Goal: Communication & Community: Answer question/provide support

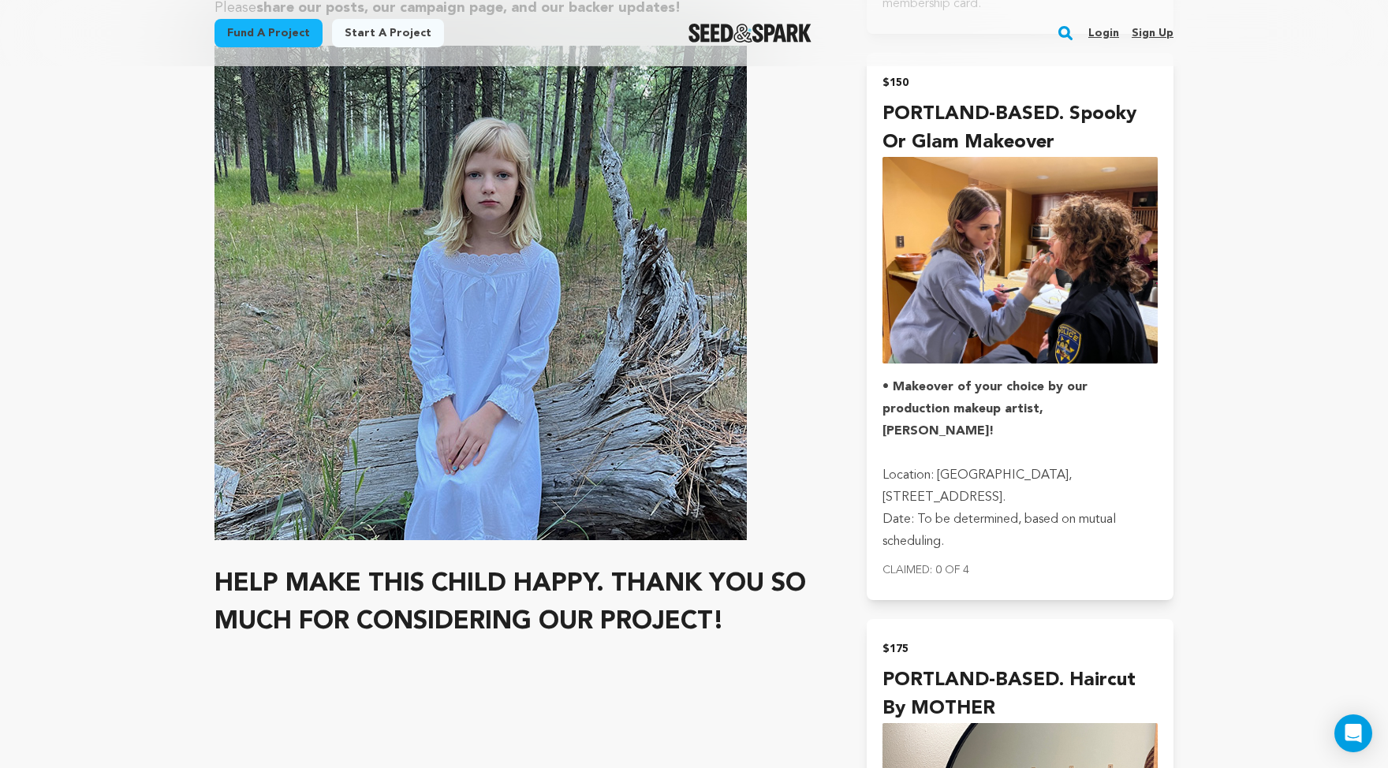
scroll to position [6482, 0]
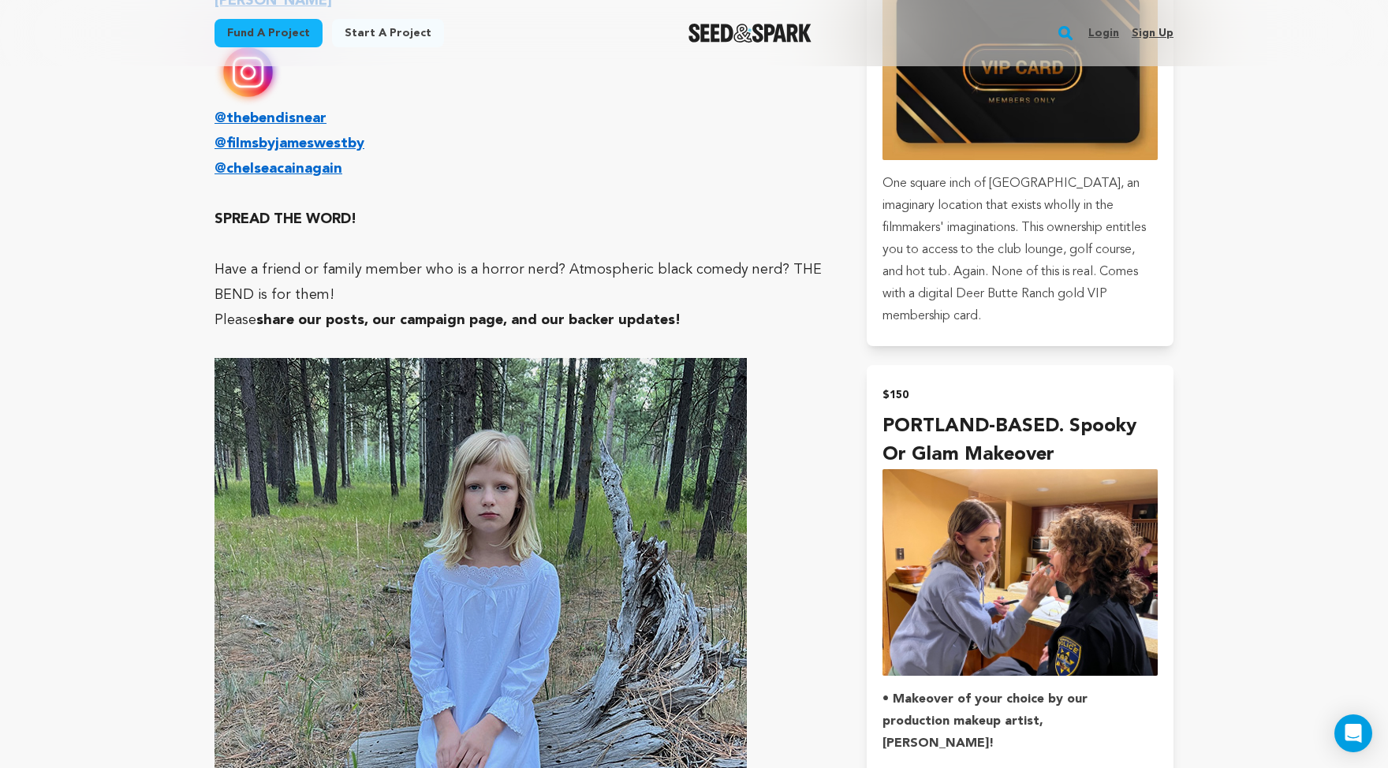
click at [1119, 39] on link "Login" at bounding box center [1104, 33] width 31 height 25
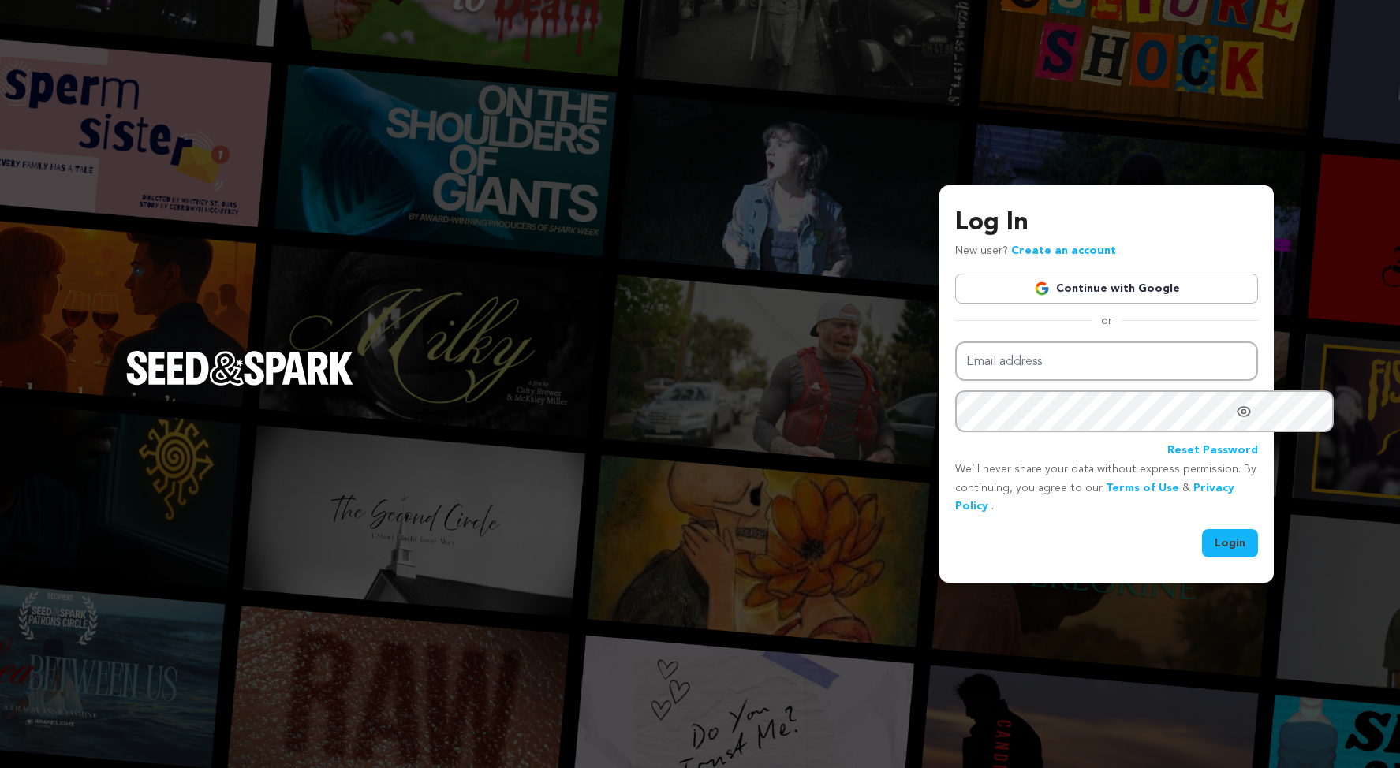
click at [1059, 282] on link "Continue with Google" at bounding box center [1106, 289] width 303 height 30
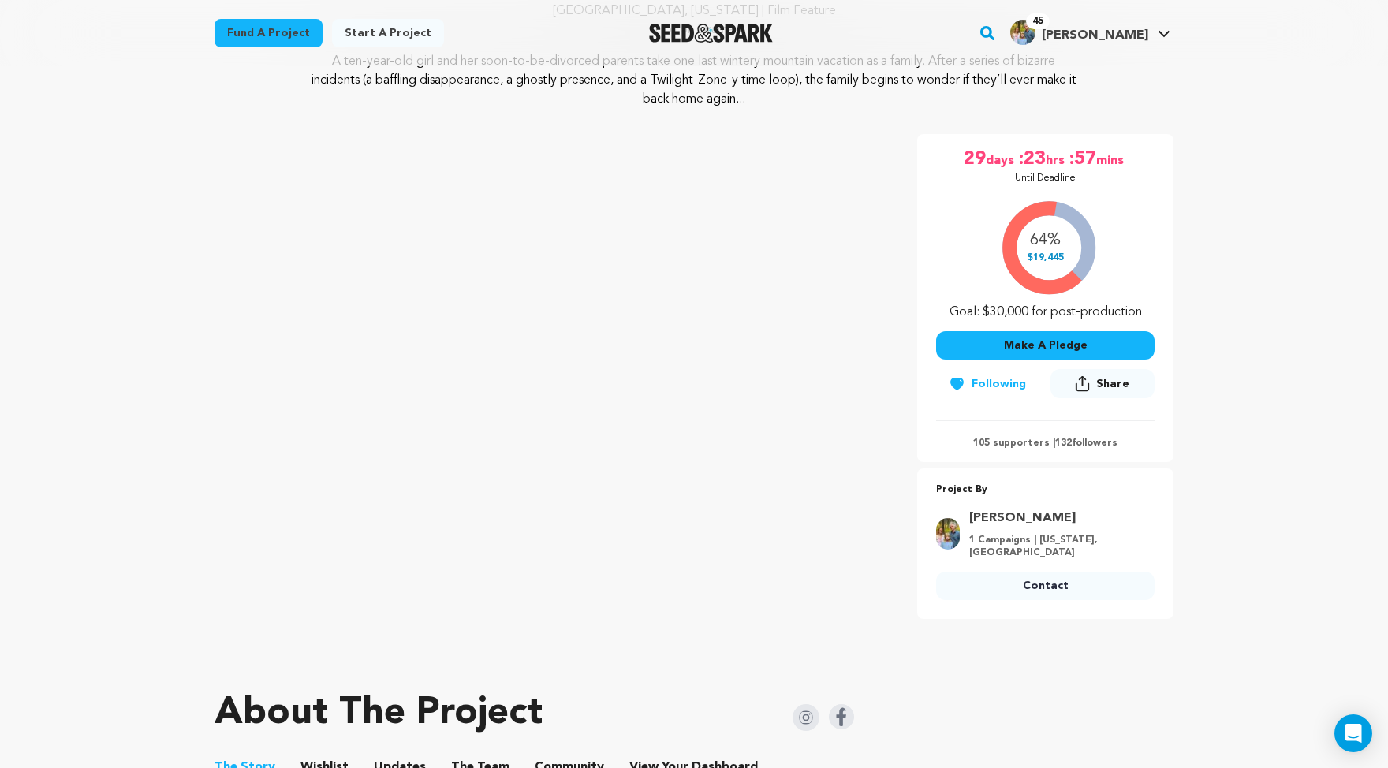
scroll to position [129, 0]
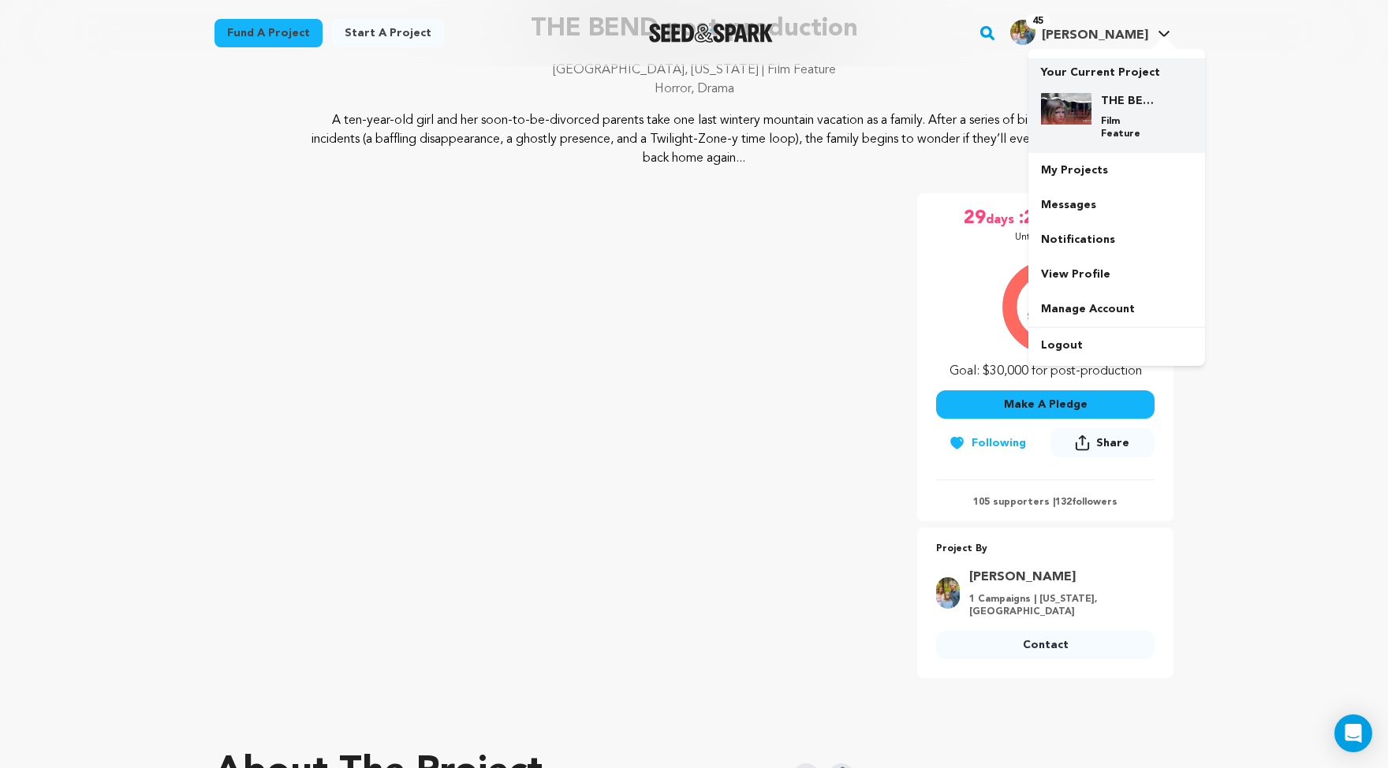
click at [1158, 109] on h4 "THE BEND post-production" at bounding box center [1129, 101] width 57 height 16
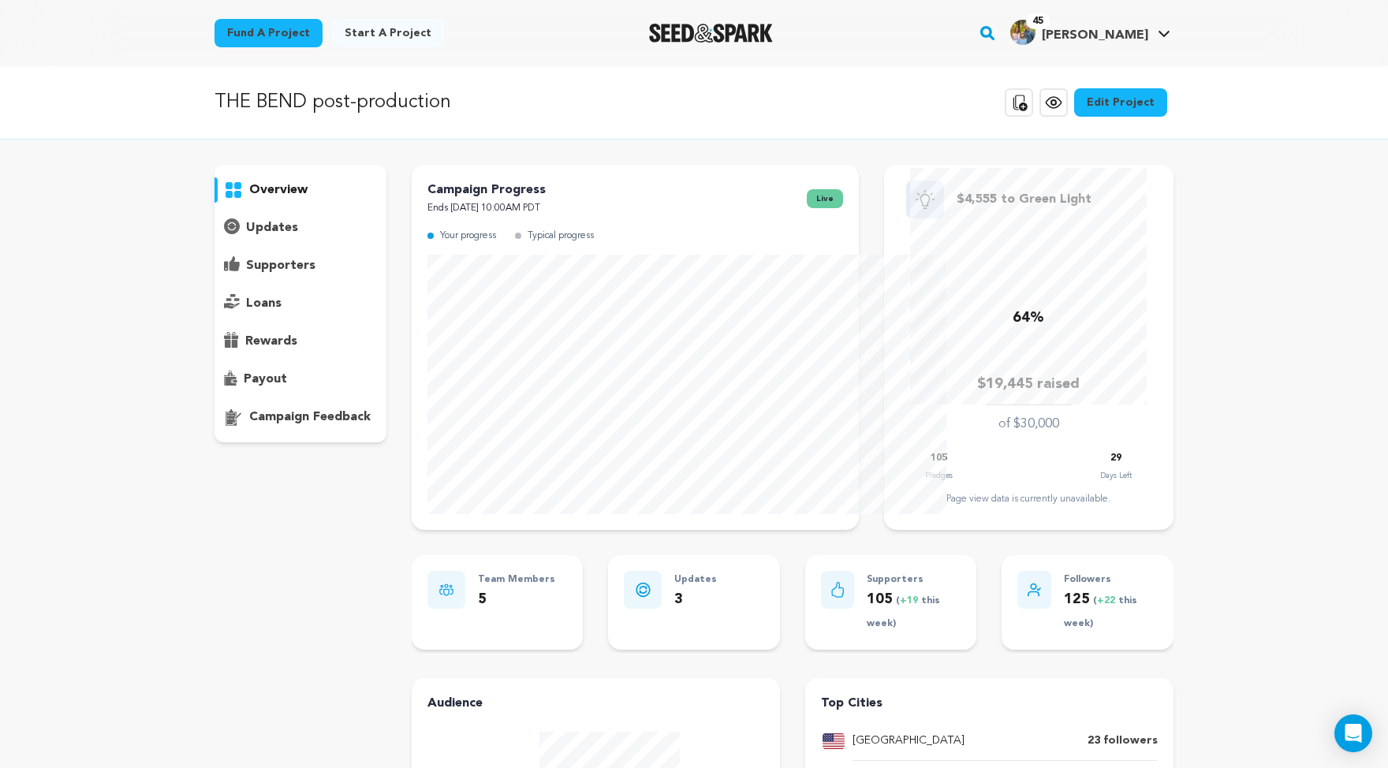
click at [246, 275] on p "supporters" at bounding box center [280, 265] width 69 height 19
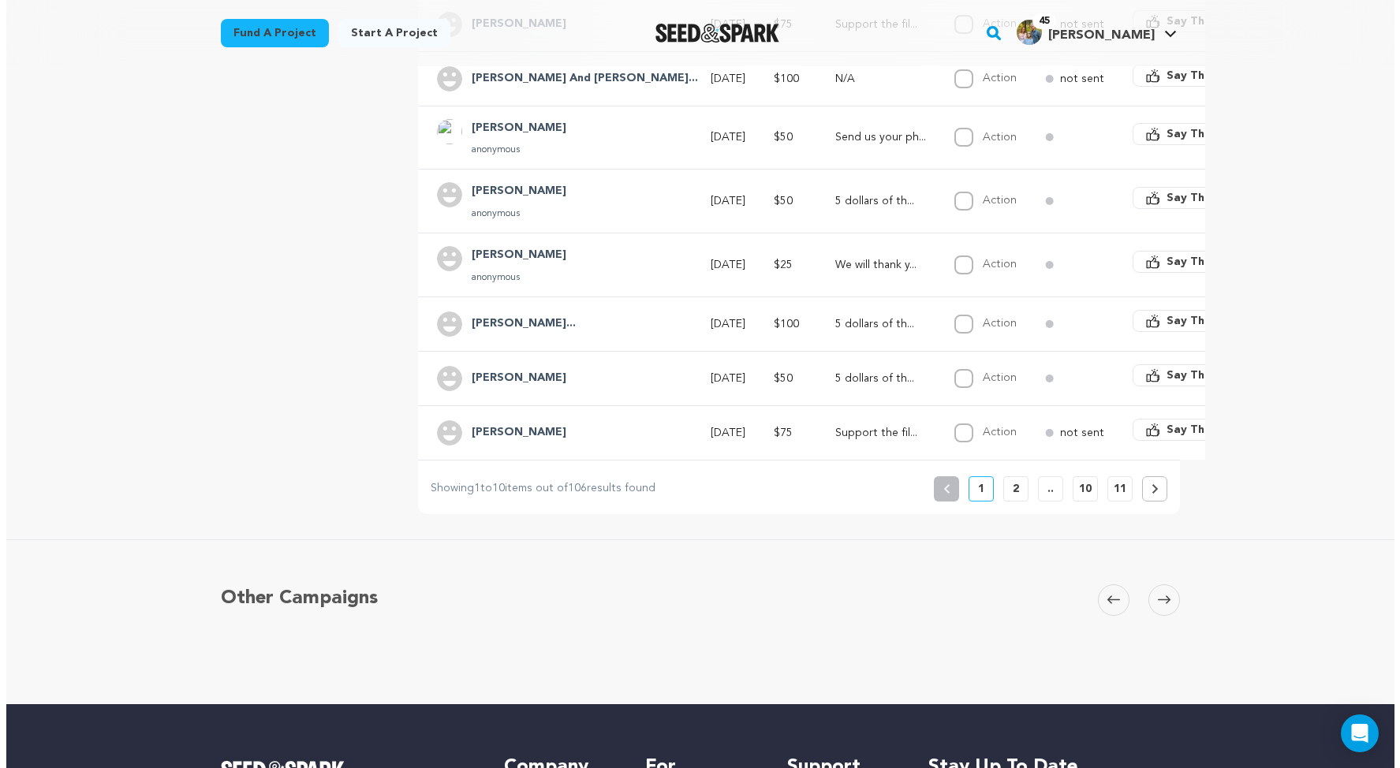
scroll to position [652, 0]
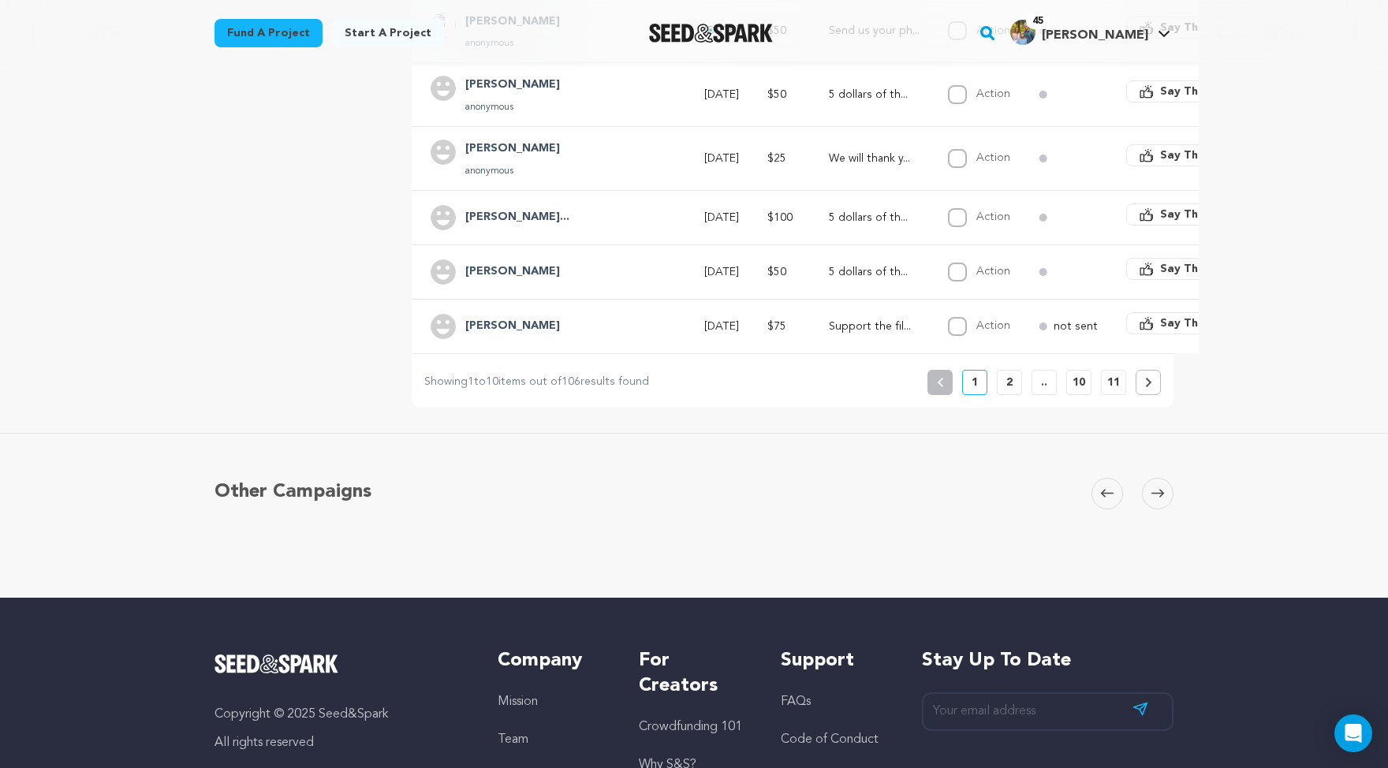
click at [1184, 277] on span "Say Thanks" at bounding box center [1191, 269] width 63 height 16
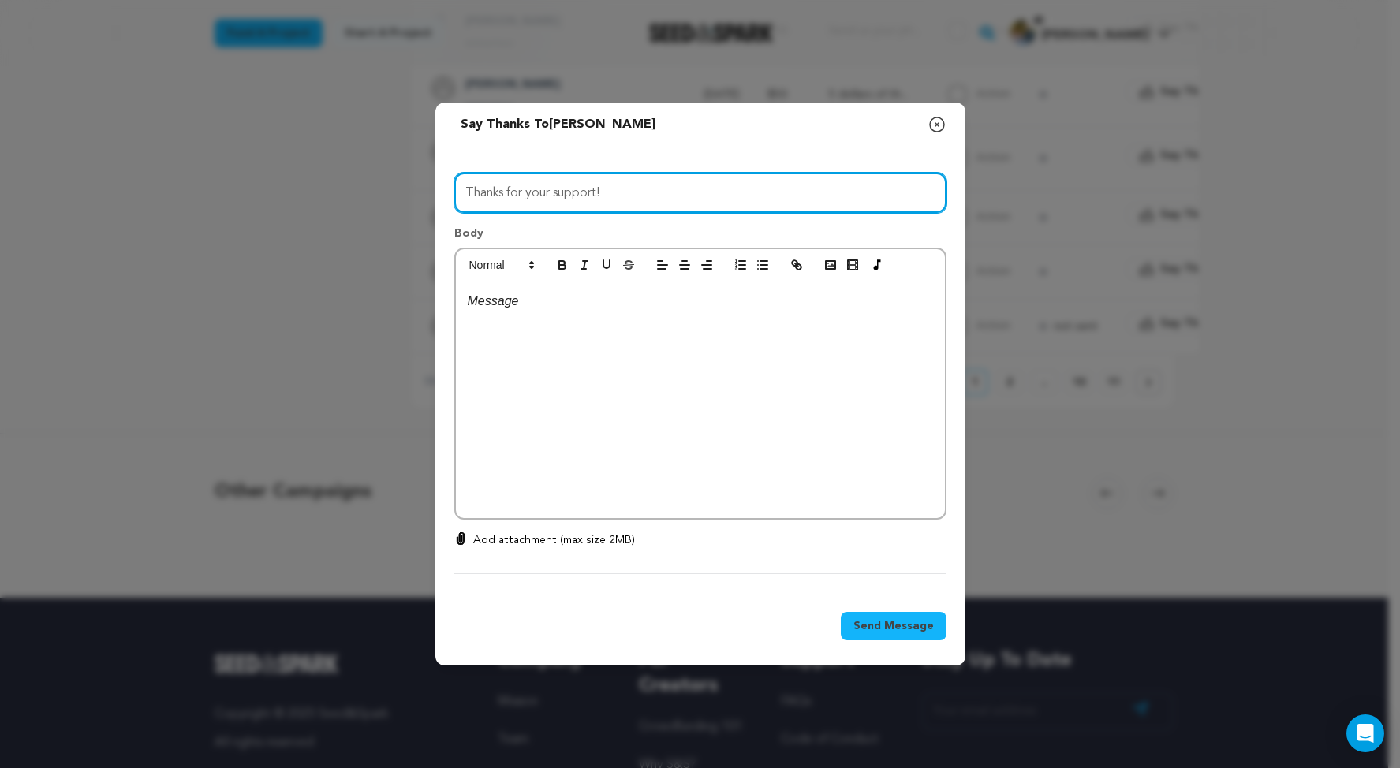
click at [573, 173] on input "Thanks for your support!" at bounding box center [700, 193] width 492 height 40
click at [569, 177] on input "Thanks for your support!" at bounding box center [700, 193] width 492 height 40
click at [454, 179] on input "DEAEREST KOHEL!" at bounding box center [700, 193] width 492 height 40
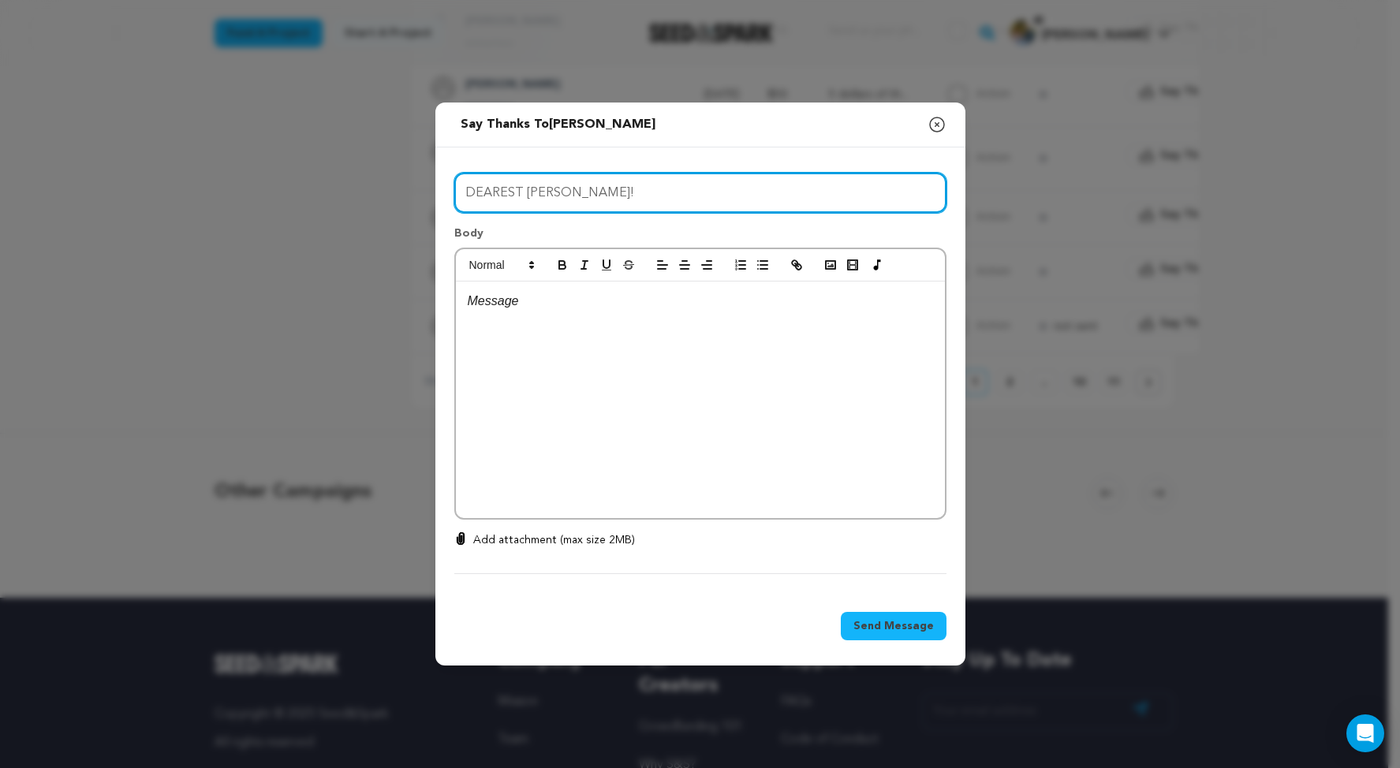
type input "DEAREST KOHEL!"
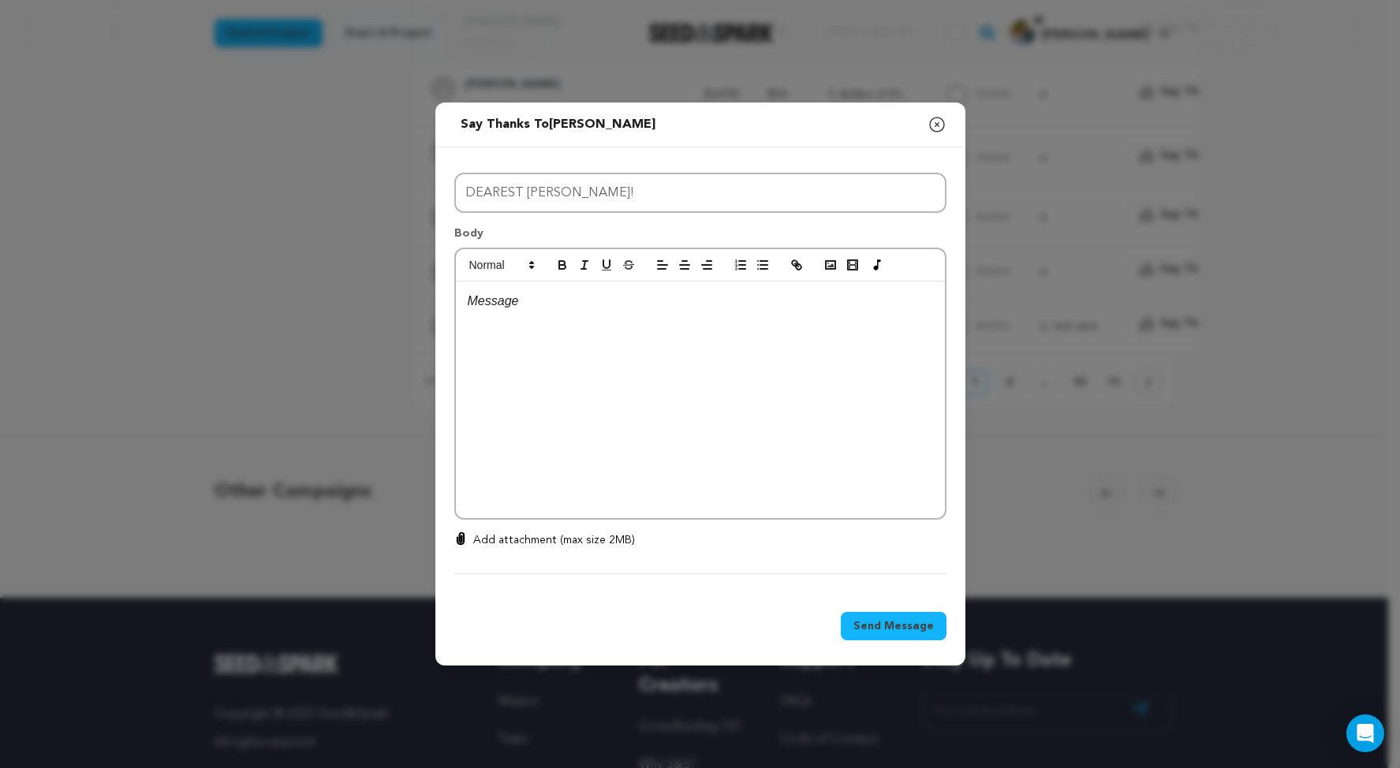
click at [531, 318] on div at bounding box center [700, 400] width 489 height 237
click at [494, 308] on p "Thank you so much for your generous contribution to our spooky little movie THE…" at bounding box center [700, 311] width 465 height 40
click at [947, 115] on icon "button" at bounding box center [937, 124] width 19 height 19
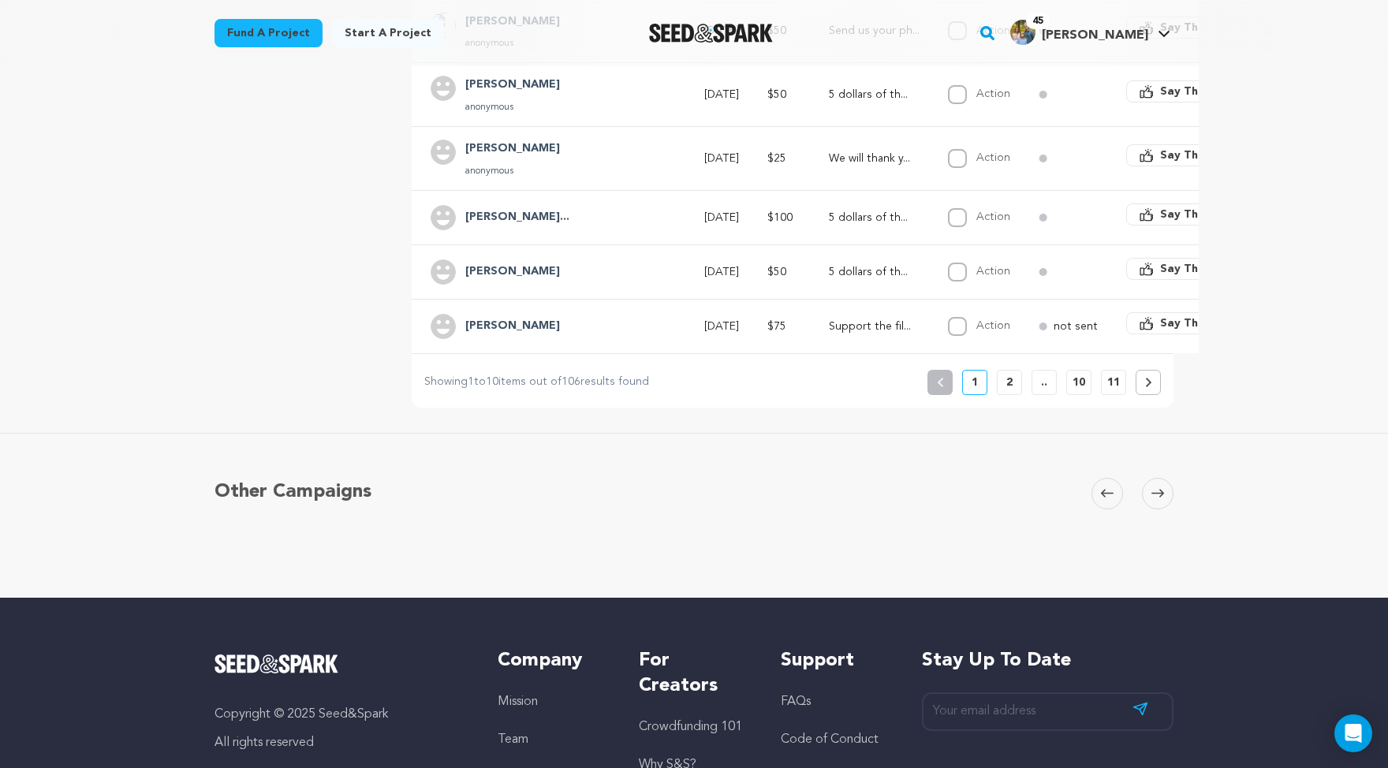
click at [1135, 280] on button "Say Thanks" at bounding box center [1181, 269] width 110 height 22
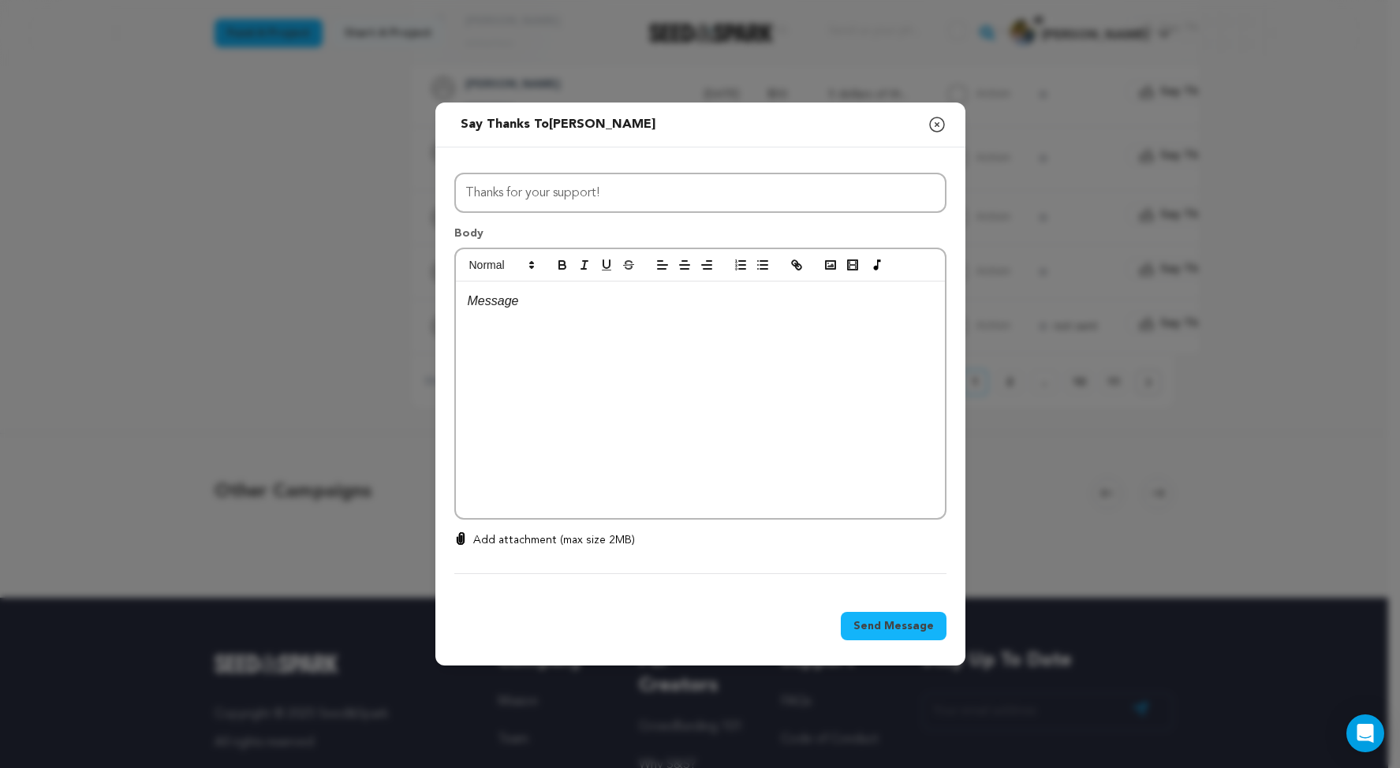
click at [659, 337] on div at bounding box center [700, 400] width 489 height 237
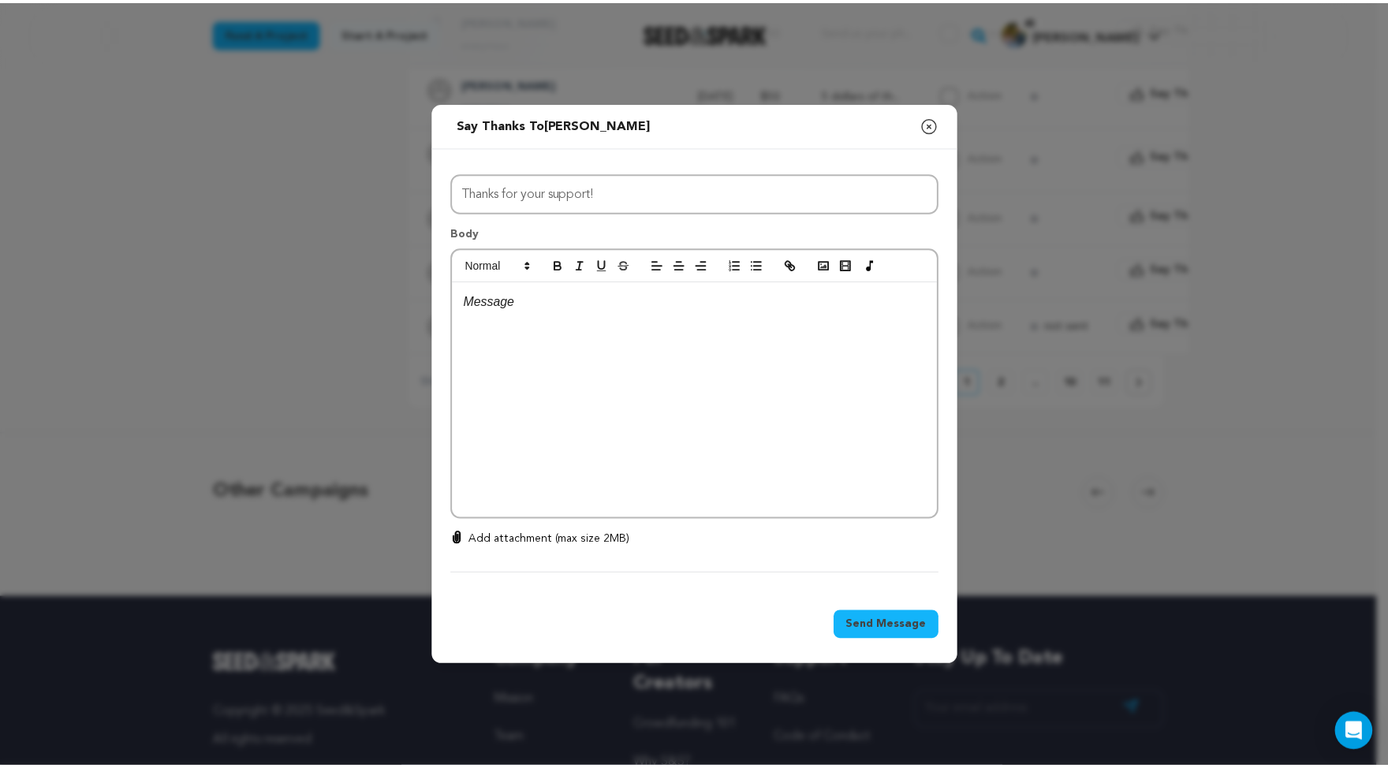
scroll to position [0, 0]
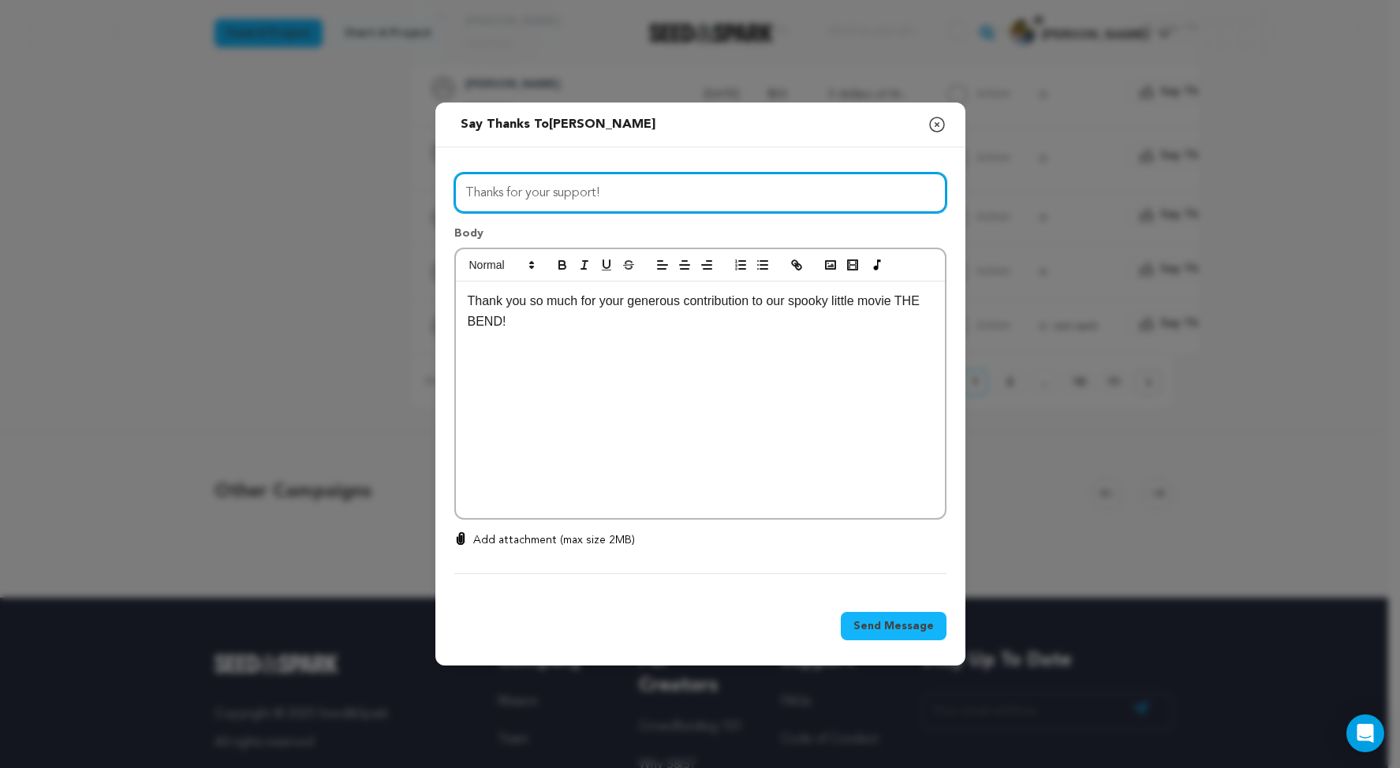
click at [573, 181] on input "Thanks for your support!" at bounding box center [700, 193] width 492 height 40
click at [572, 182] on input "Thanks for your support!" at bounding box center [700, 193] width 492 height 40
click at [571, 183] on input "Thanks for your support!" at bounding box center [700, 193] width 492 height 40
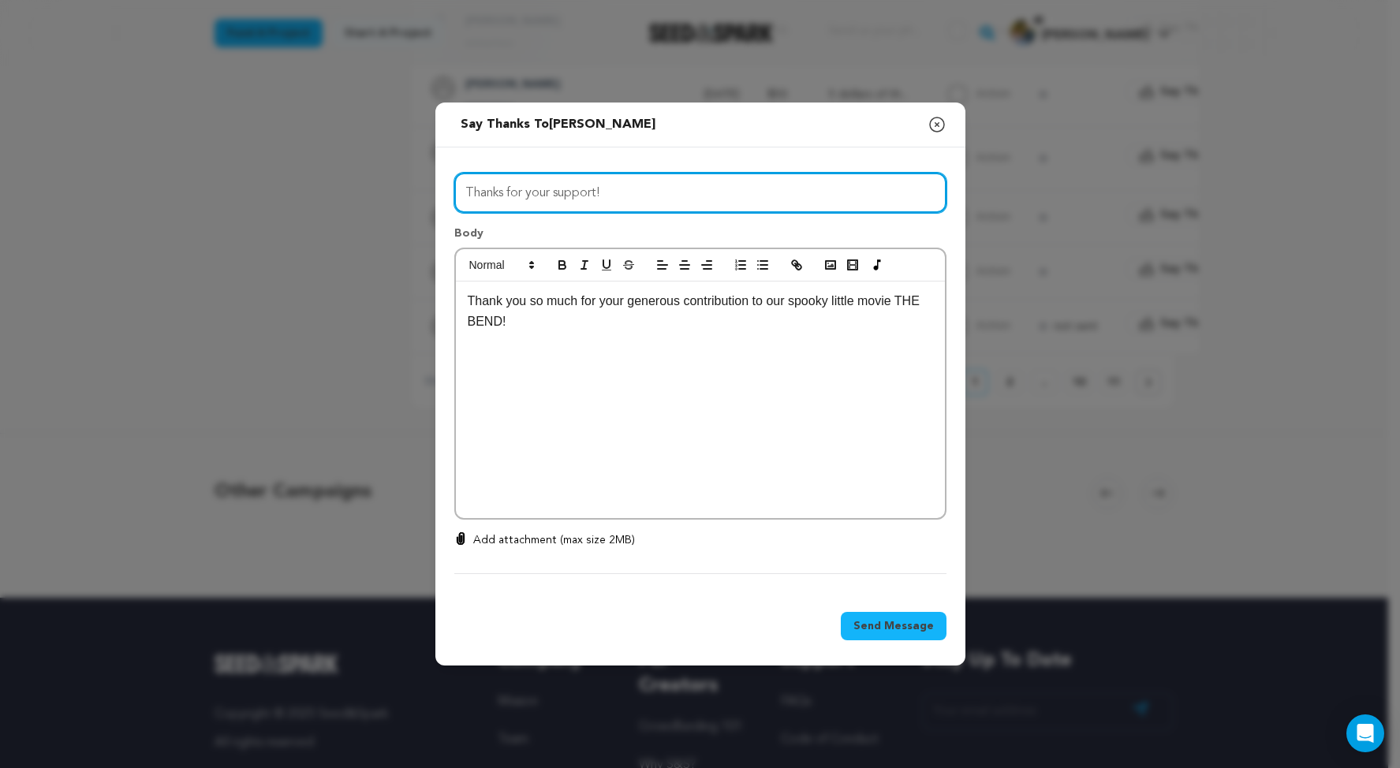
click at [572, 182] on input "Thanks for your support!" at bounding box center [700, 193] width 492 height 40
click at [572, 183] on input "Thanks for your support!" at bounding box center [700, 193] width 492 height 40
type input "DEAREST KOHEL!"
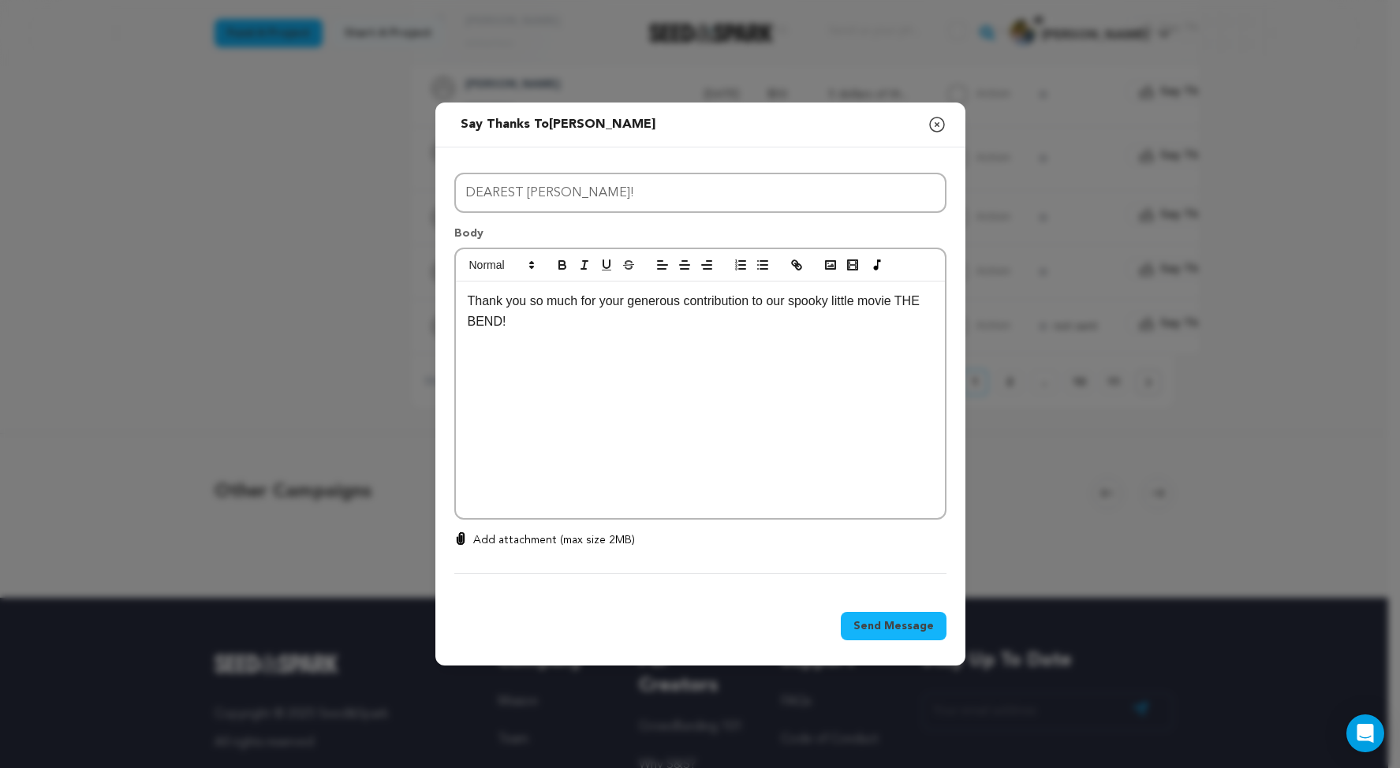
click at [661, 337] on div "Thank you so much for your generous contribution to our spooky little movie THE…" at bounding box center [700, 400] width 489 height 237
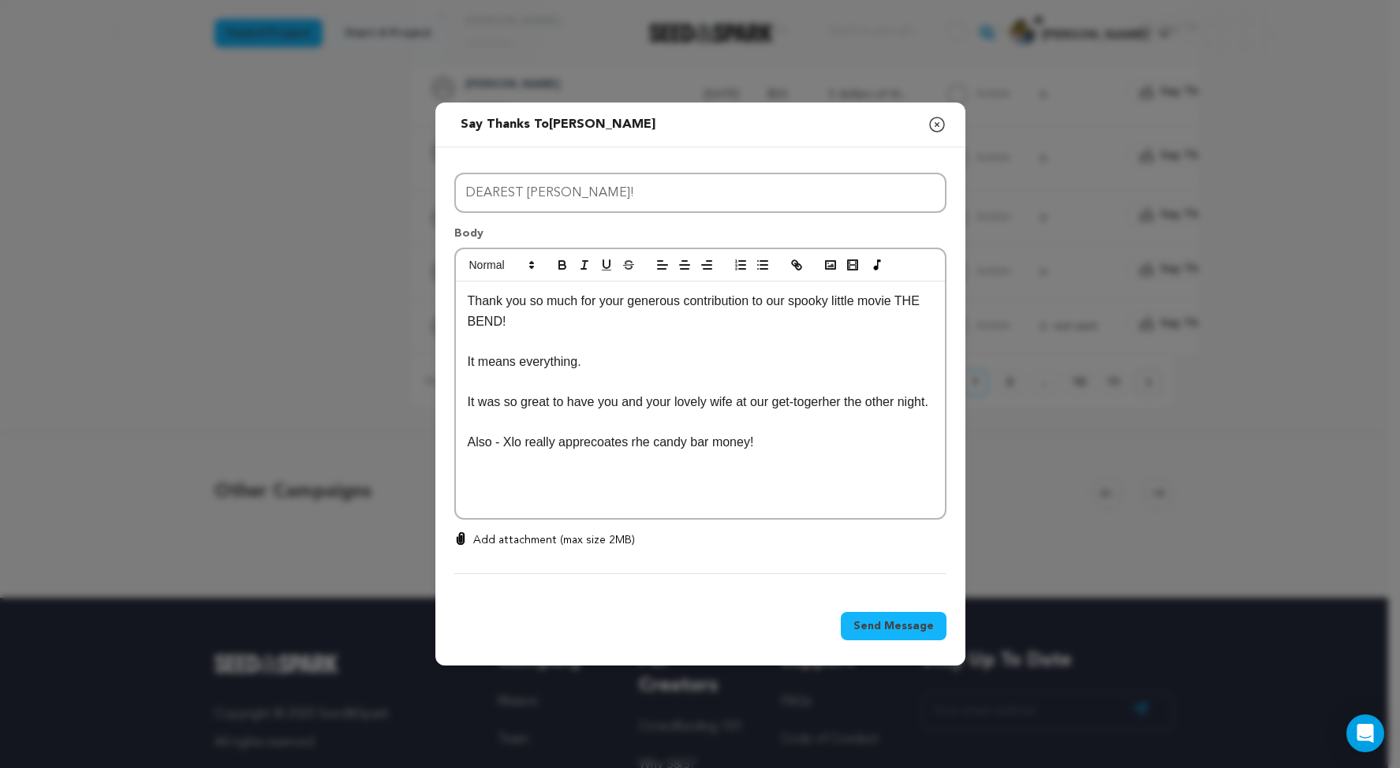
click at [468, 432] on p "Also - Xlo really apprecoates rhe candy bar money!" at bounding box center [700, 442] width 465 height 21
click at [553, 432] on p "Also - Cleo really apprecoates rhe candy bar money!" at bounding box center [700, 442] width 465 height 21
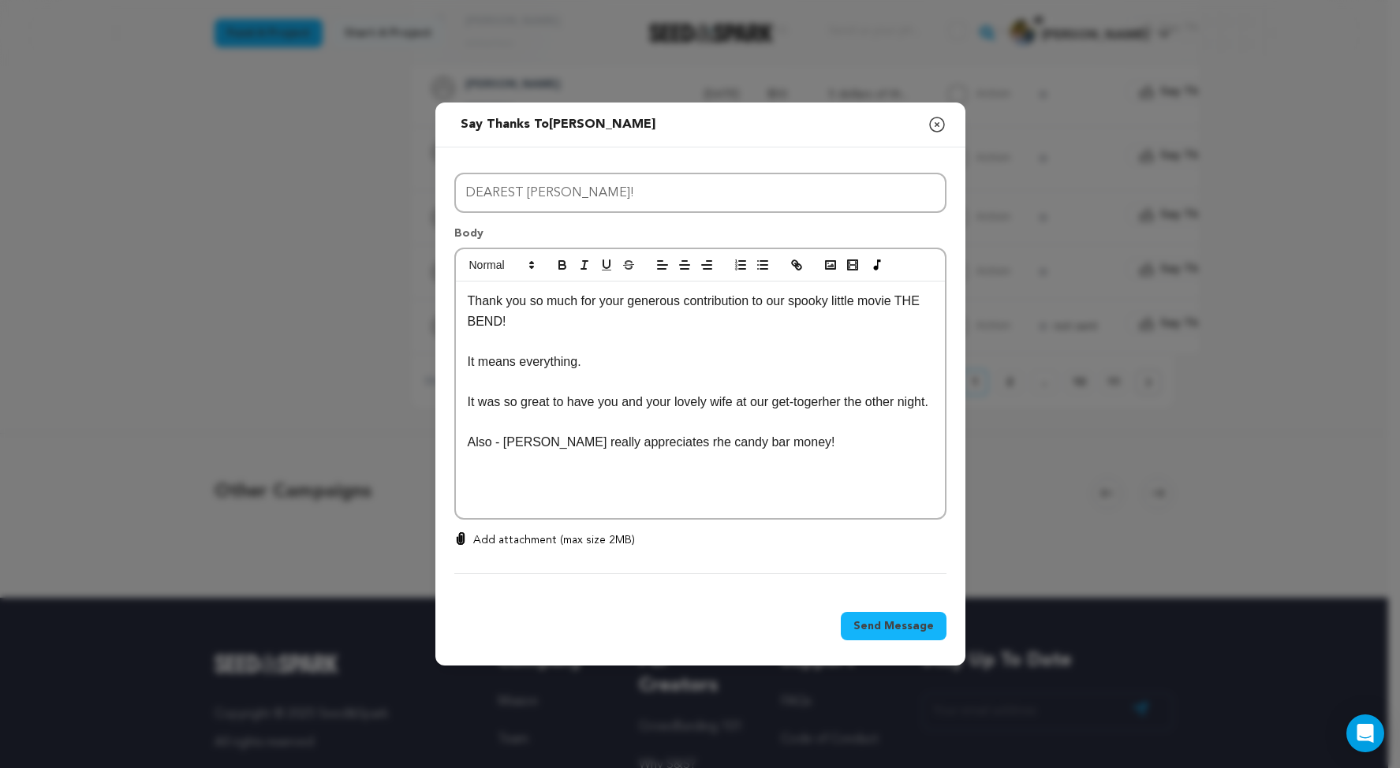
click at [581, 432] on p "Also - Cleo really appreciates rhe candy bar money!" at bounding box center [700, 442] width 465 height 21
click at [734, 432] on p "Also - Cleo really appreciates the candy bar money!" at bounding box center [700, 442] width 465 height 21
click at [771, 392] on p "It was so great to have you and your lovely wife at our get-togerher the other …" at bounding box center [700, 402] width 465 height 21
click at [737, 432] on p "Also - Cleo really appreciates the candy bar money!" at bounding box center [700, 442] width 465 height 21
click at [827, 432] on p "Also - Cleo really appreciates the candy bar money!" at bounding box center [700, 442] width 465 height 21
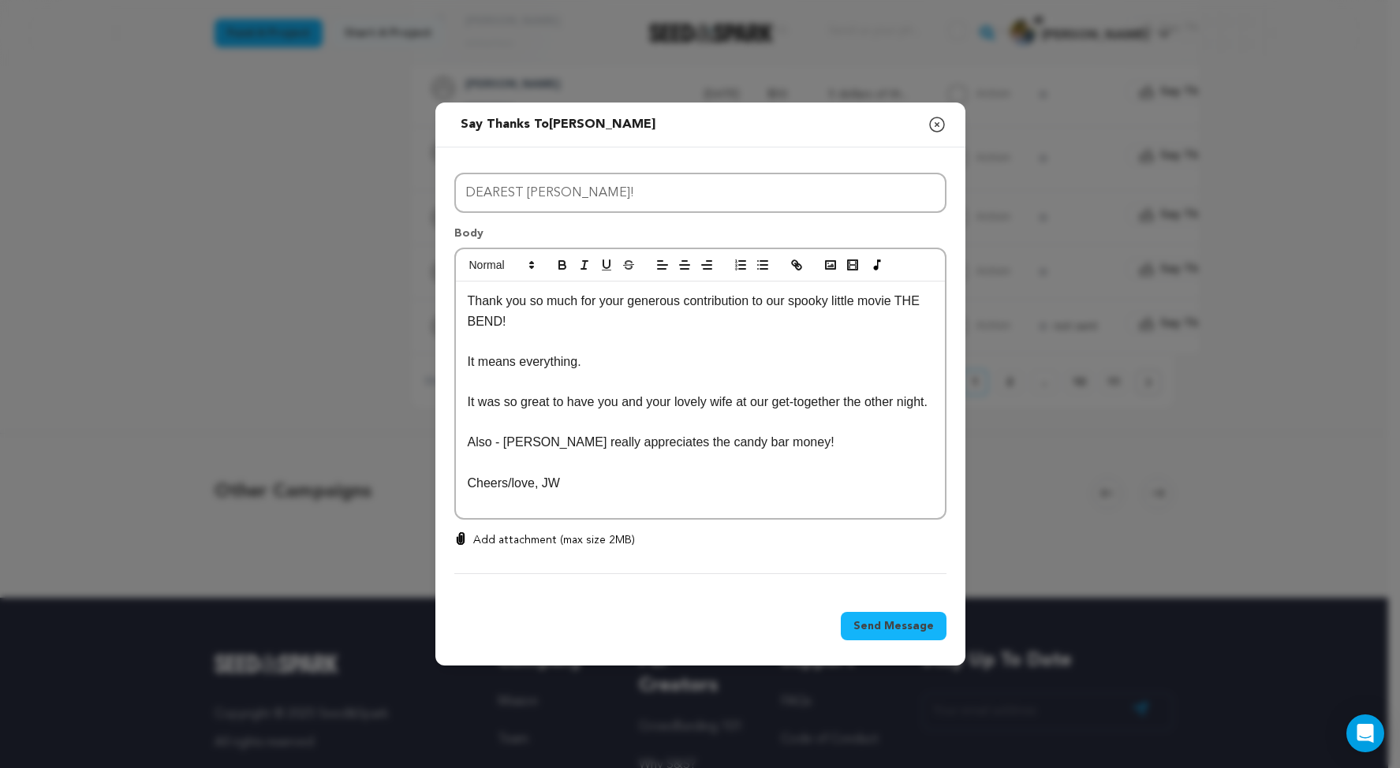
click at [776, 453] on p at bounding box center [700, 463] width 465 height 21
click at [934, 634] on span "Send Message" at bounding box center [893, 626] width 80 height 16
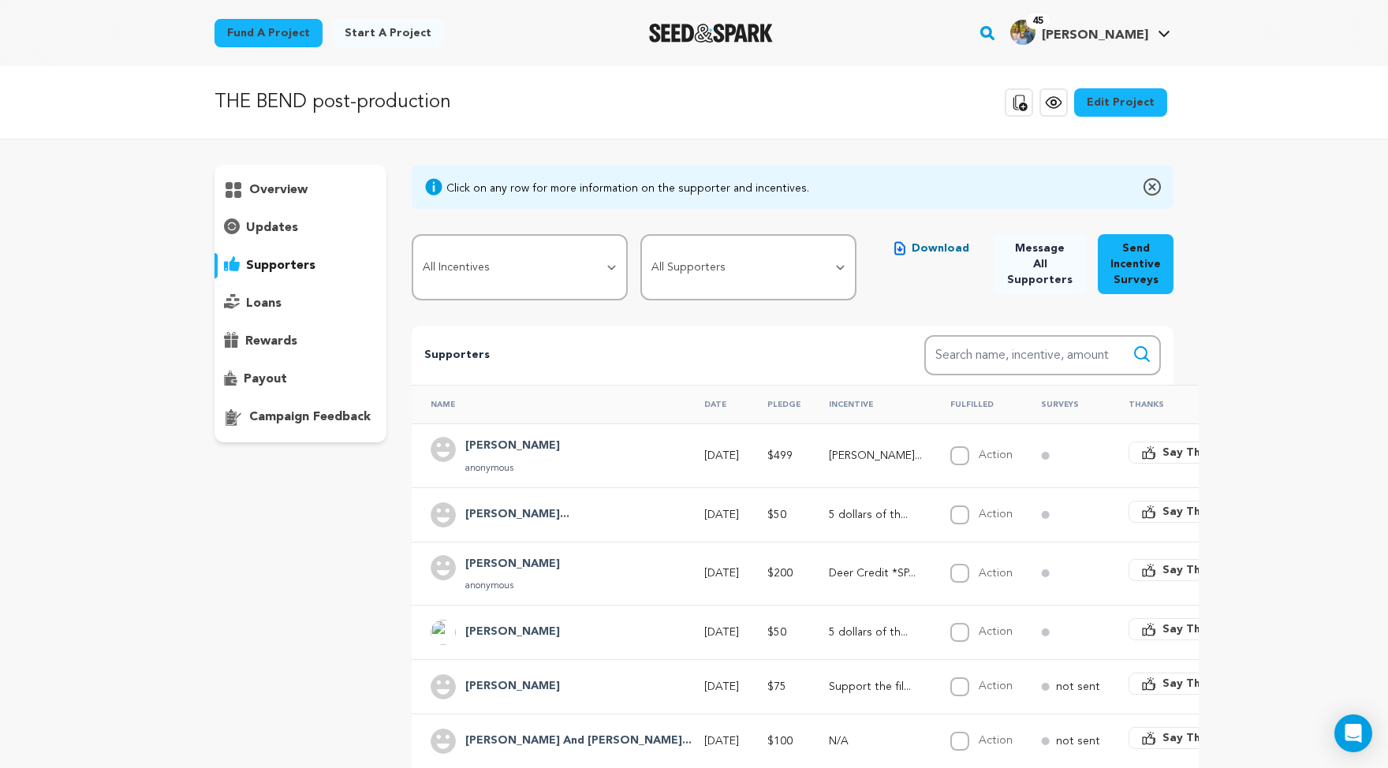
click at [249, 200] on p "overview" at bounding box center [278, 190] width 58 height 19
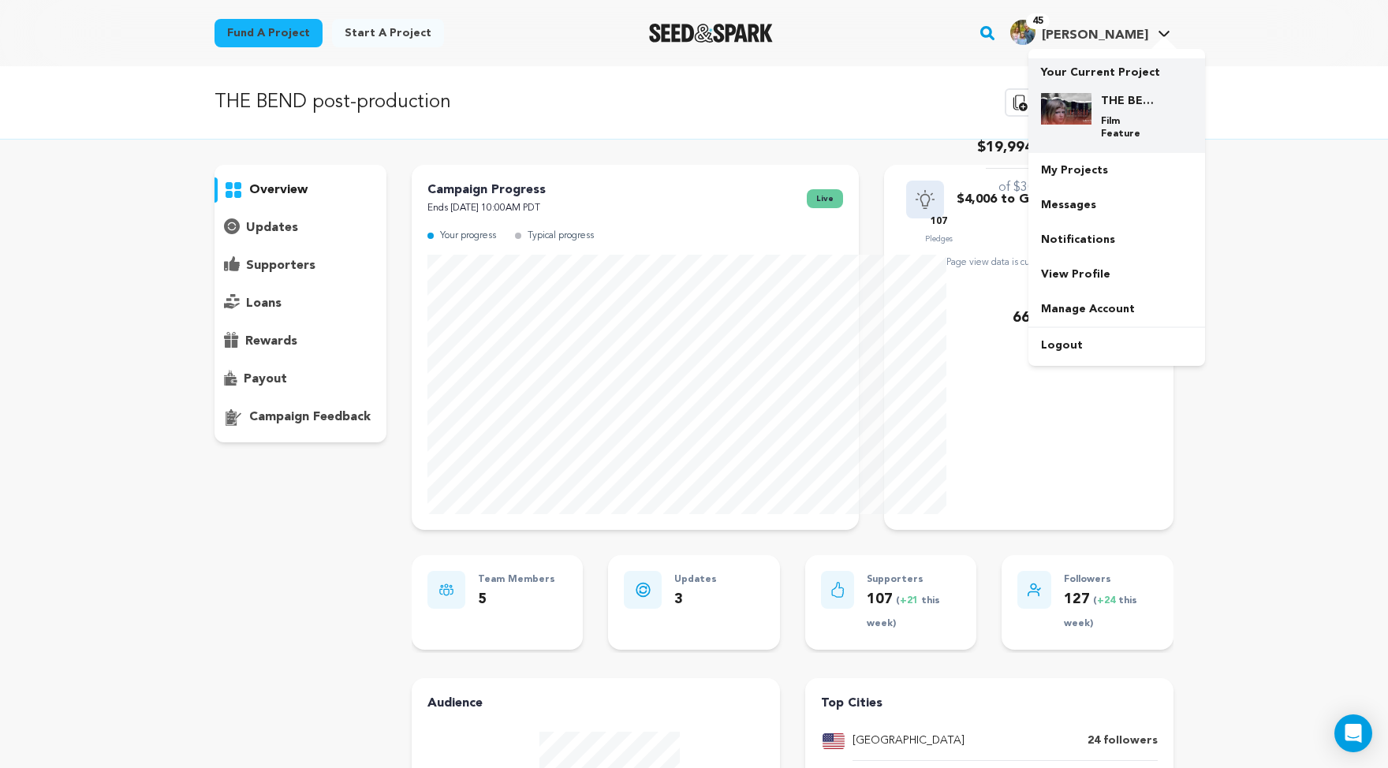
click at [1158, 109] on h4 "THE BEND post-production" at bounding box center [1129, 101] width 57 height 16
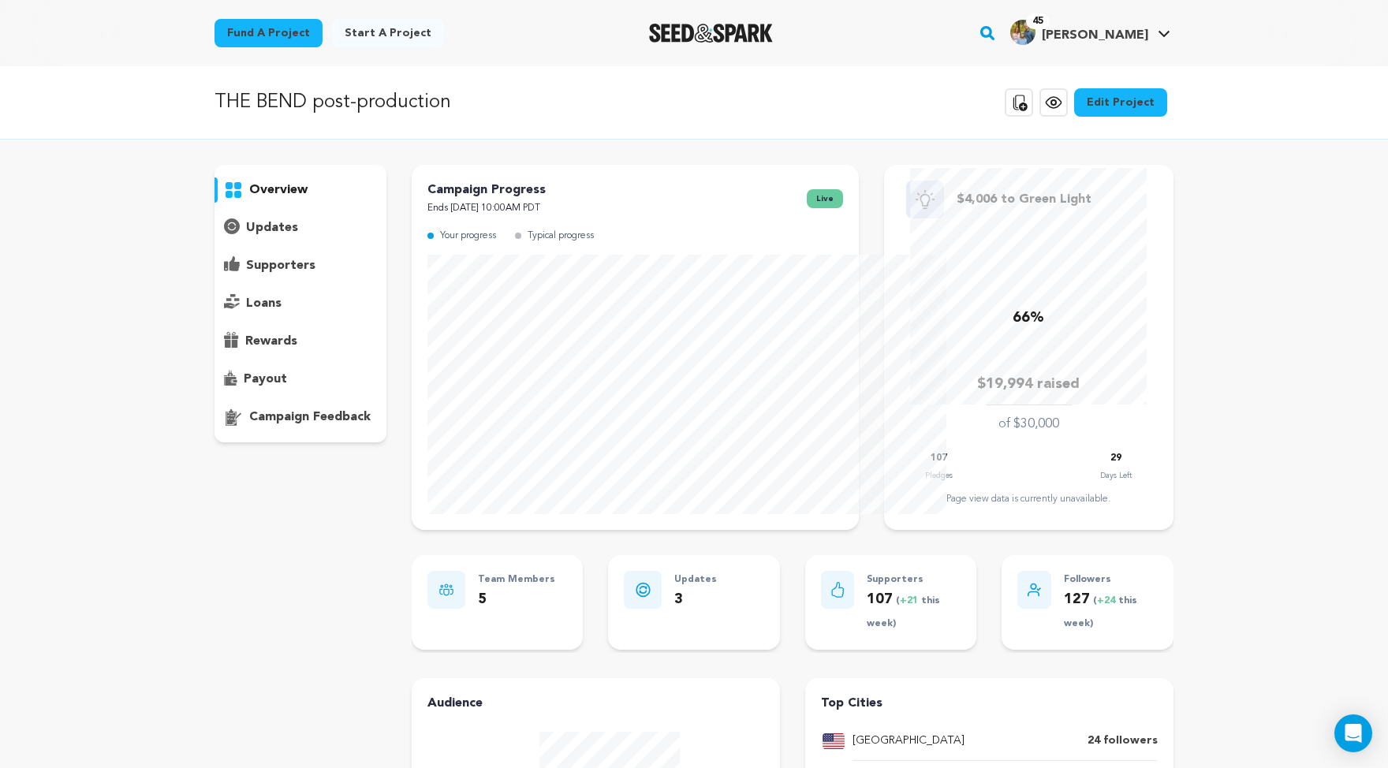
click at [246, 275] on p "supporters" at bounding box center [280, 265] width 69 height 19
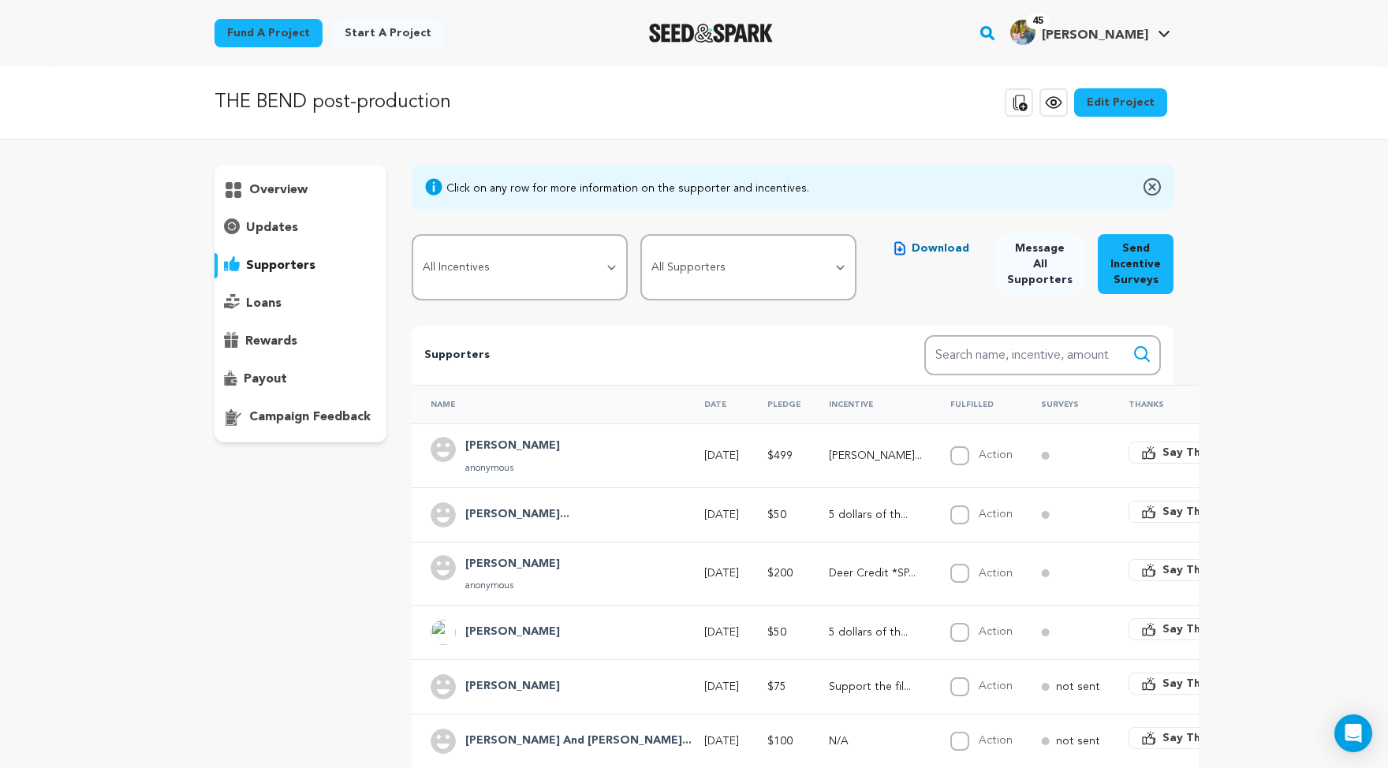
click at [249, 200] on p "overview" at bounding box center [278, 190] width 58 height 19
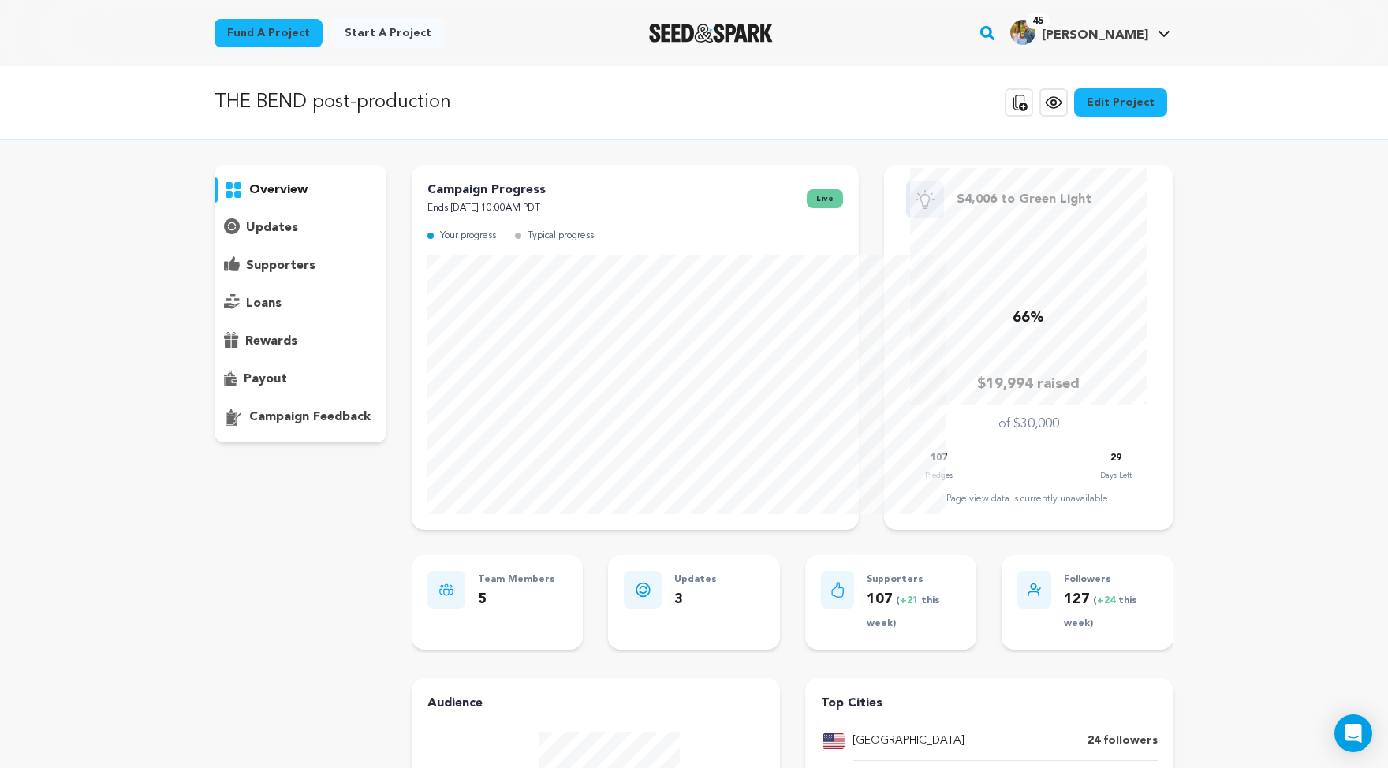
click at [249, 200] on p "overview" at bounding box center [278, 190] width 58 height 19
click at [246, 275] on p "supporters" at bounding box center [280, 265] width 69 height 19
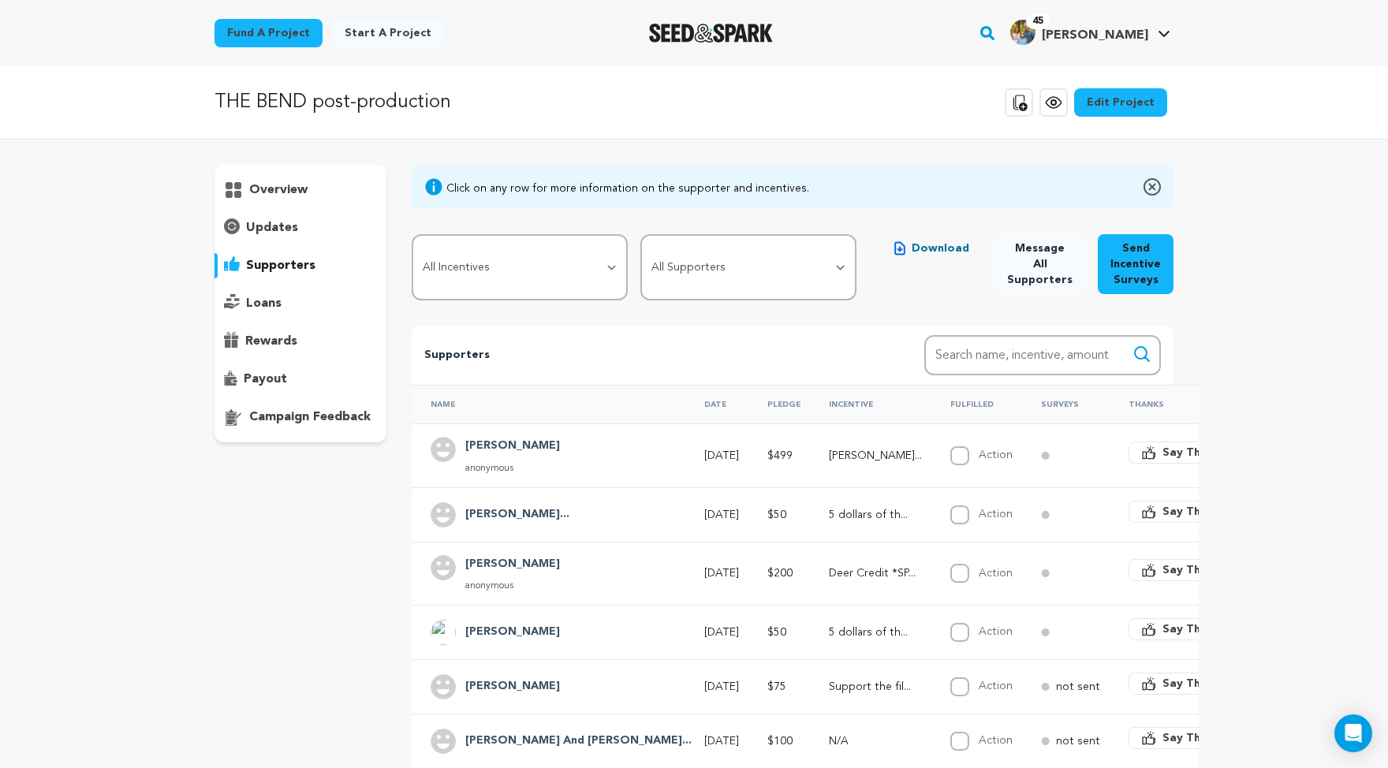
click at [246, 275] on p "supporters" at bounding box center [280, 265] width 69 height 19
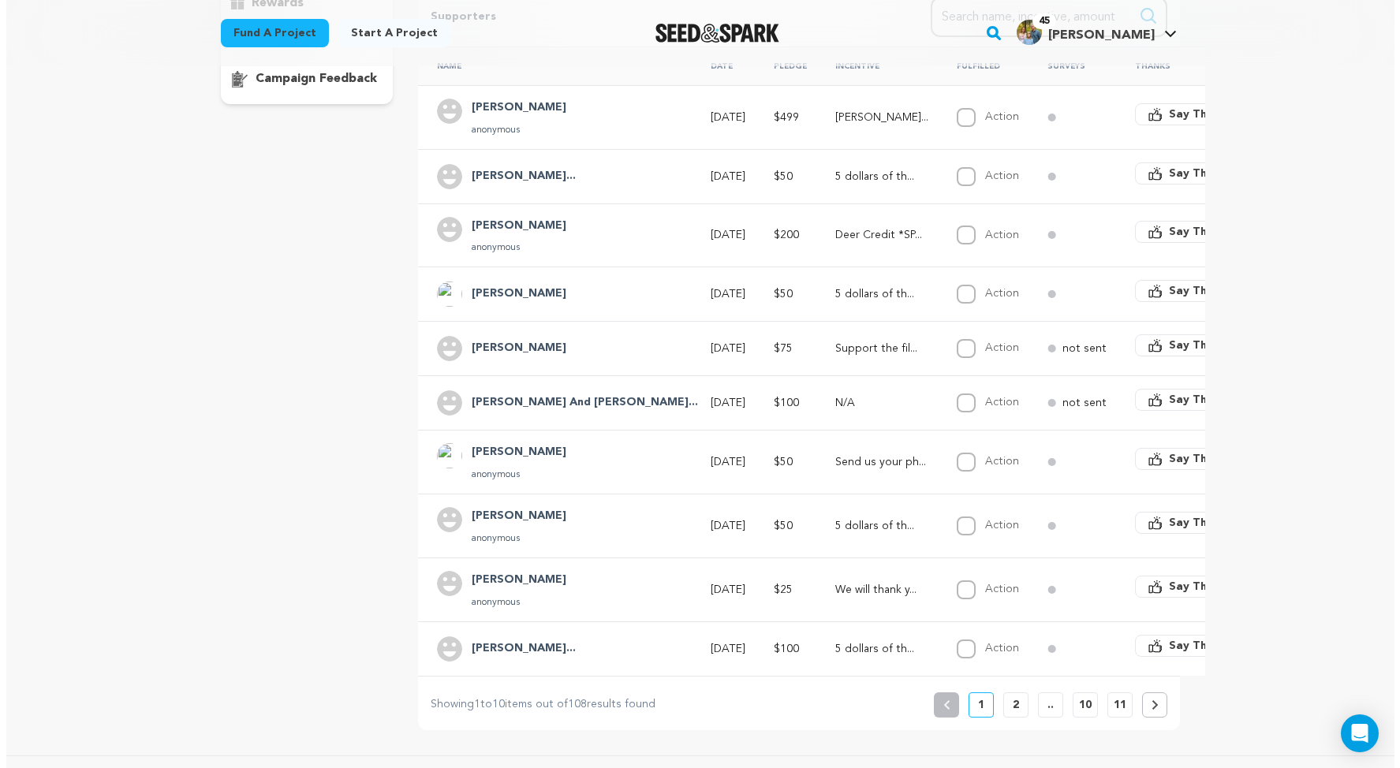
scroll to position [597, 0]
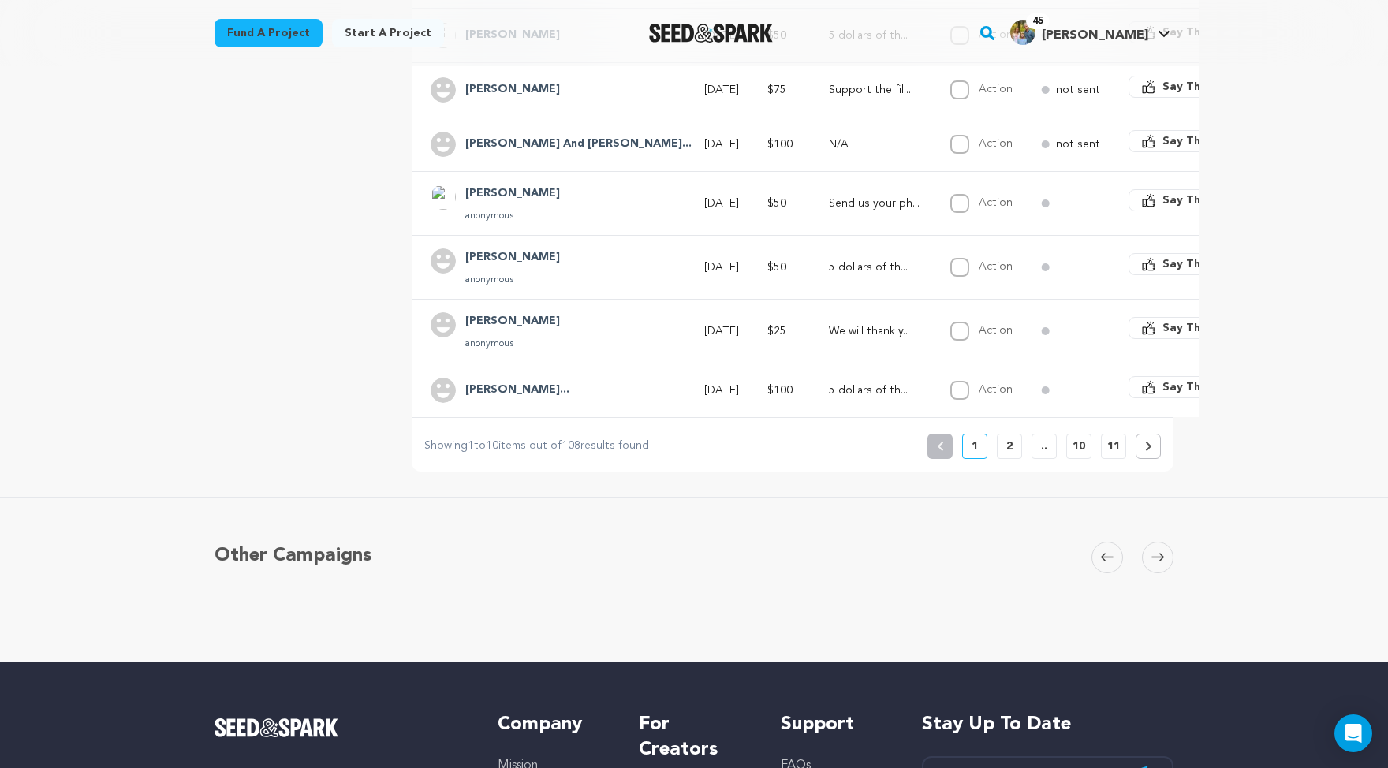
click at [1163, 395] on span "Say Thanks" at bounding box center [1194, 387] width 63 height 16
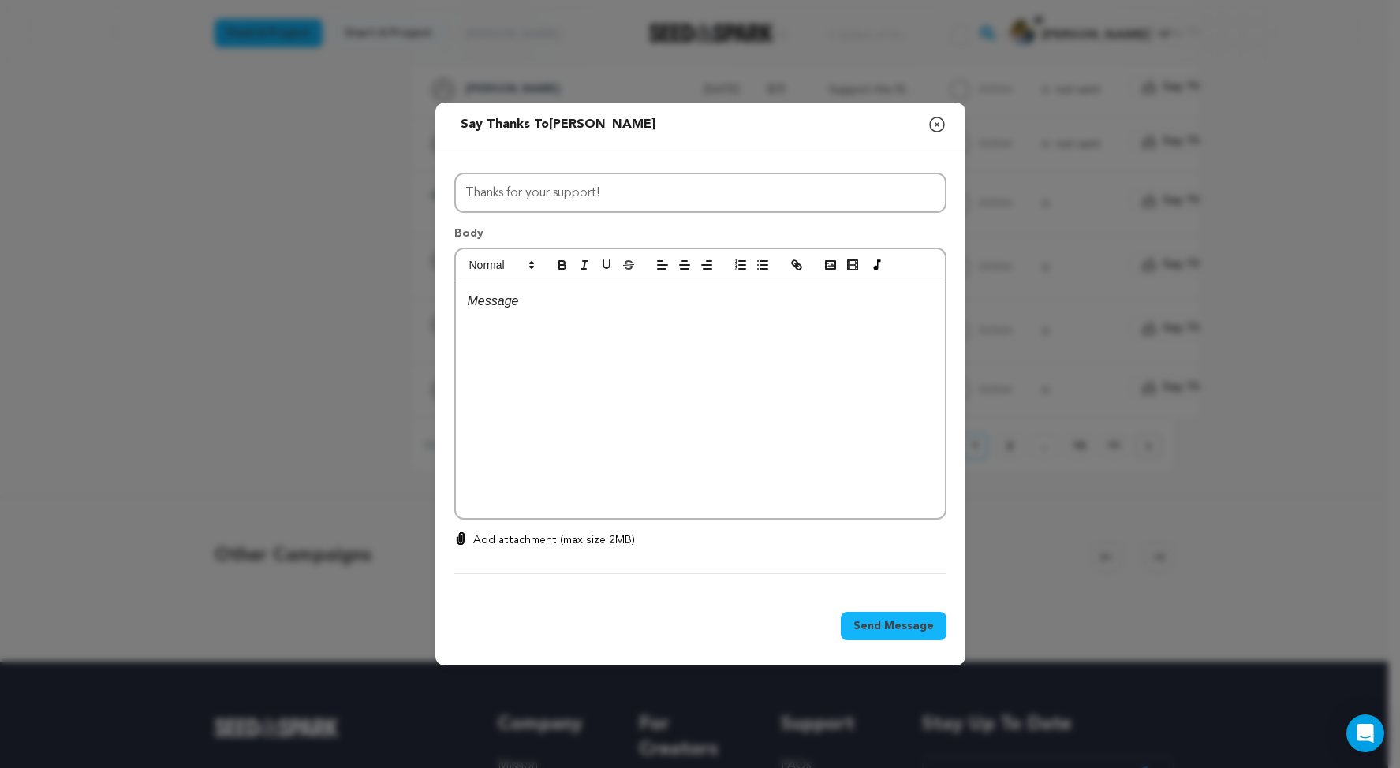
click at [559, 323] on div at bounding box center [700, 400] width 489 height 237
click at [468, 302] on p "Dear Yawnya" at bounding box center [700, 301] width 465 height 21
click at [456, 319] on div "Dear Tawnya" at bounding box center [700, 400] width 489 height 237
click at [724, 345] on p "Thank you SO MUCH for your generous contribution to THE BEND." at bounding box center [700, 341] width 465 height 21
click at [933, 344] on p "Thank you SO MUCH for your generous contribution to our spooky little movie THE…" at bounding box center [700, 351] width 465 height 40
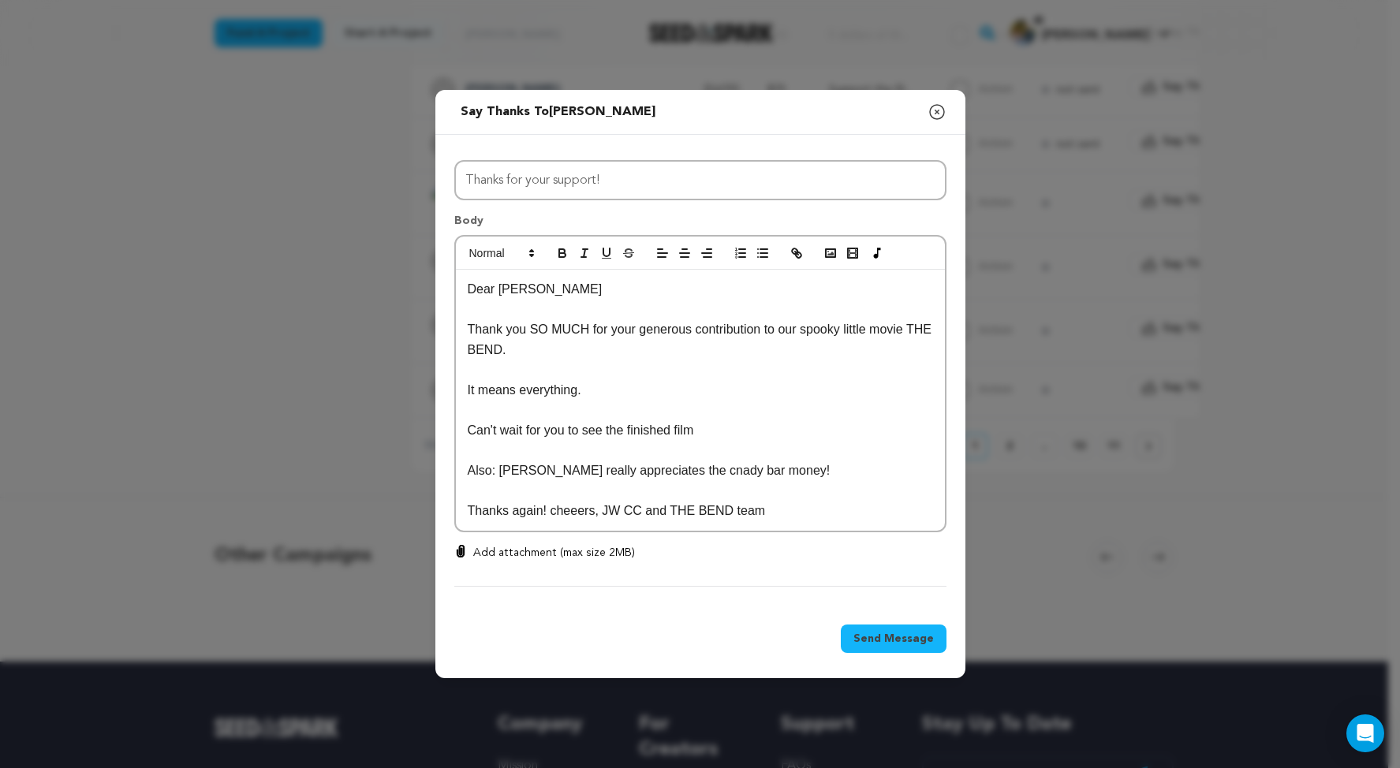
click at [559, 502] on p "Thanks again! cheeers, JW CC and THE BEND team" at bounding box center [700, 511] width 465 height 21
click at [581, 502] on p "Thanks again! cheeers, JW, CC and THE BEND team" at bounding box center [700, 511] width 465 height 21
click at [541, 502] on p "Thanks again! cheeers, JW, CC, and THE BEND team" at bounding box center [700, 511] width 465 height 21
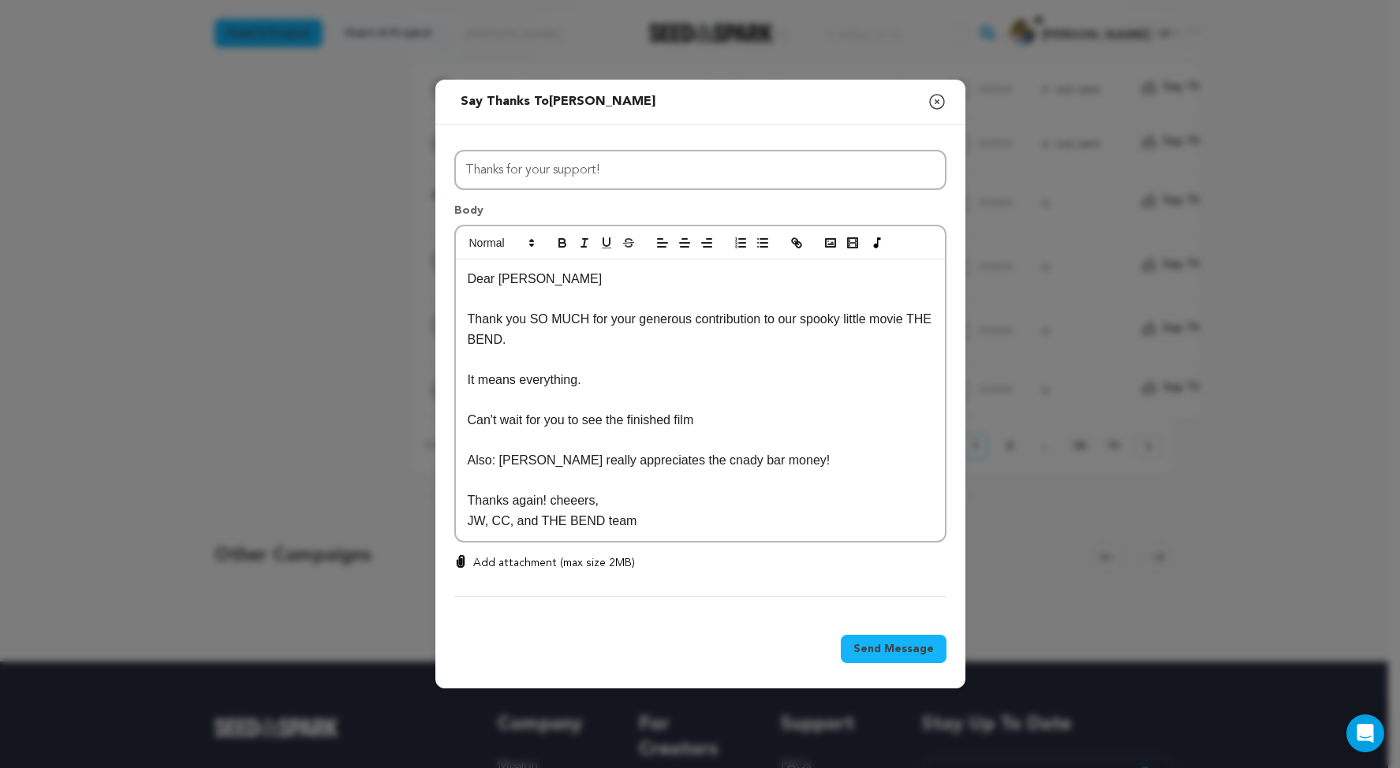
click at [489, 491] on p "Thanks again! cheeers," at bounding box center [700, 501] width 465 height 21
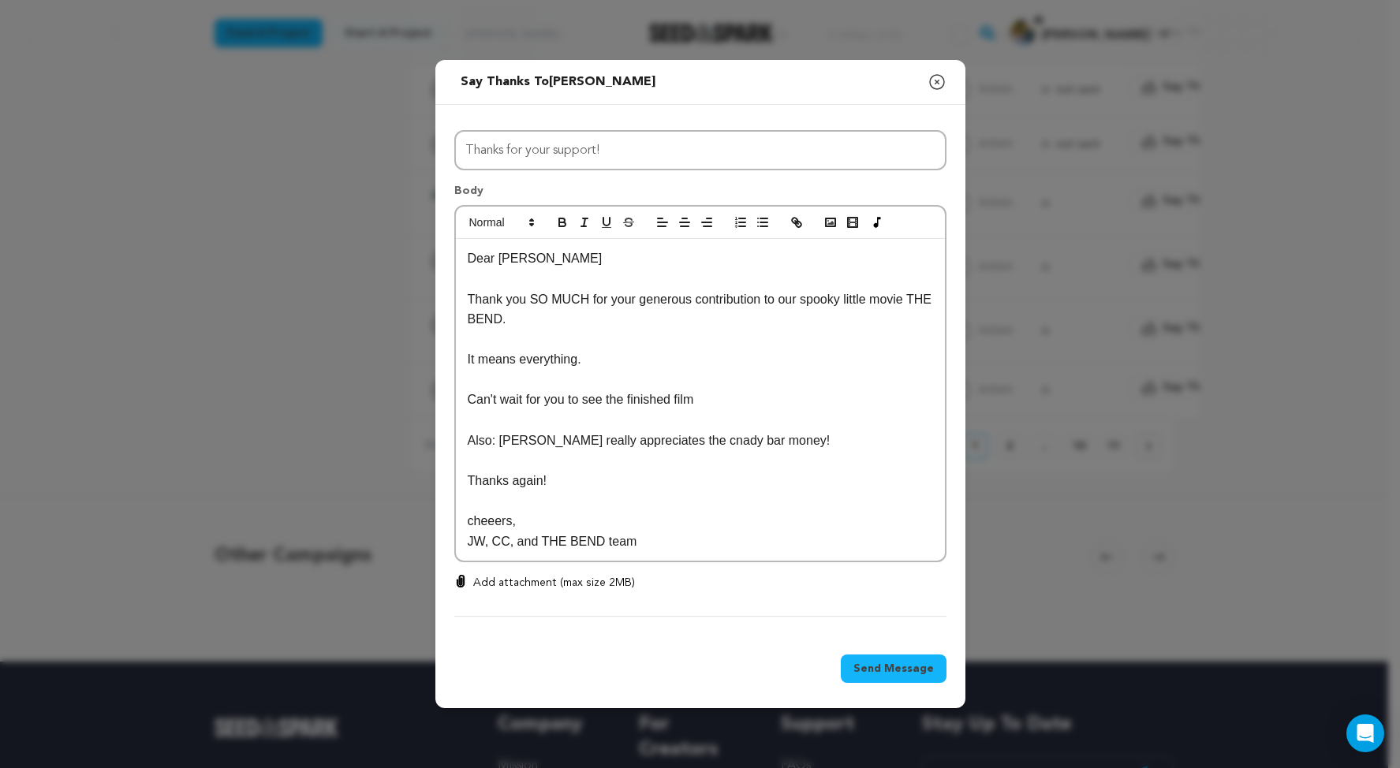
click at [468, 513] on p "cheeers," at bounding box center [700, 521] width 465 height 21
click at [566, 491] on p at bounding box center [700, 501] width 465 height 21
drag, startPoint x: 613, startPoint y: 428, endPoint x: 598, endPoint y: 431, distance: 15.2
click at [598, 431] on p "Also: Cleo really appreciates the cnady bar money!" at bounding box center [700, 441] width 465 height 21
click at [649, 471] on p "Thanks again!" at bounding box center [700, 481] width 465 height 21
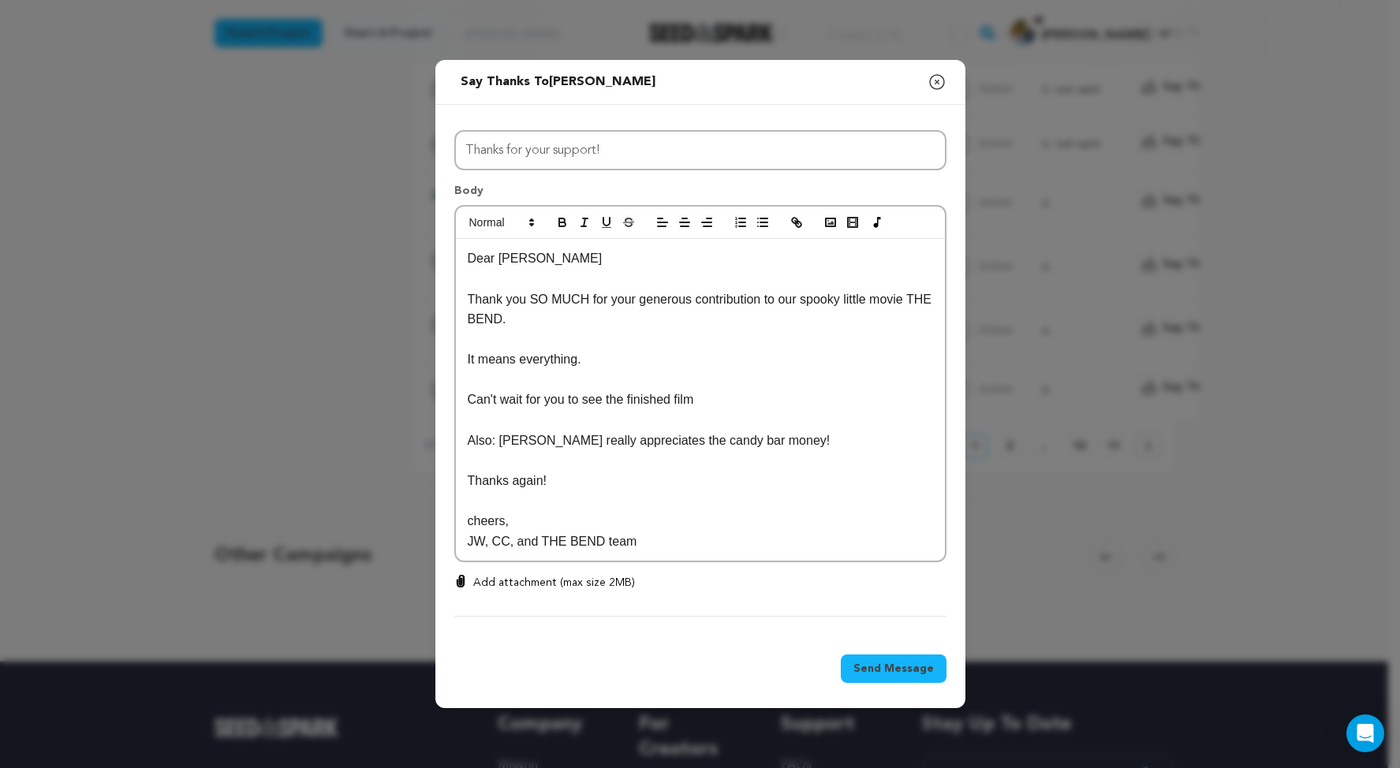
drag, startPoint x: 619, startPoint y: 353, endPoint x: 397, endPoint y: 310, distance: 226.6
click at [456, 309] on div "Dear Tawnya Thank you SO MUCH for your generous contribution to our spooky litt…" at bounding box center [700, 400] width 489 height 322
copy div "Thank you SO MUCH for your generous contribution to our spooky little movie THE…"
click at [908, 675] on span "Send Message" at bounding box center [893, 669] width 80 height 16
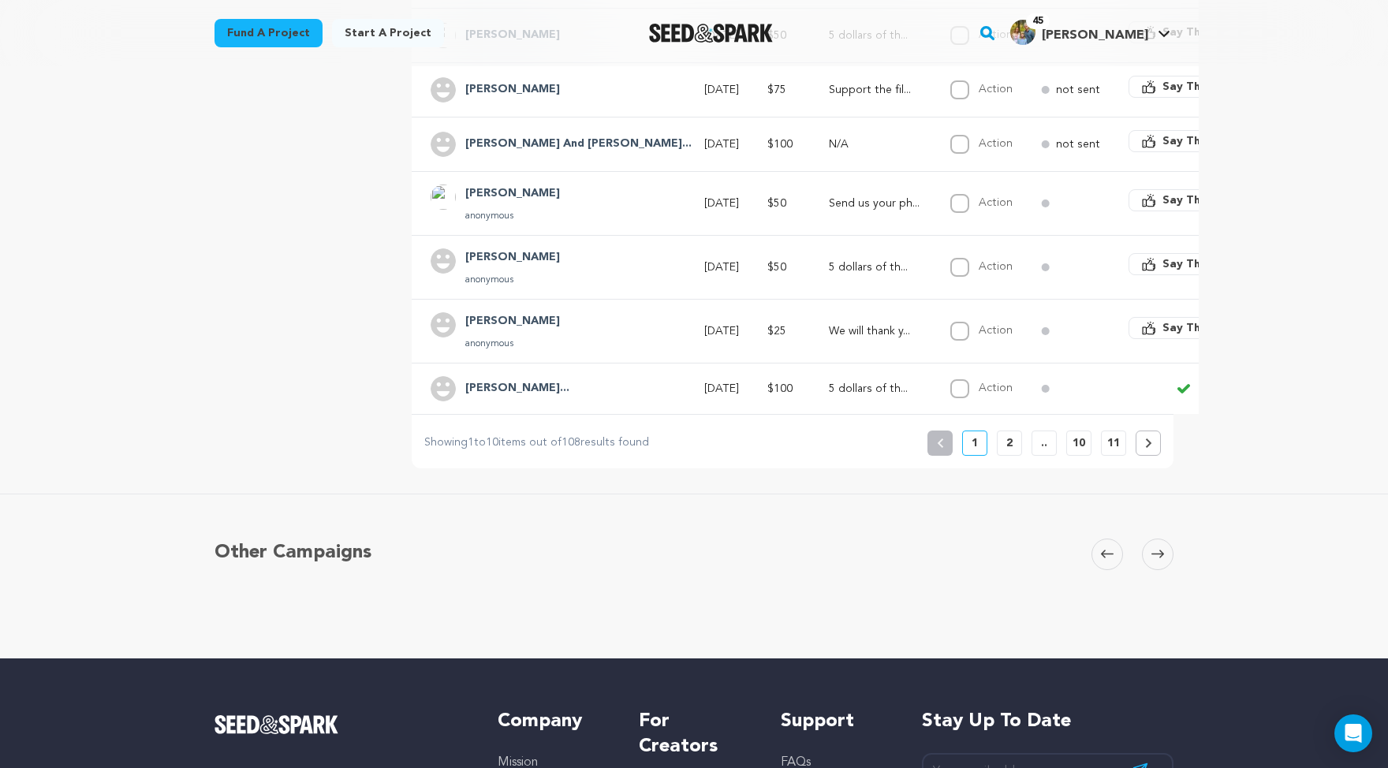
click at [829, 339] on p "We will thank y..." at bounding box center [875, 331] width 93 height 16
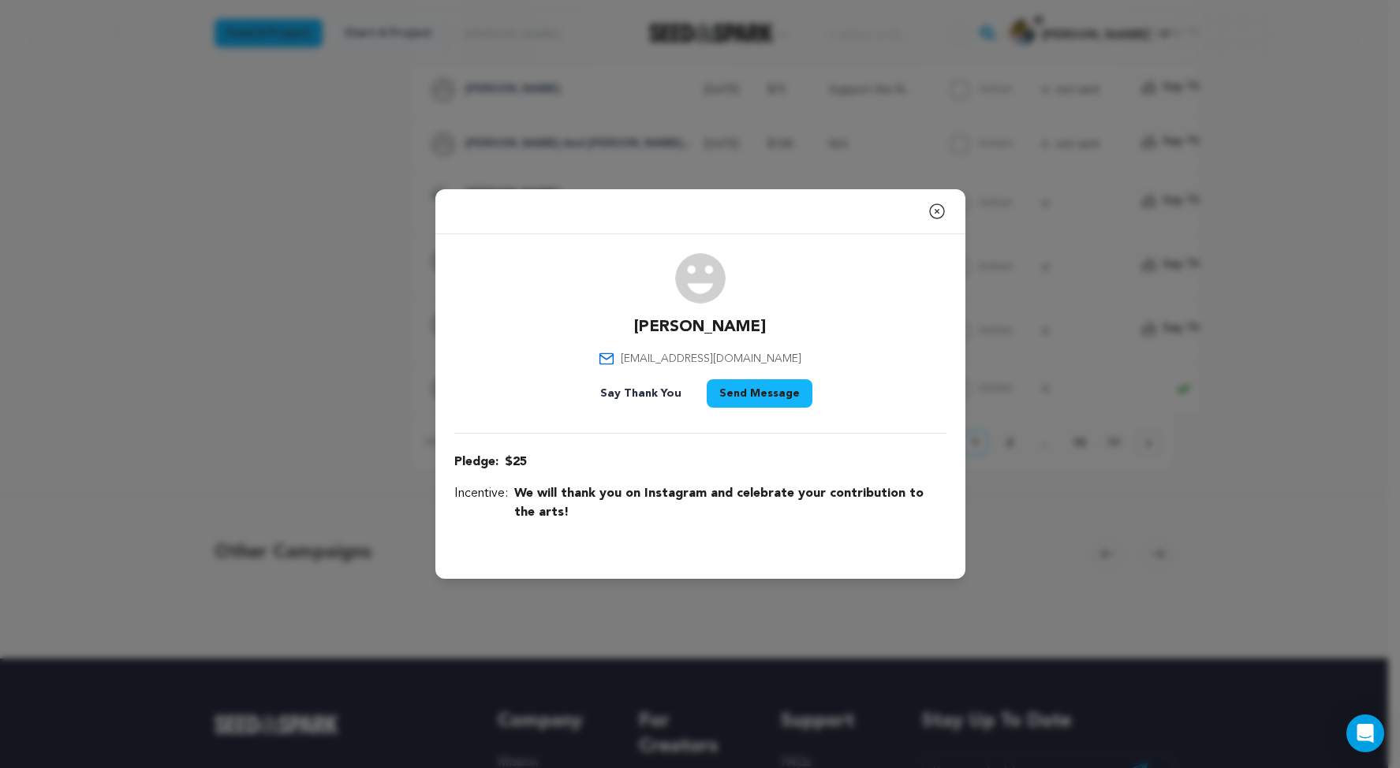
click at [947, 202] on icon "button" at bounding box center [937, 211] width 19 height 19
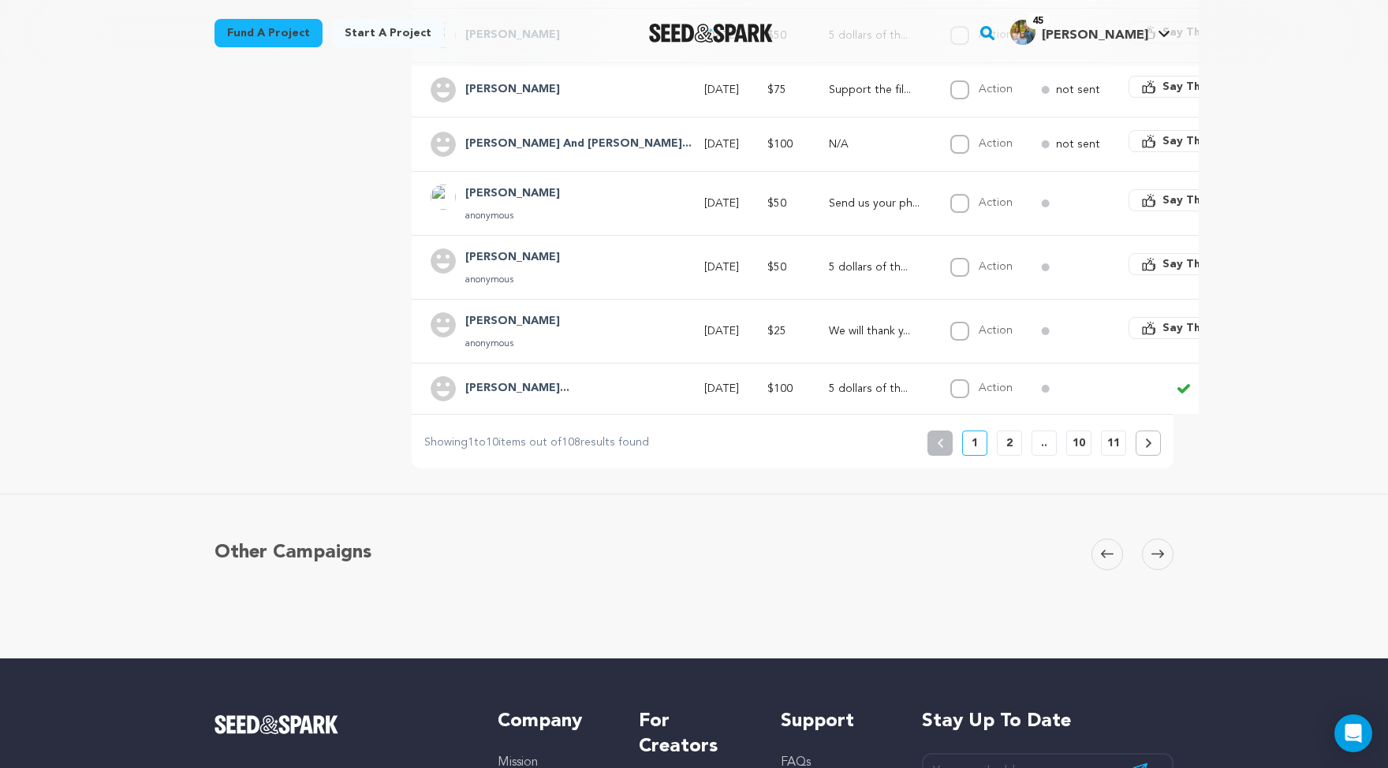
click at [1163, 272] on span "Say Thanks" at bounding box center [1194, 264] width 63 height 16
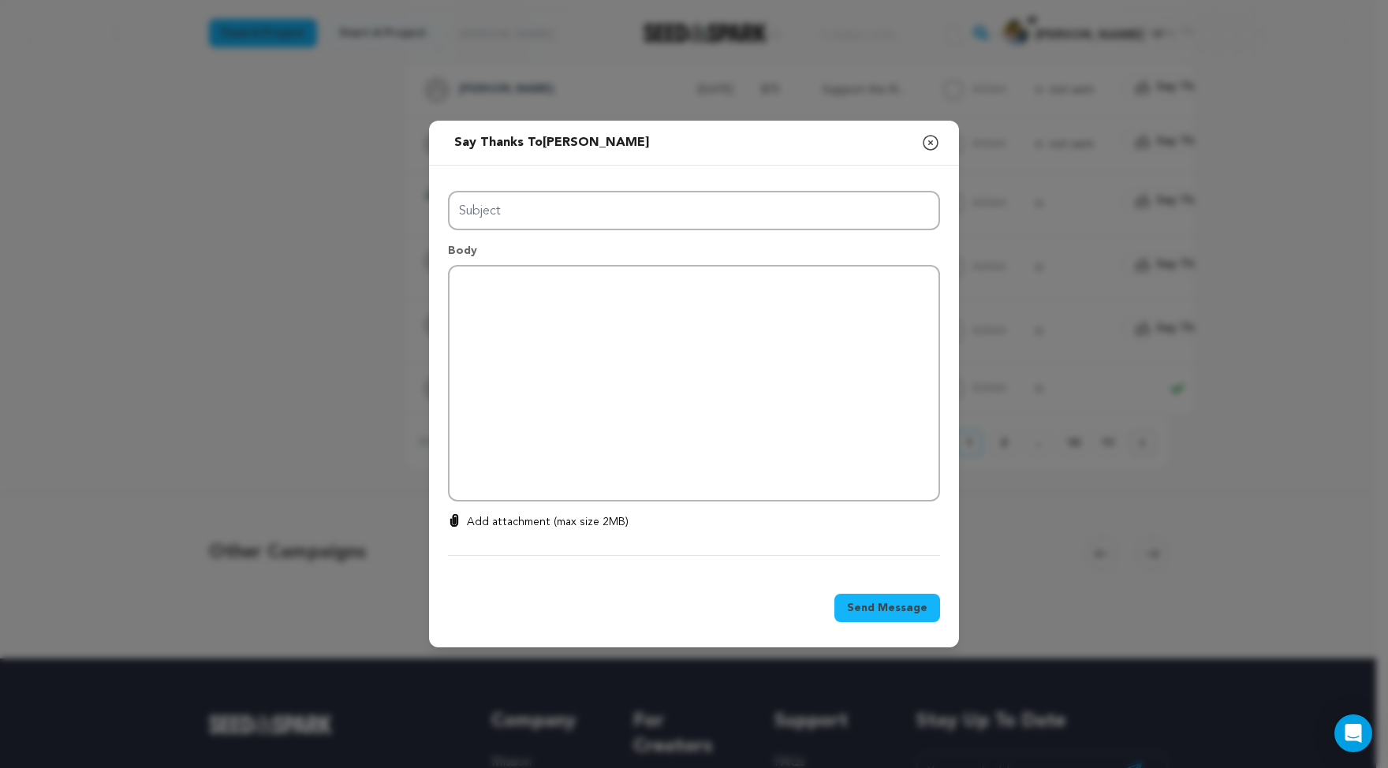
type input "Thanks for your support!"
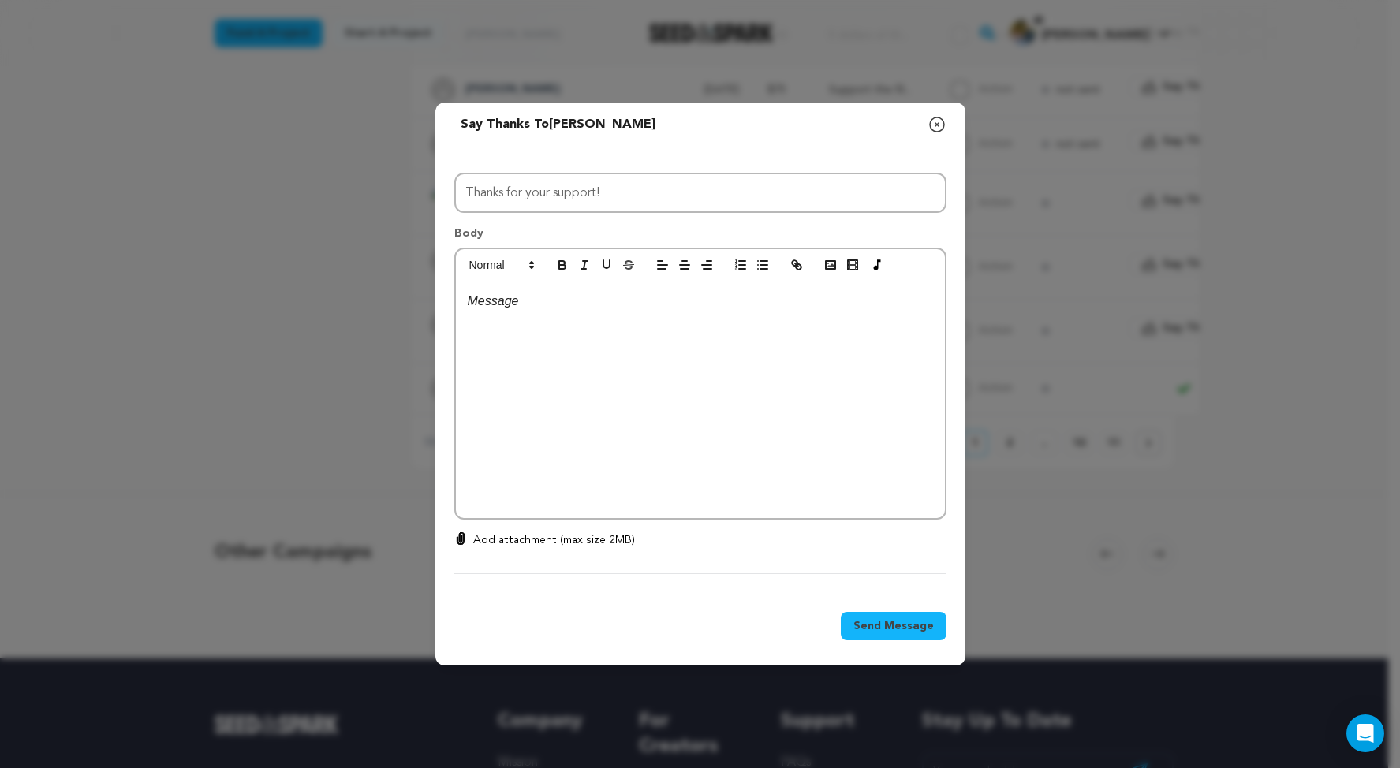
click at [547, 304] on p at bounding box center [700, 301] width 465 height 21
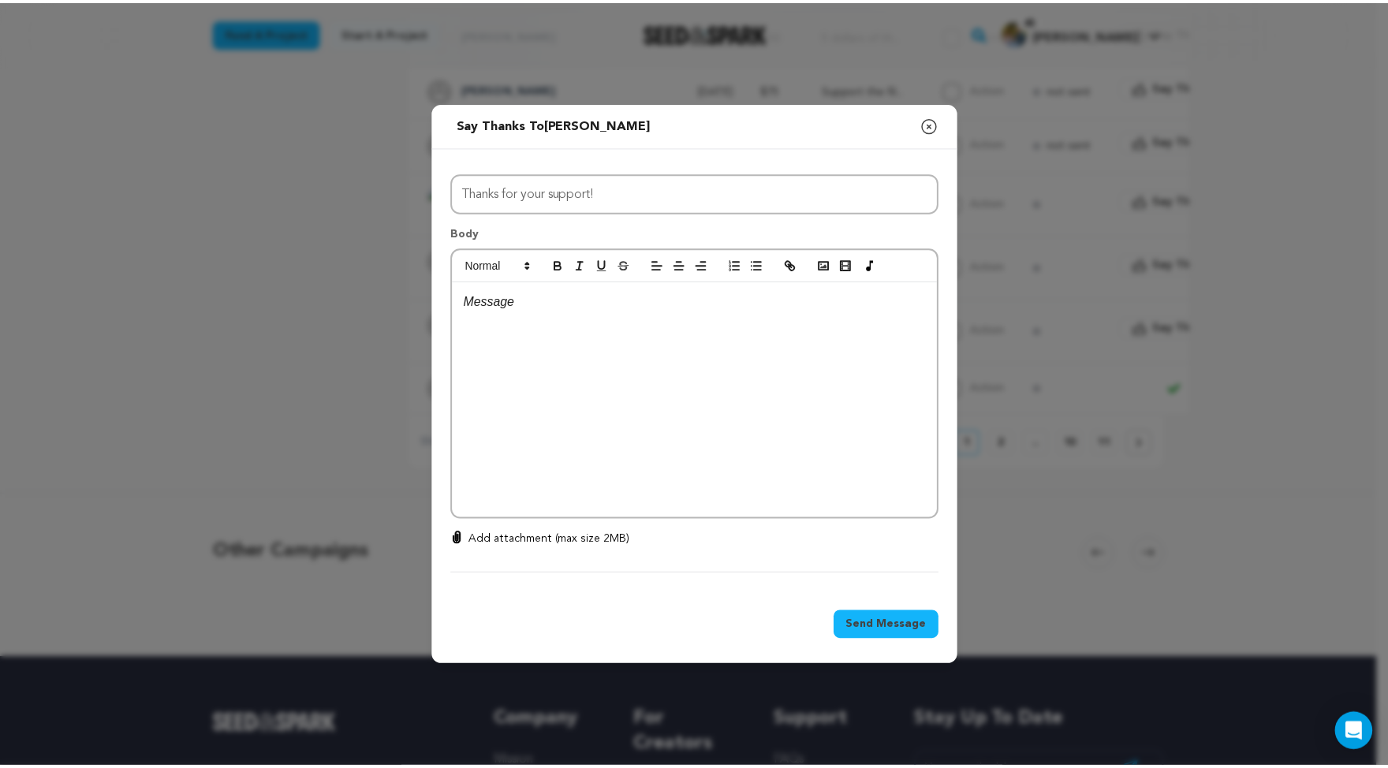
scroll to position [0, 0]
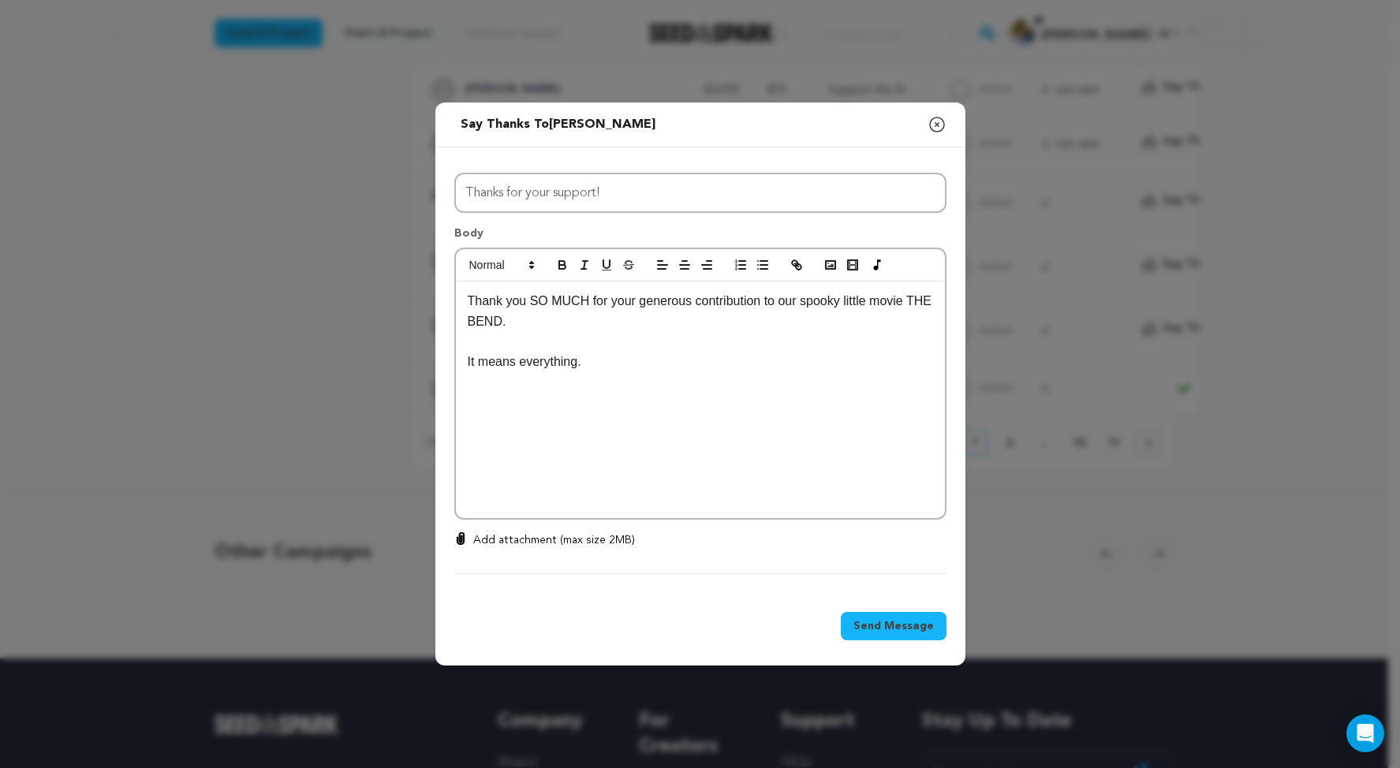
click at [468, 304] on p "Thank you SO MUCH for your generous contribution to our spooky little movie THE…" at bounding box center [700, 311] width 465 height 40
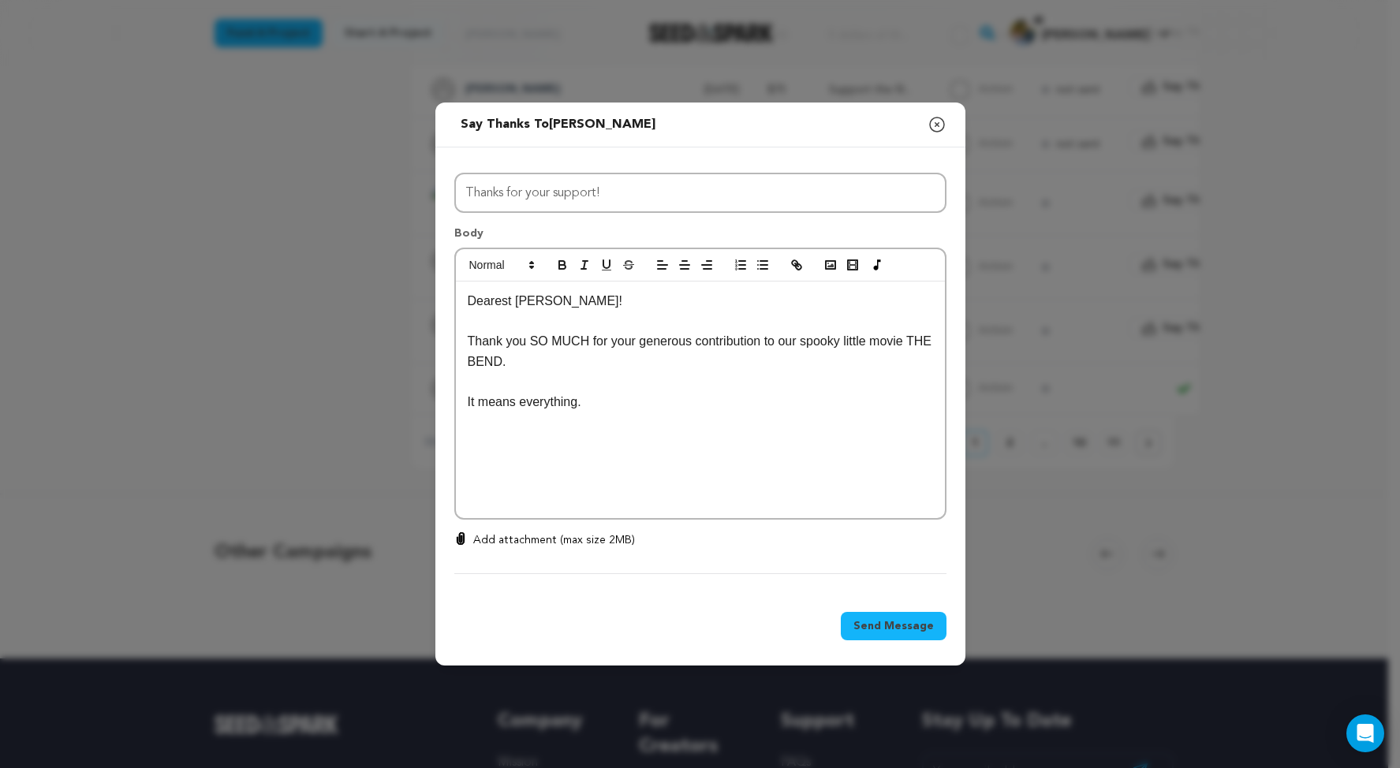
click at [567, 392] on p "It means everything." at bounding box center [700, 402] width 465 height 21
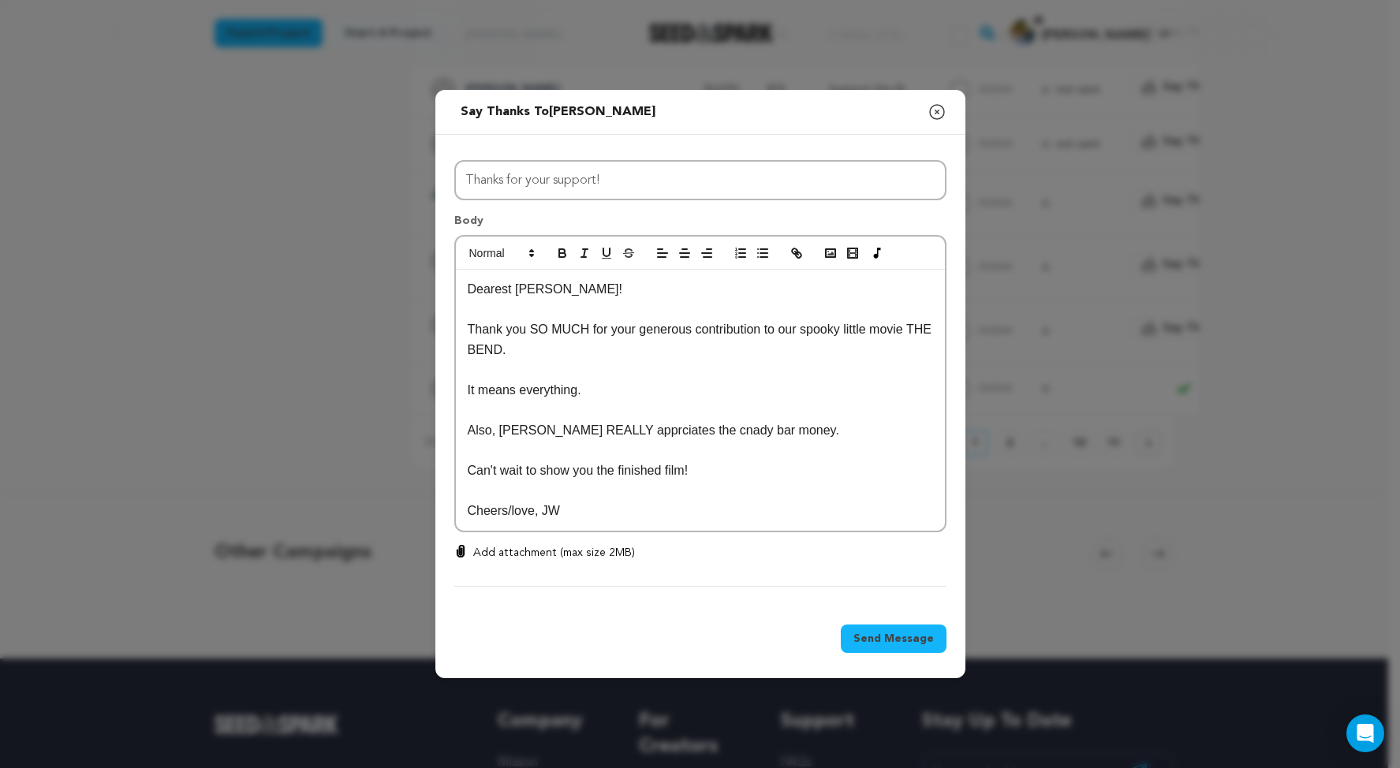
click at [468, 424] on p "Also, CLeo REALLY apprciates the cnady bar money." at bounding box center [700, 430] width 465 height 21
click at [618, 422] on p "Also, Cleo REALLY apprciates the cnady bar money." at bounding box center [700, 430] width 465 height 21
click at [745, 423] on p "Also, Cleo REALLY apprciates the candy bar money." at bounding box center [700, 430] width 465 height 21
click at [920, 645] on span "Send Message" at bounding box center [893, 639] width 80 height 16
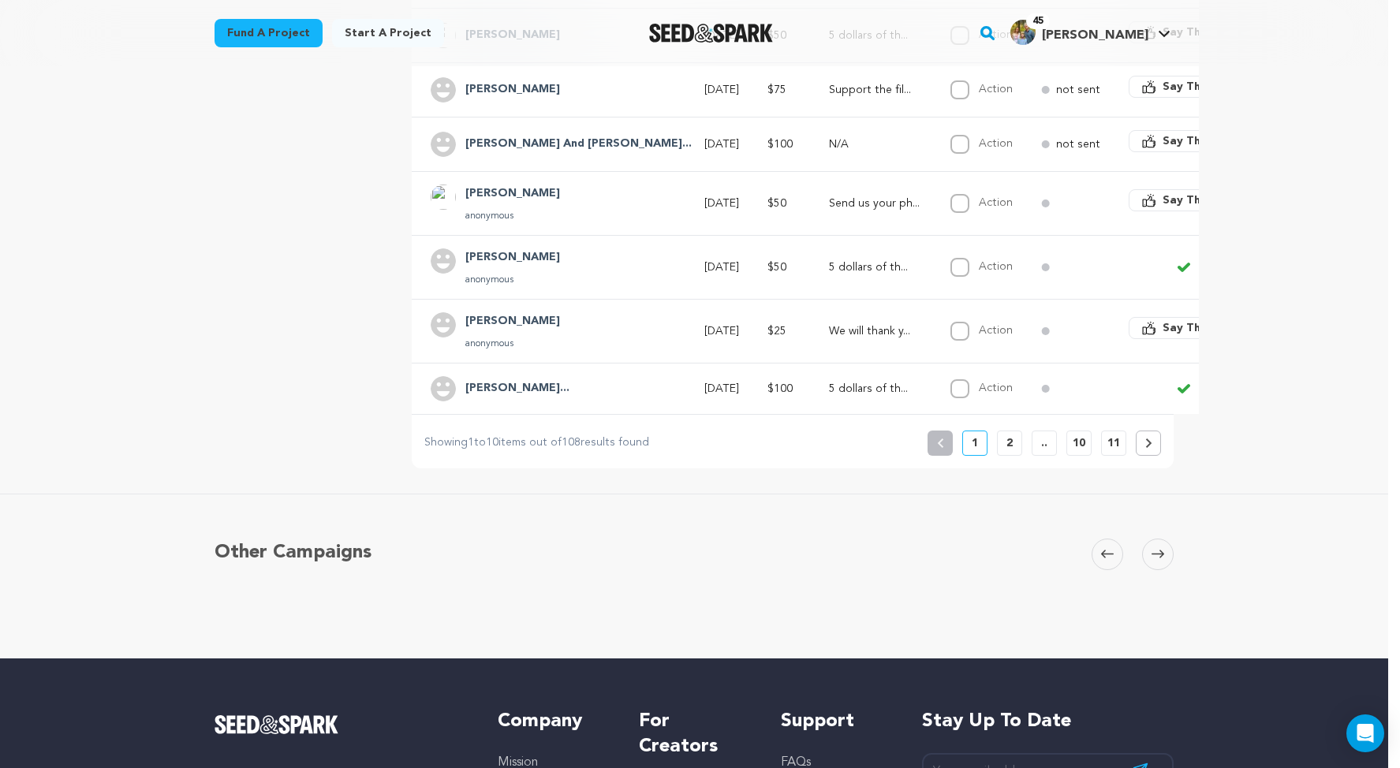
click at [837, 211] on p "Send us your ph..." at bounding box center [875, 204] width 93 height 16
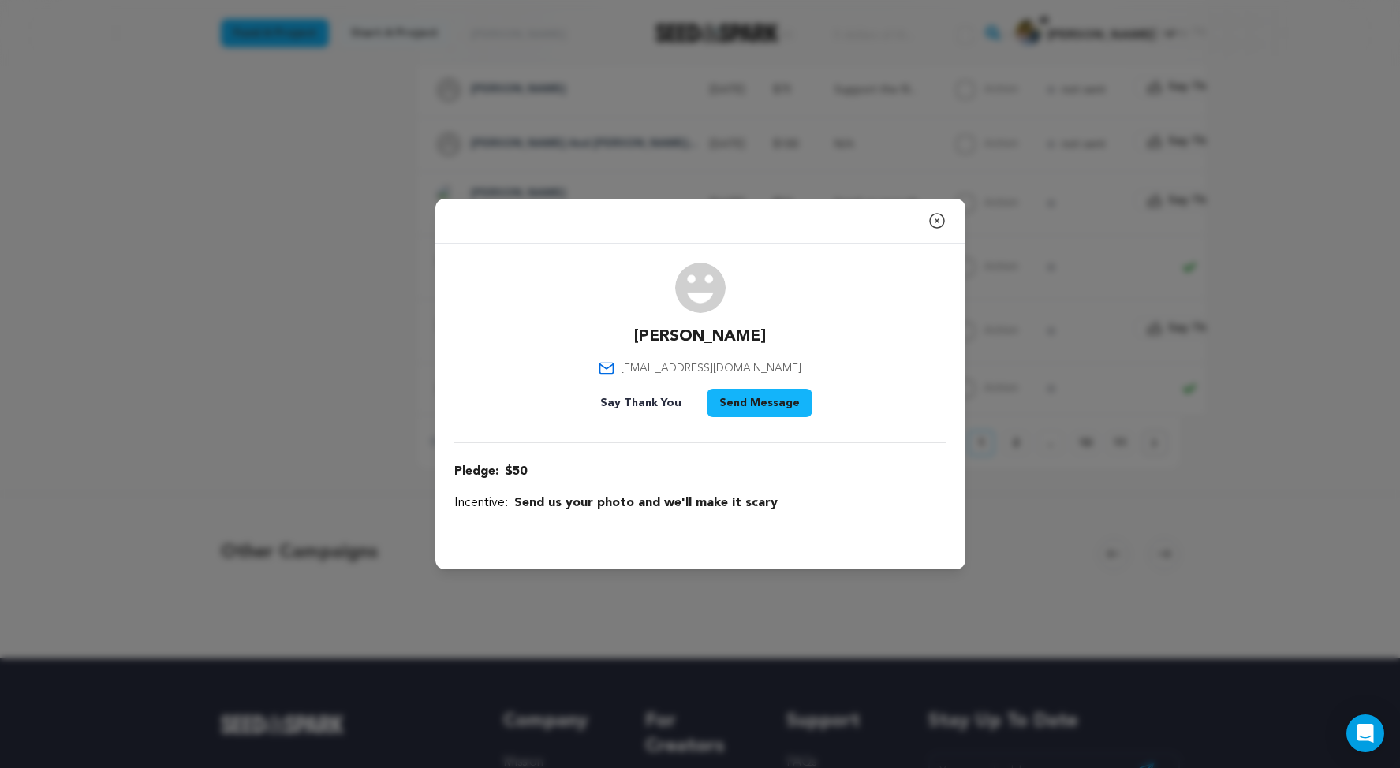
click at [947, 211] on icon "button" at bounding box center [937, 220] width 19 height 19
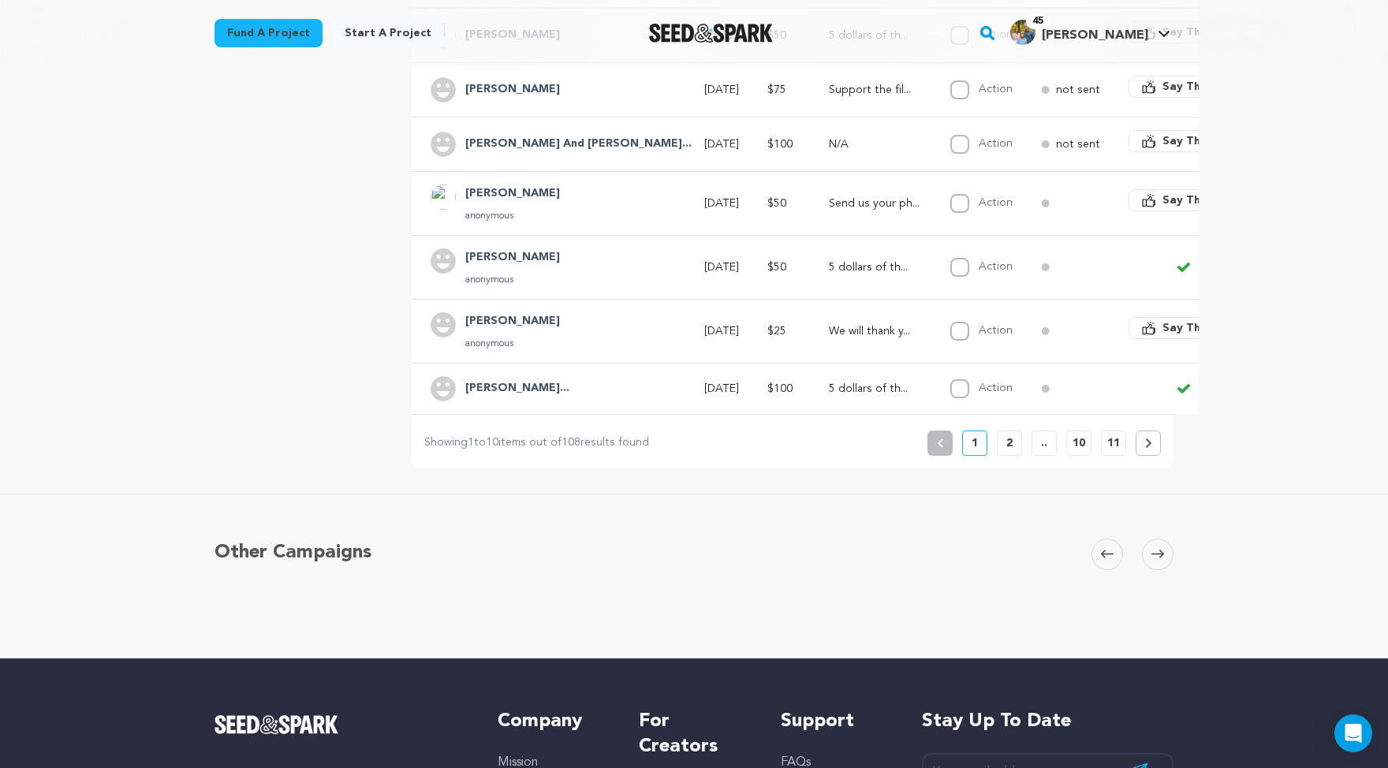
click at [465, 331] on h4 "[PERSON_NAME]" at bounding box center [512, 321] width 95 height 19
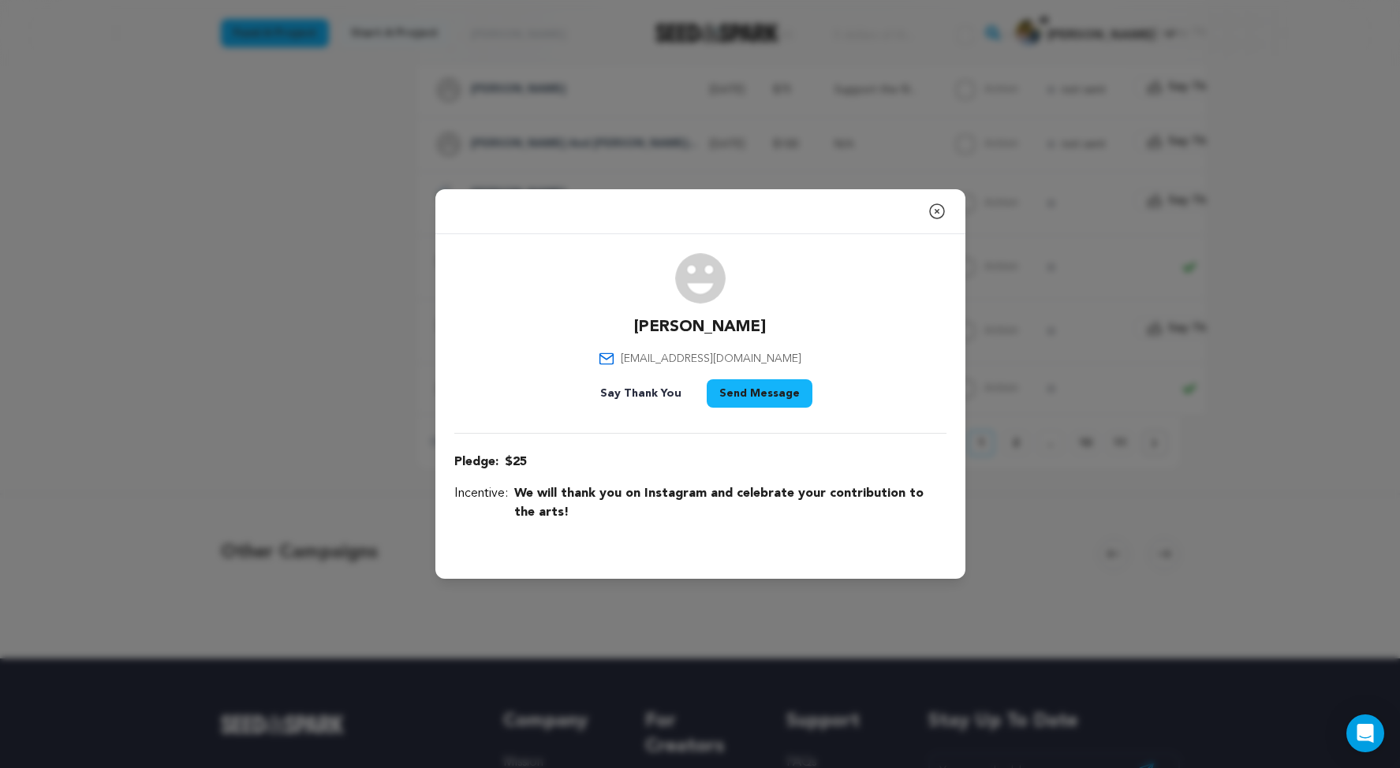
click at [944, 204] on icon "button" at bounding box center [937, 211] width 14 height 14
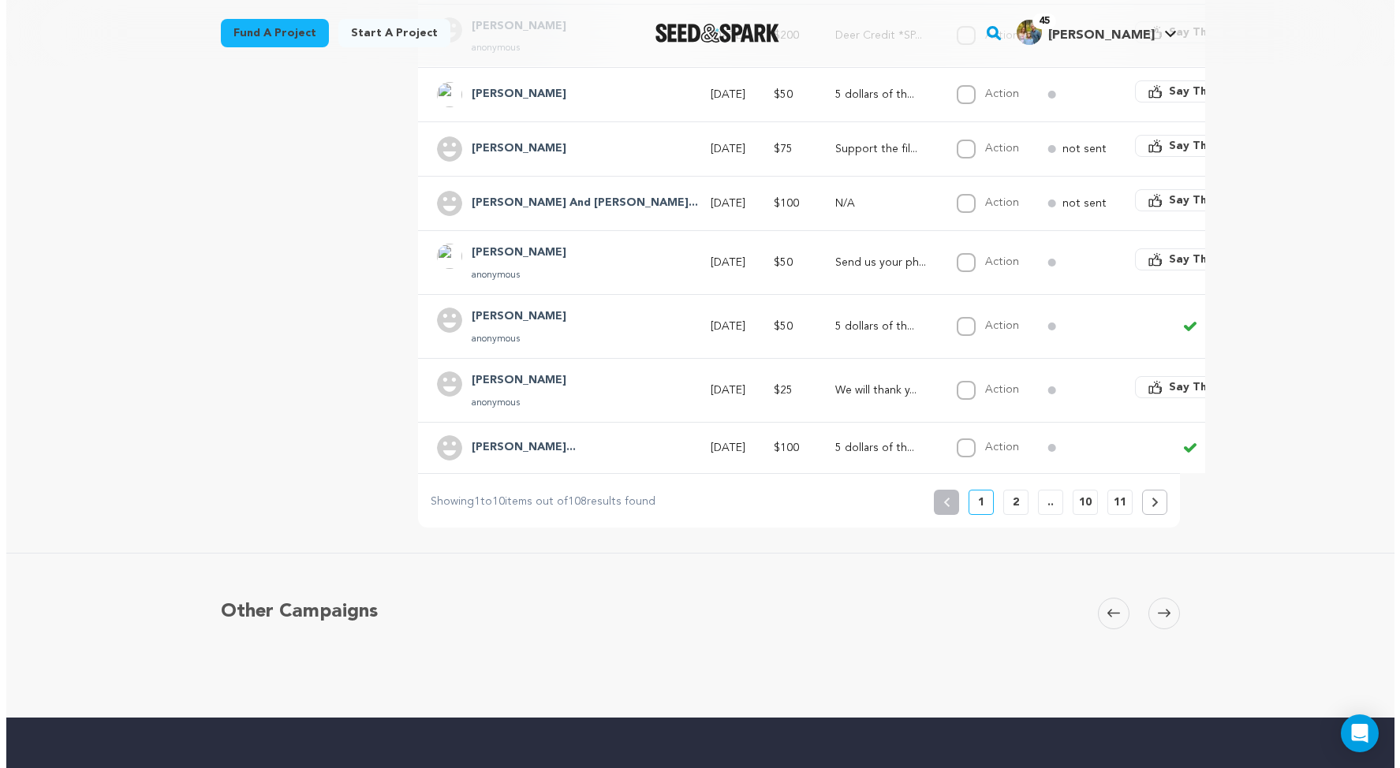
scroll to position [619, 0]
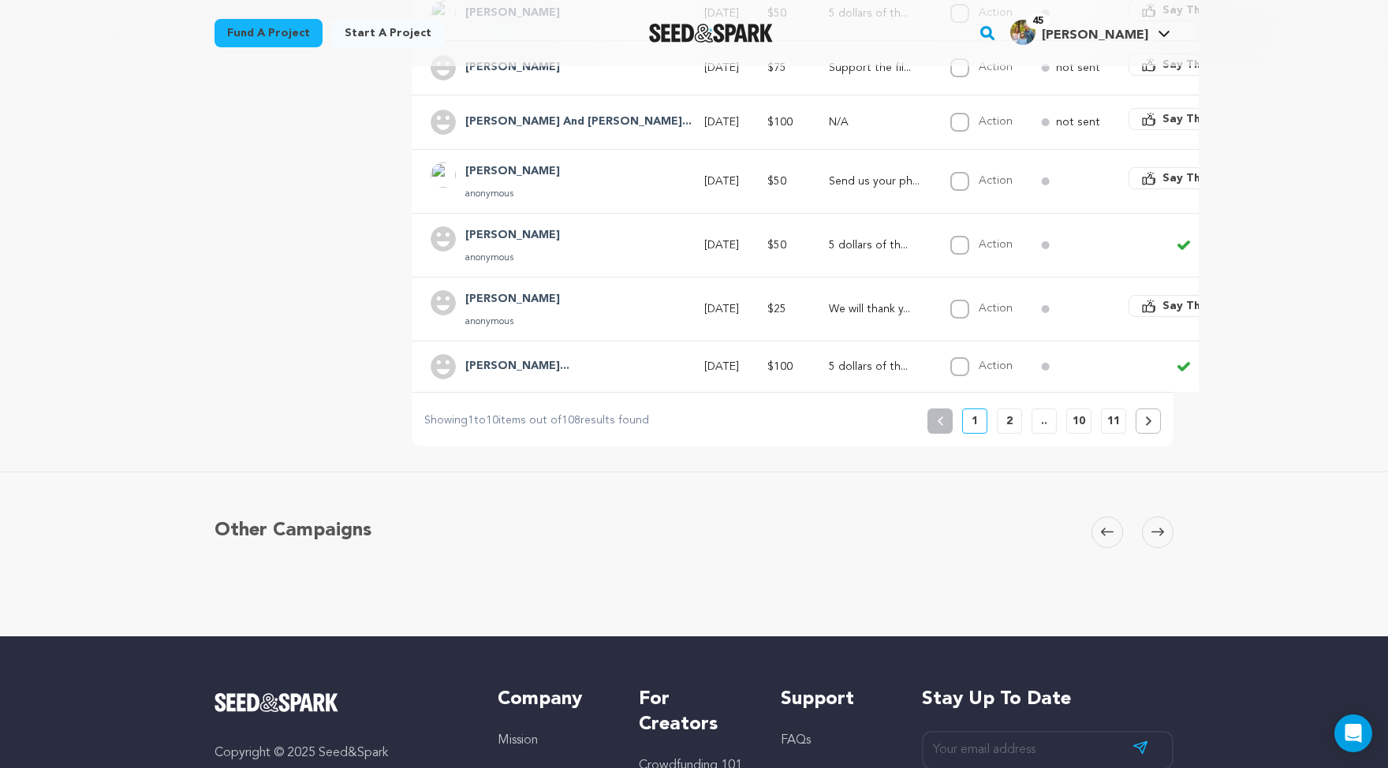
click at [1163, 127] on span "Say Thanks" at bounding box center [1194, 119] width 63 height 16
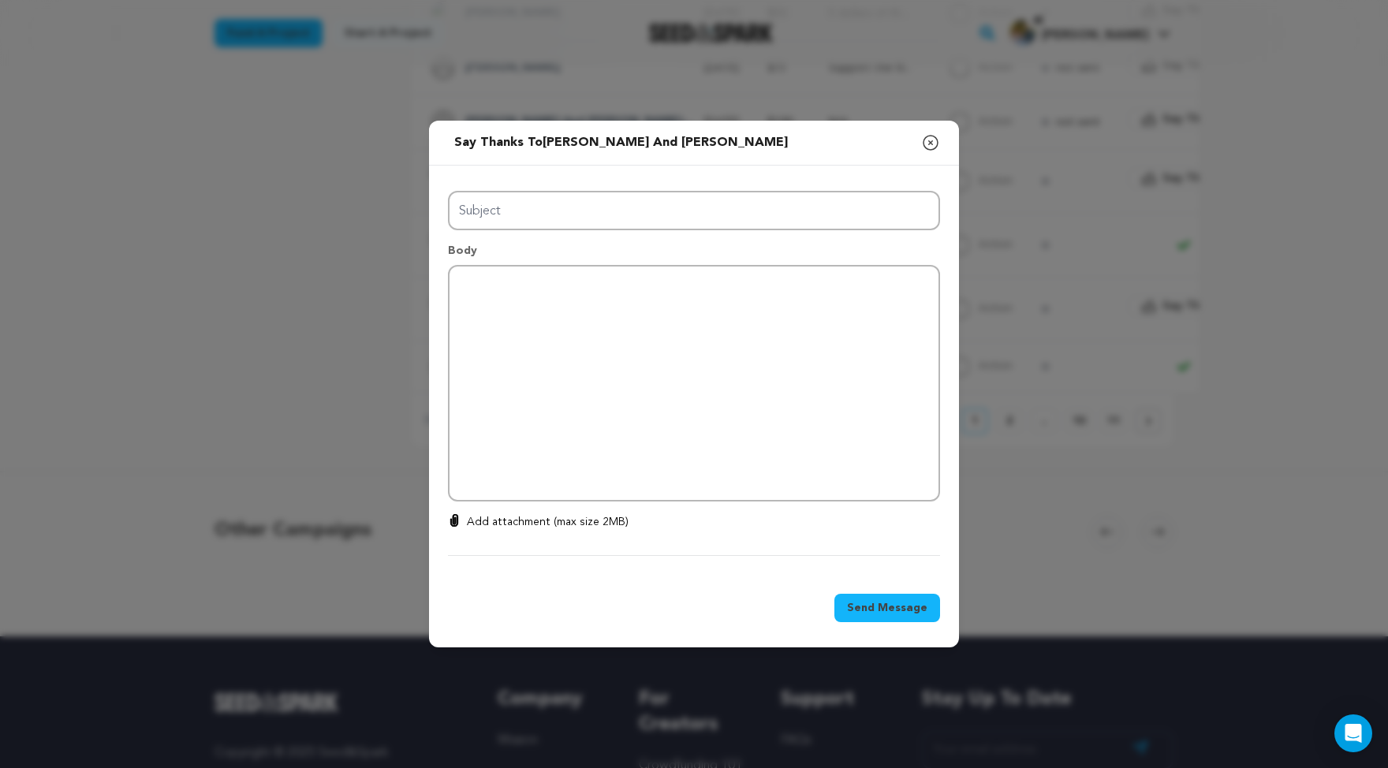
type input "Thanks for your support!"
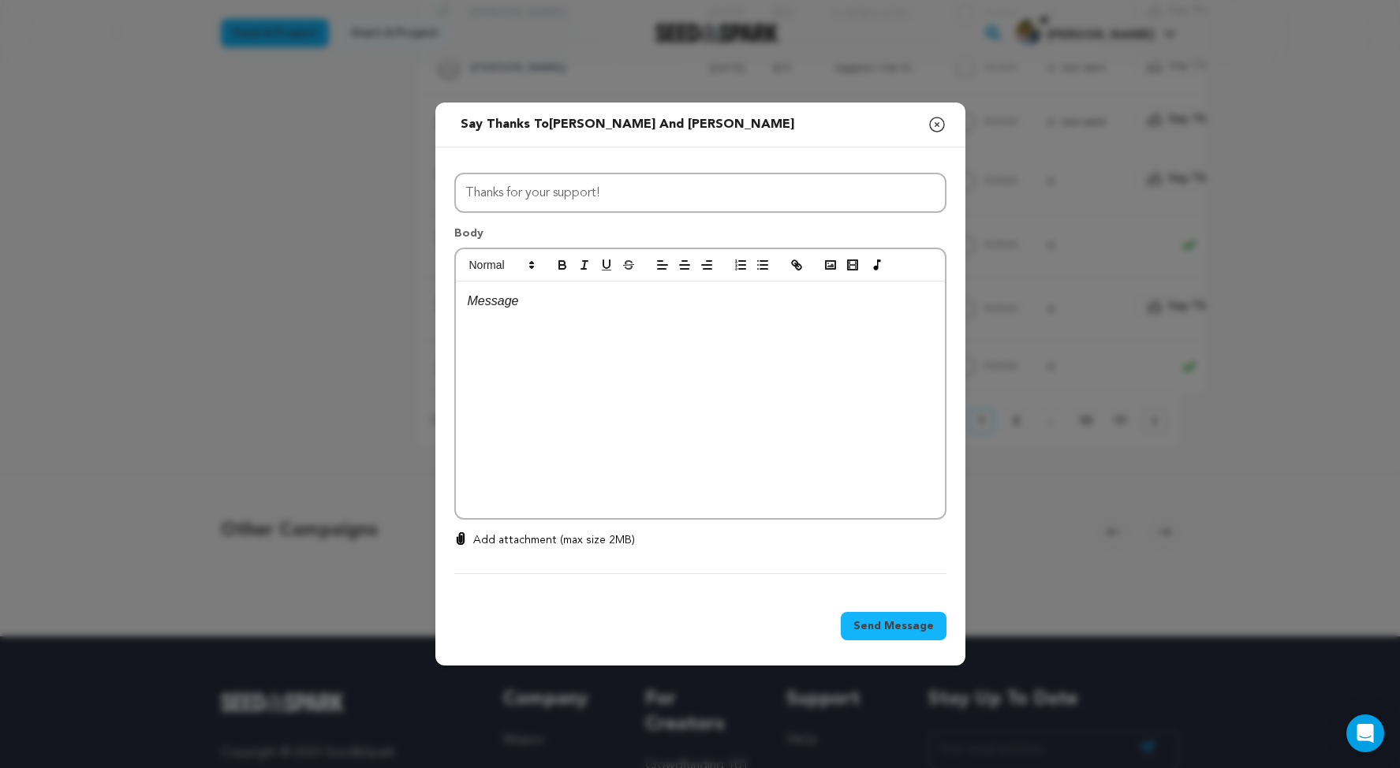
click at [947, 115] on icon "button" at bounding box center [937, 124] width 19 height 19
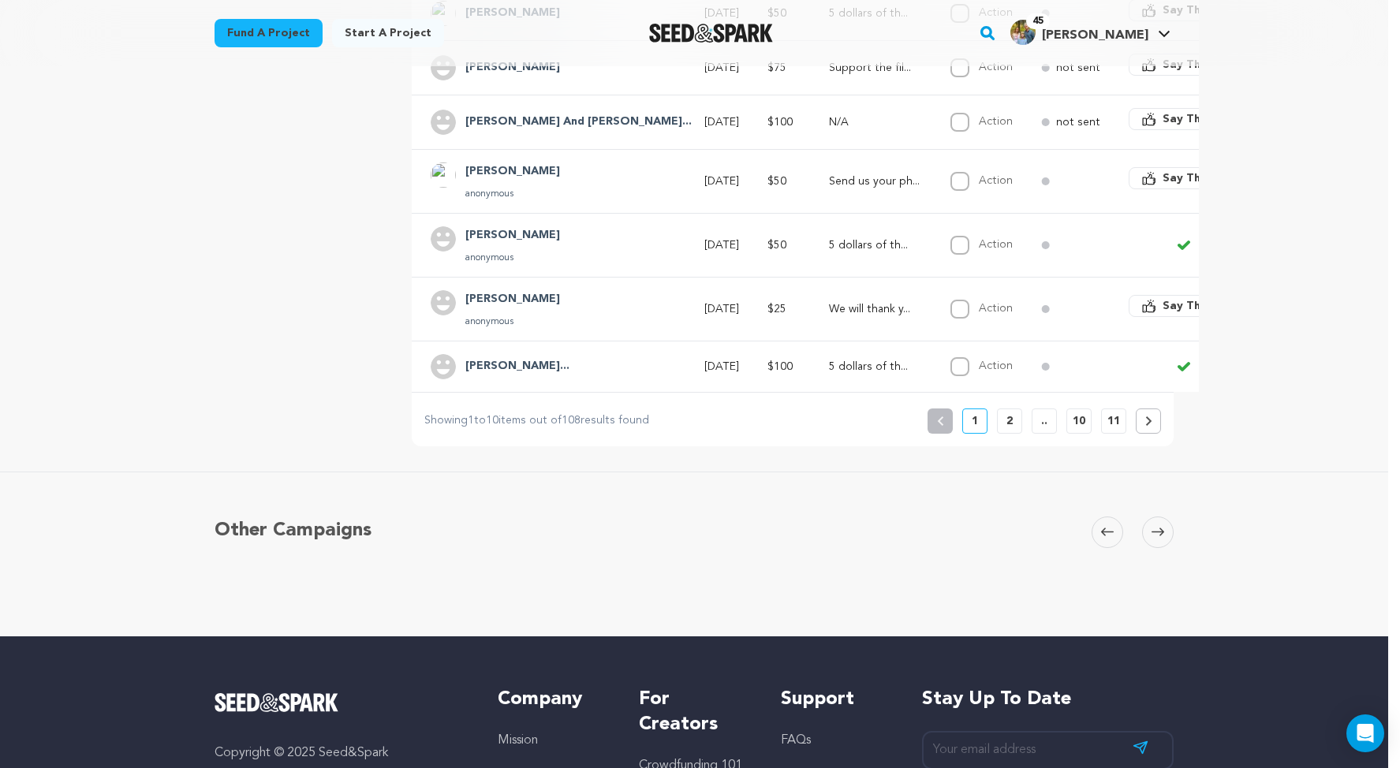
click at [1177, 127] on span "Say Thanks" at bounding box center [1194, 119] width 63 height 16
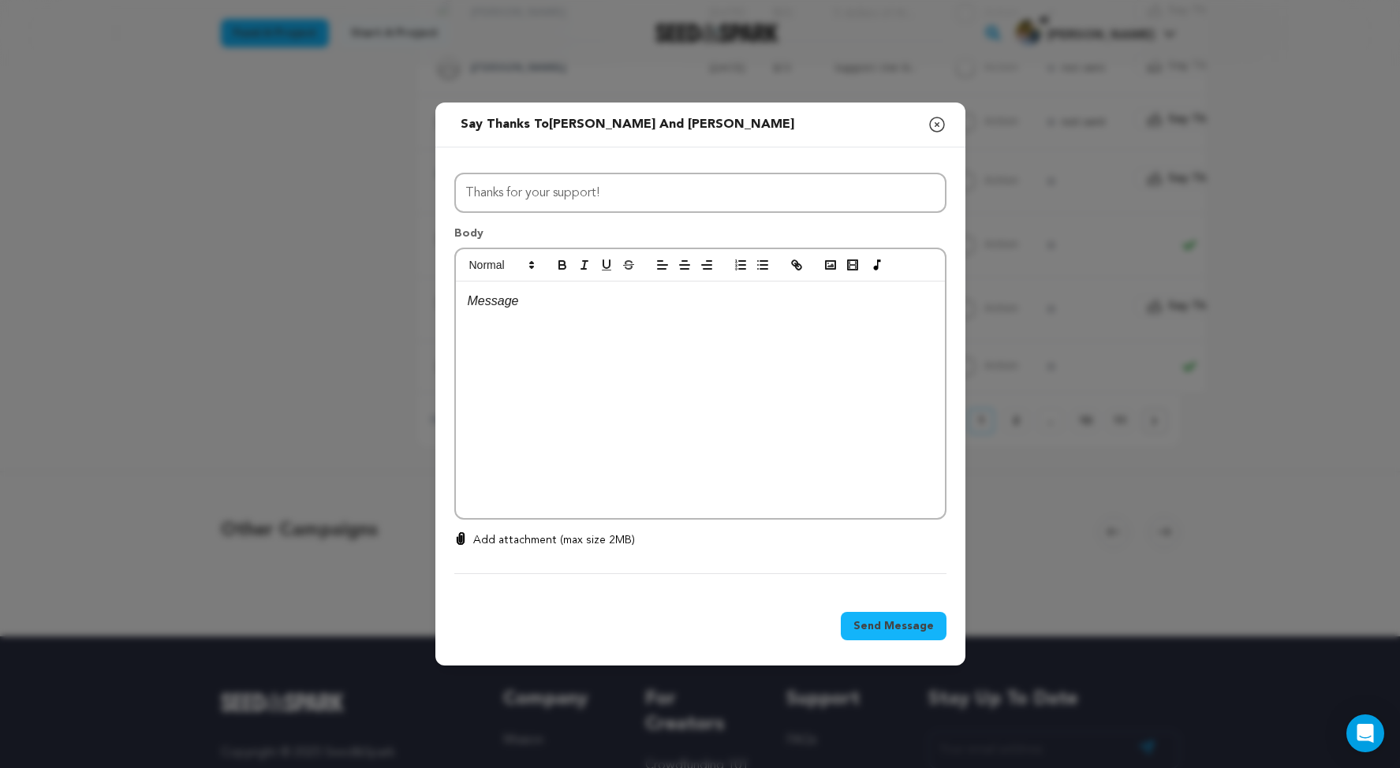
click at [506, 308] on p at bounding box center [700, 301] width 465 height 21
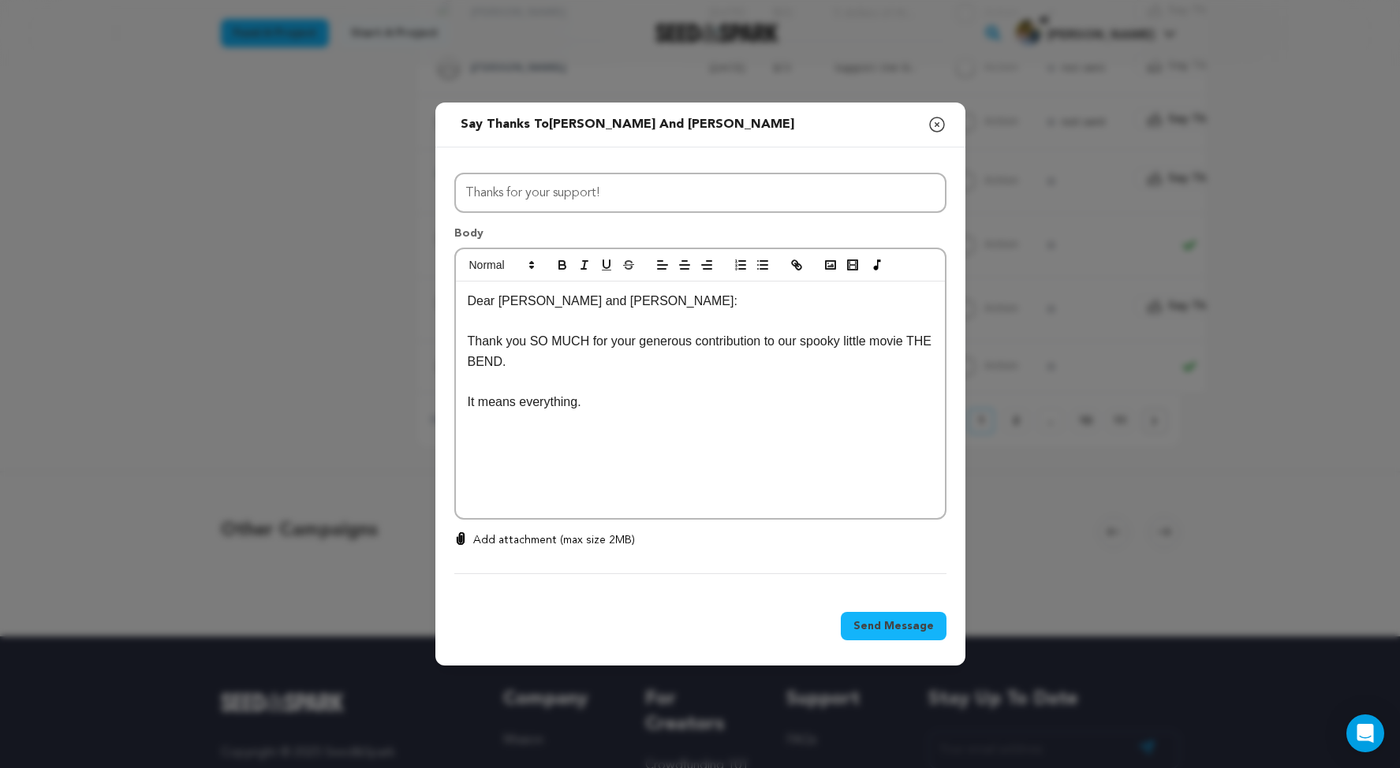
click at [558, 392] on p "It means everything." at bounding box center [700, 402] width 465 height 21
click at [456, 419] on div "Dear Doug and Judith: Thank you SO MUCH for your generous contribution to our s…" at bounding box center [700, 400] width 489 height 237
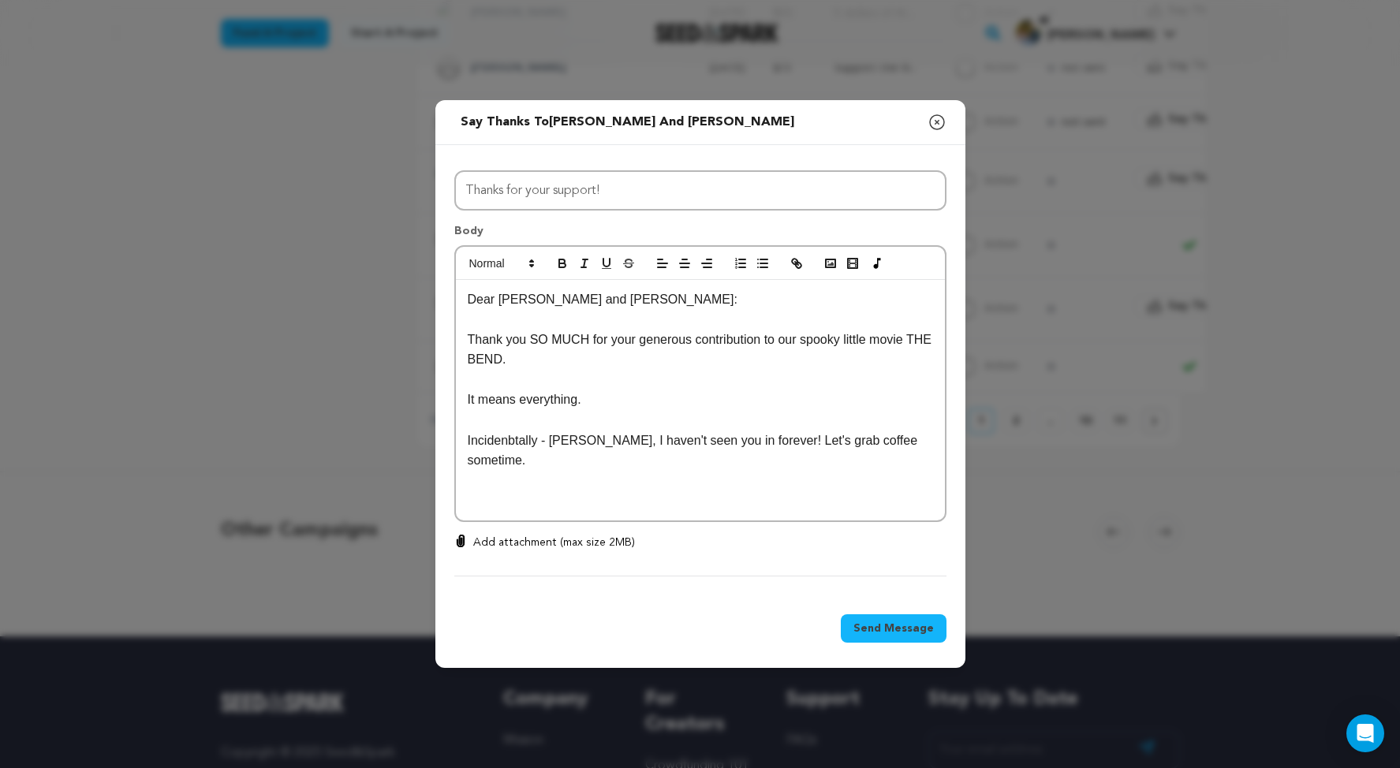
click at [468, 431] on p "Incidenbtally - Doug, I haven't seen you in forever! Let's grab coffee sometime." at bounding box center [700, 451] width 465 height 40
click at [544, 390] on p "It means everything." at bounding box center [700, 400] width 465 height 21
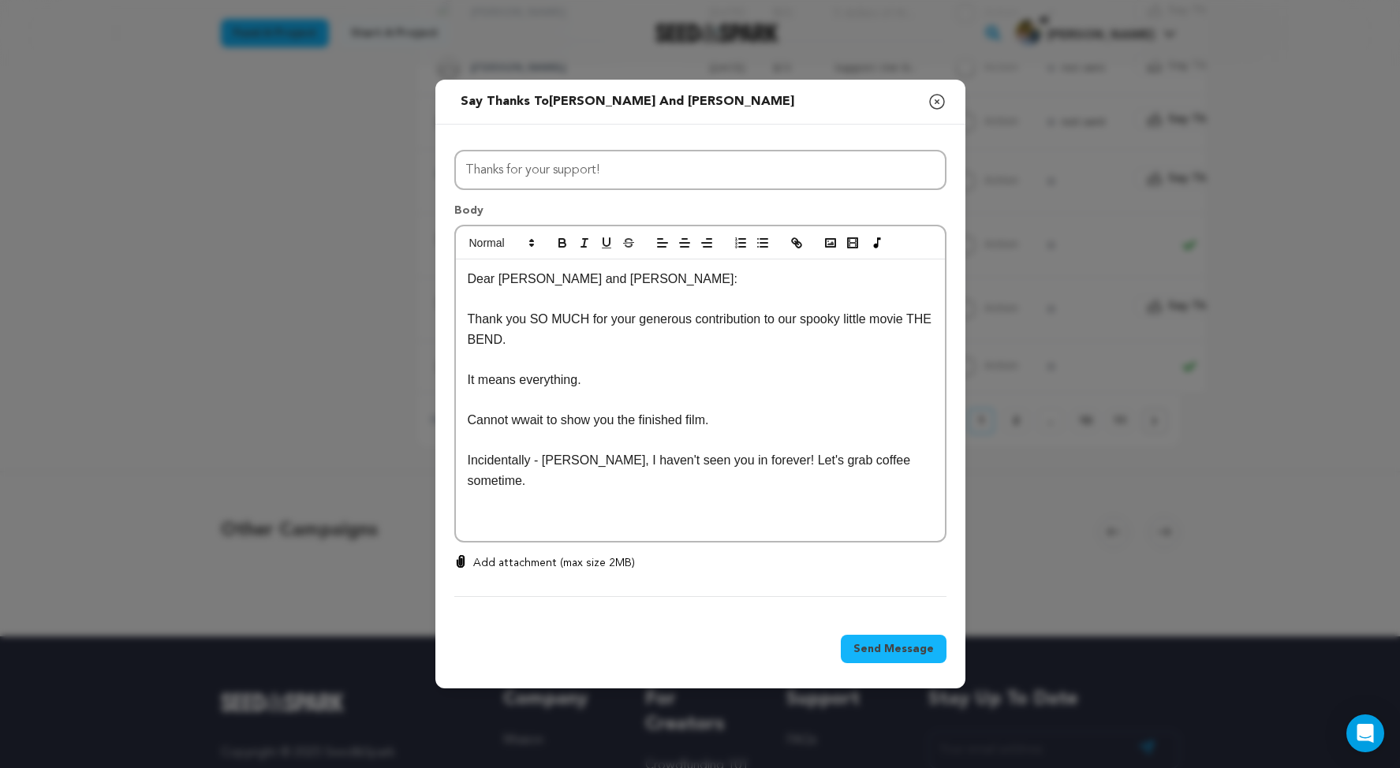
click at [468, 422] on p "Cannot wwait to show you the finished film." at bounding box center [700, 420] width 465 height 21
drag, startPoint x: 541, startPoint y: 422, endPoint x: 532, endPoint y: 423, distance: 9.5
click at [532, 423] on p "Cannot wait to show you the finished film." at bounding box center [700, 420] width 465 height 21
click at [878, 461] on p "Incidentally - Doug, I haven't seen you in forever! Let's grab coffee sometime." at bounding box center [700, 470] width 465 height 40
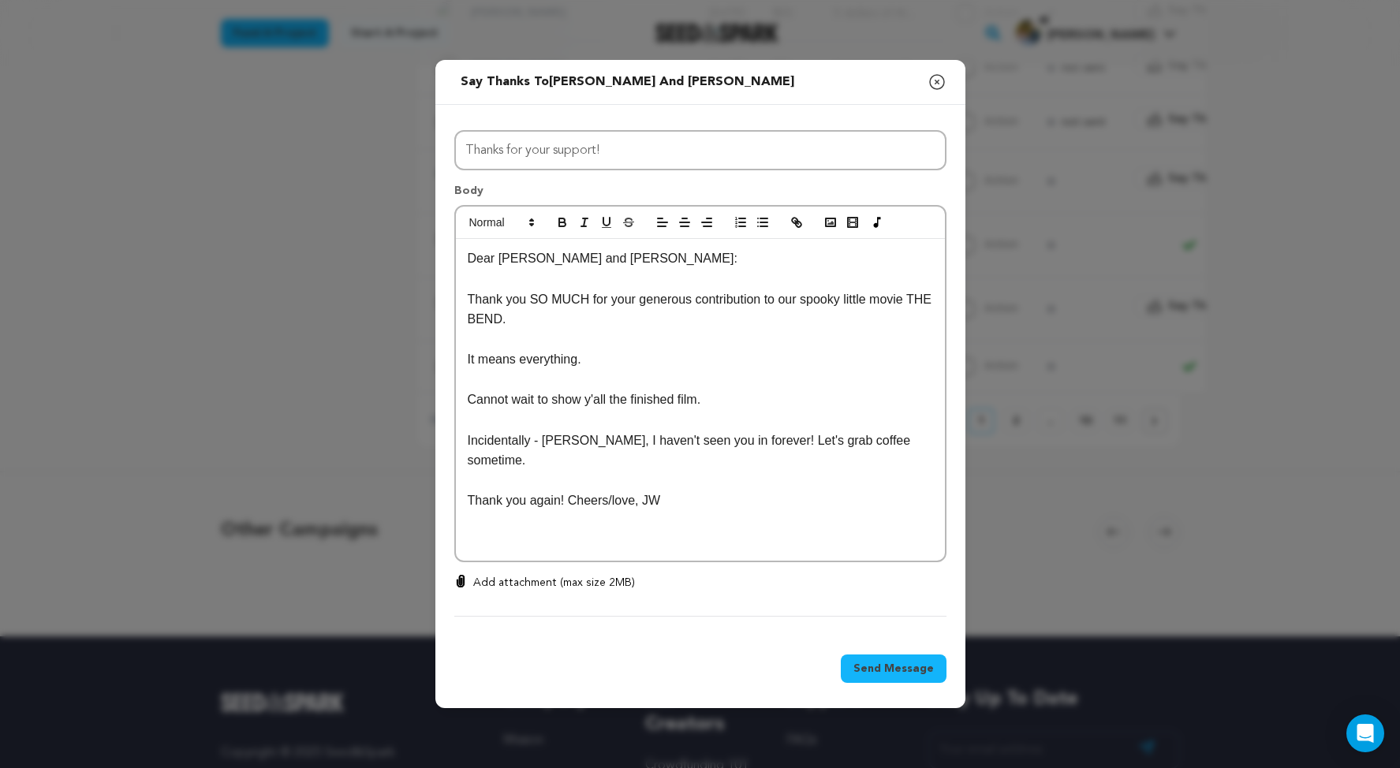
click at [925, 677] on span "Send Message" at bounding box center [893, 669] width 80 height 16
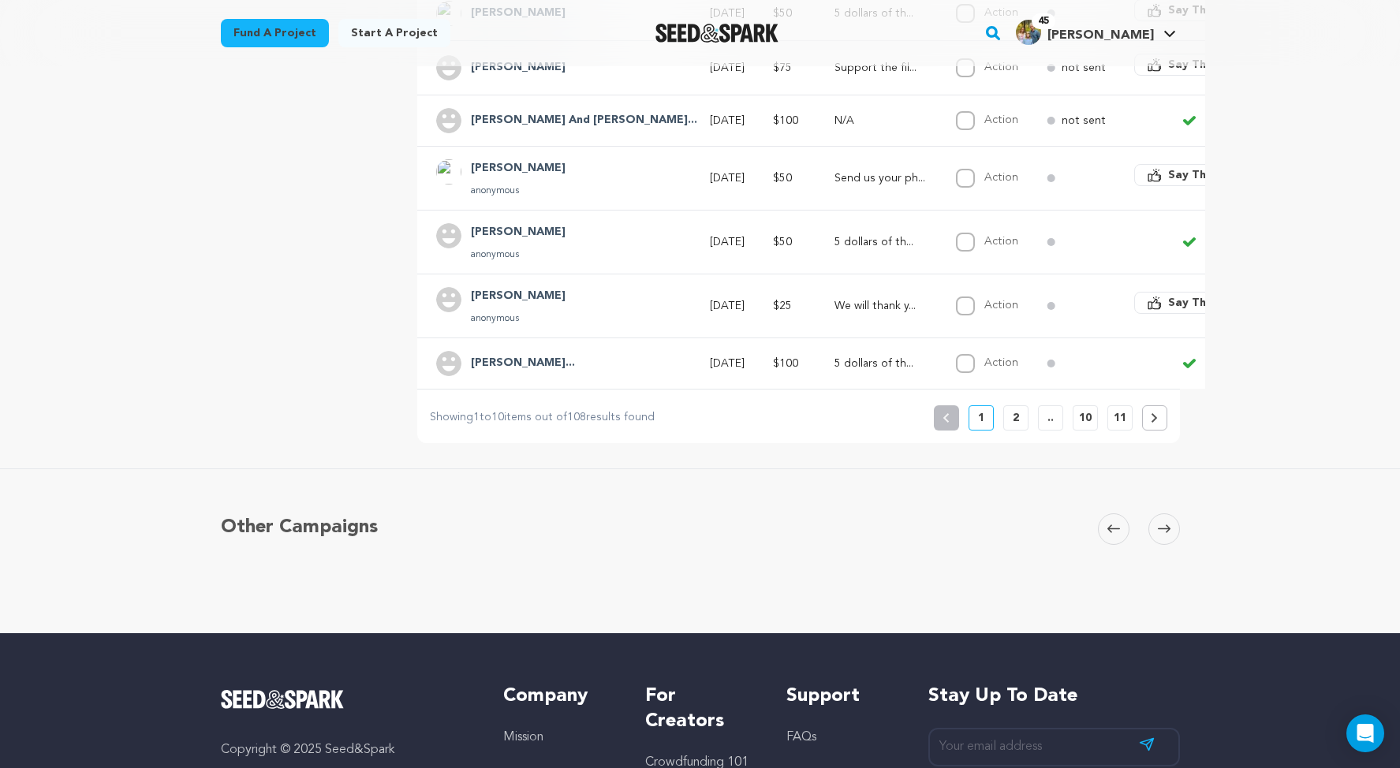
click at [1168, 18] on span "Say Thanks" at bounding box center [1199, 10] width 63 height 16
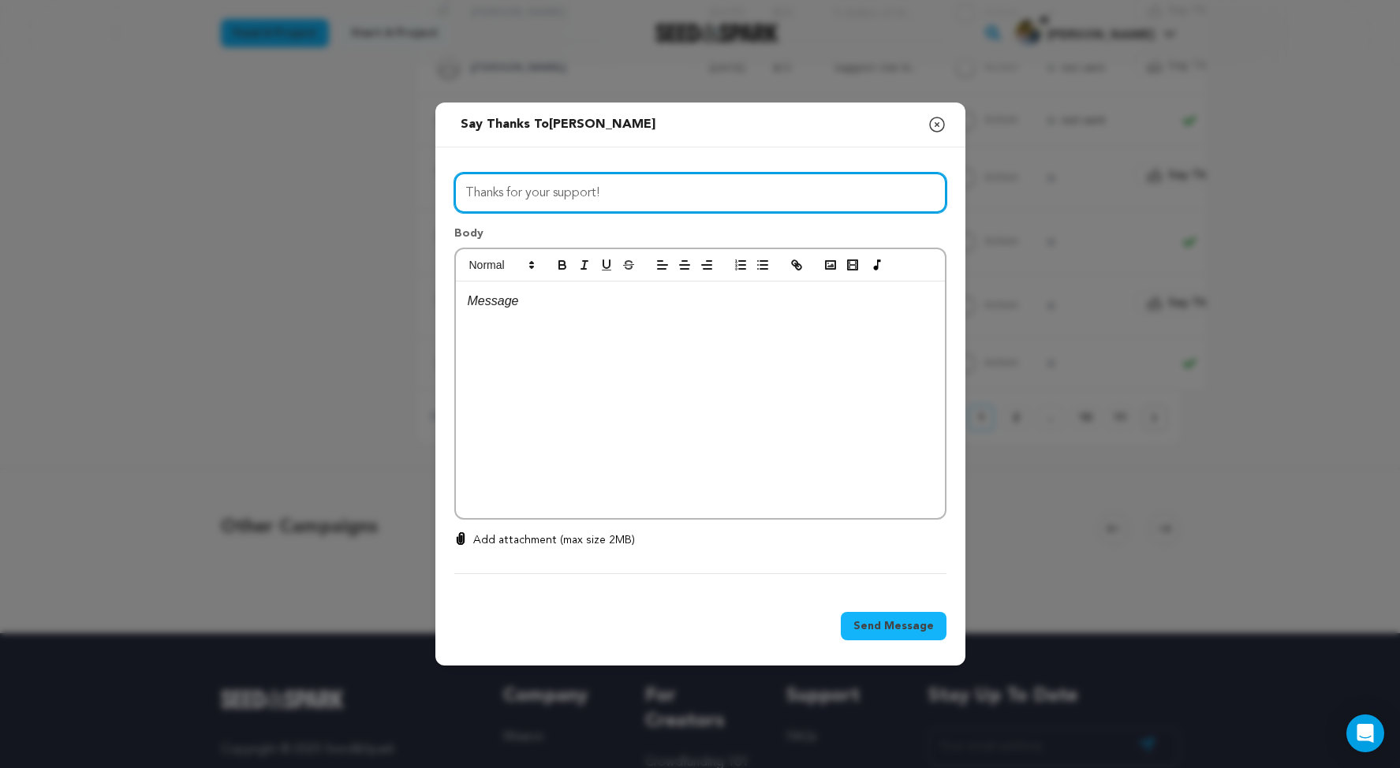
click at [640, 178] on input "Thanks for your support!" at bounding box center [700, 193] width 492 height 40
click at [638, 177] on input "Thanks for your support!" at bounding box center [700, 193] width 492 height 40
click at [639, 177] on input "Thanks for your support!" at bounding box center [700, 193] width 492 height 40
drag, startPoint x: 544, startPoint y: 175, endPoint x: 353, endPoint y: 160, distance: 192.3
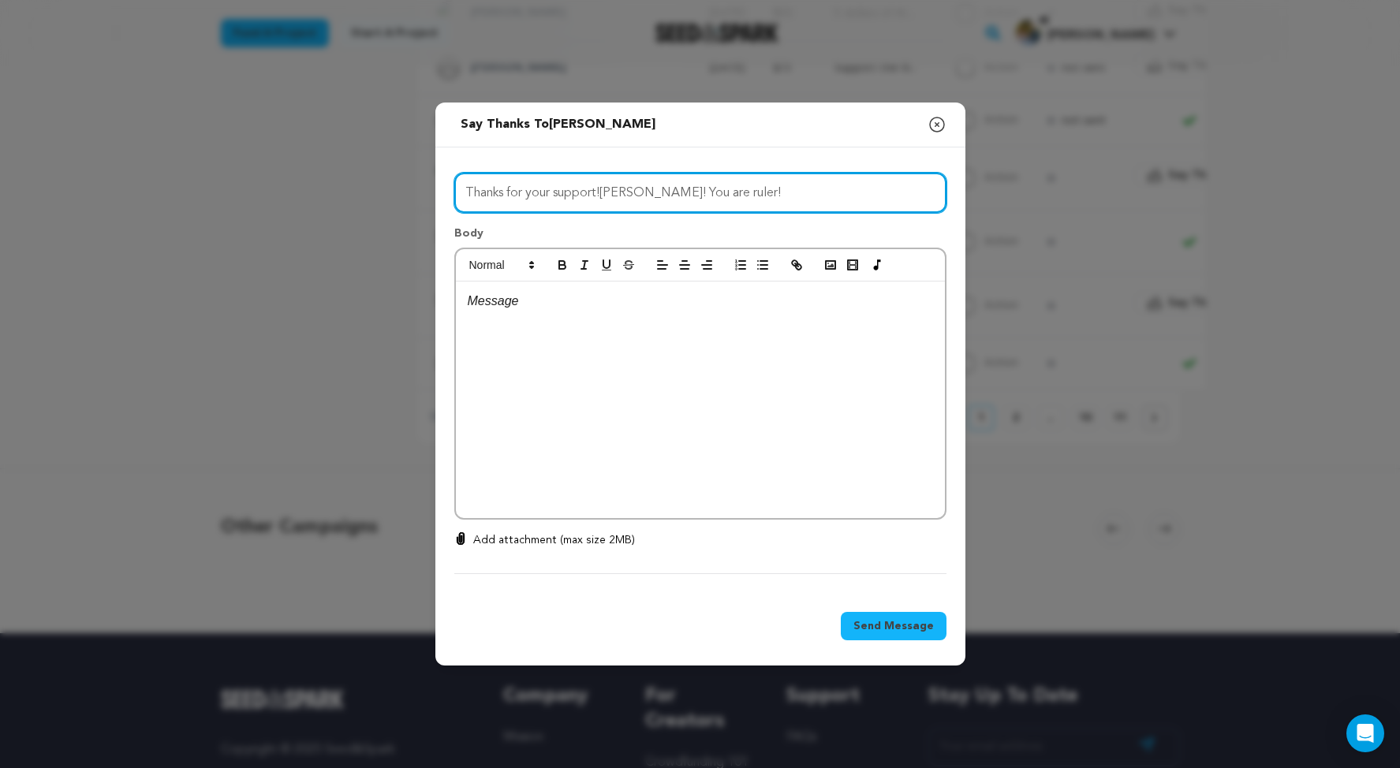
click at [353, 160] on div "Send message to Cornelius Adam Say thanks to Cornelius Adam Compose New Message…" at bounding box center [700, 384] width 1400 height 768
type input "ADAM! You are ruler!"
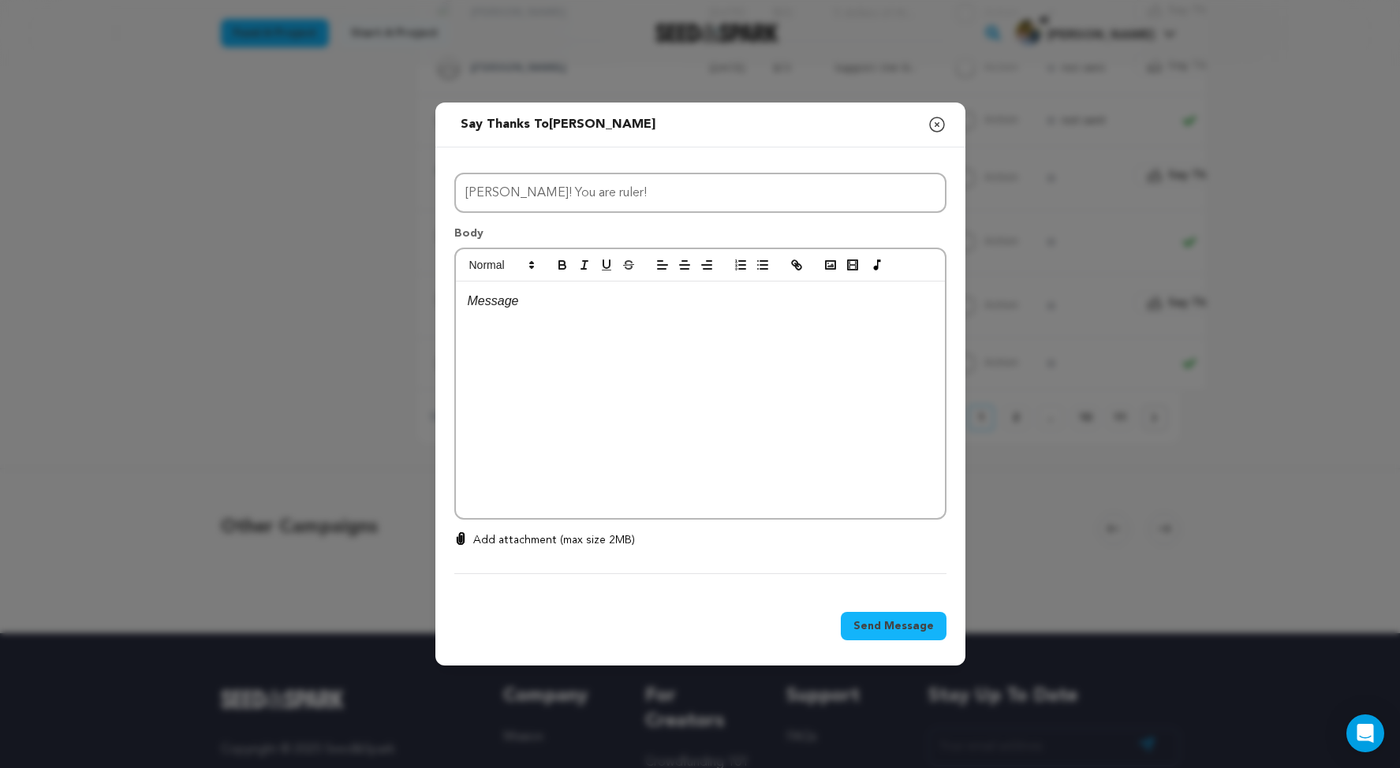
click at [947, 115] on icon "button" at bounding box center [937, 124] width 19 height 19
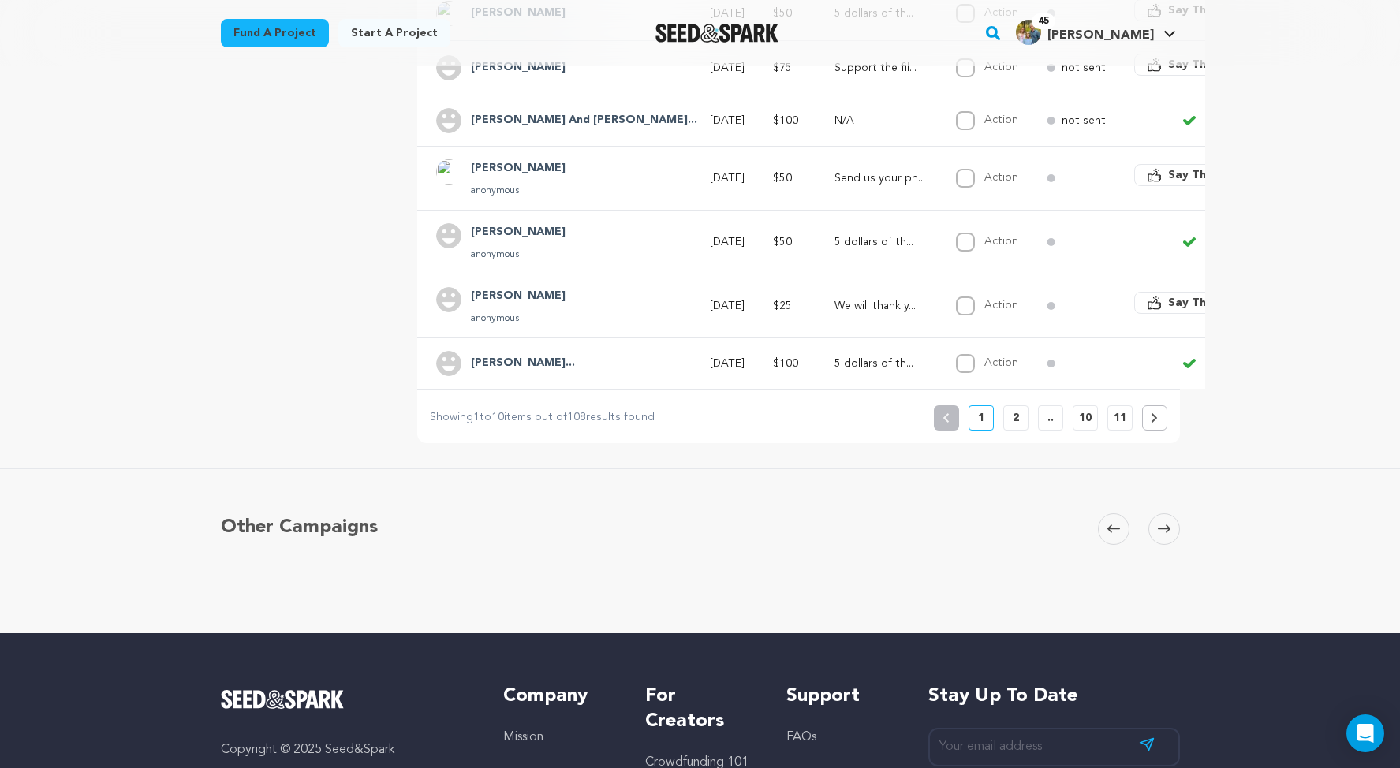
click at [1195, 18] on span "Say Thanks" at bounding box center [1199, 10] width 63 height 16
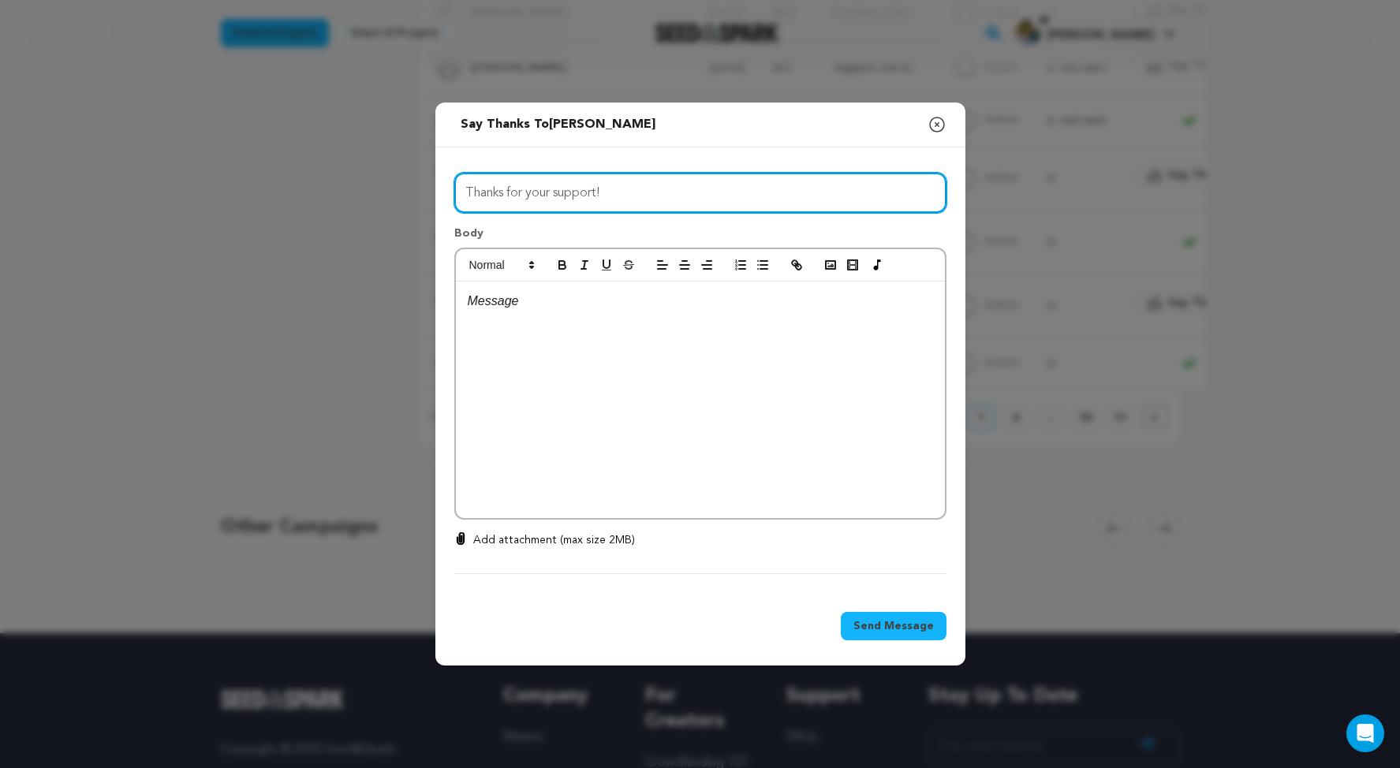
click at [569, 173] on input "Thanks for your support!" at bounding box center [700, 193] width 492 height 40
click at [454, 180] on input "Asam! You are ruler!" at bounding box center [700, 193] width 492 height 40
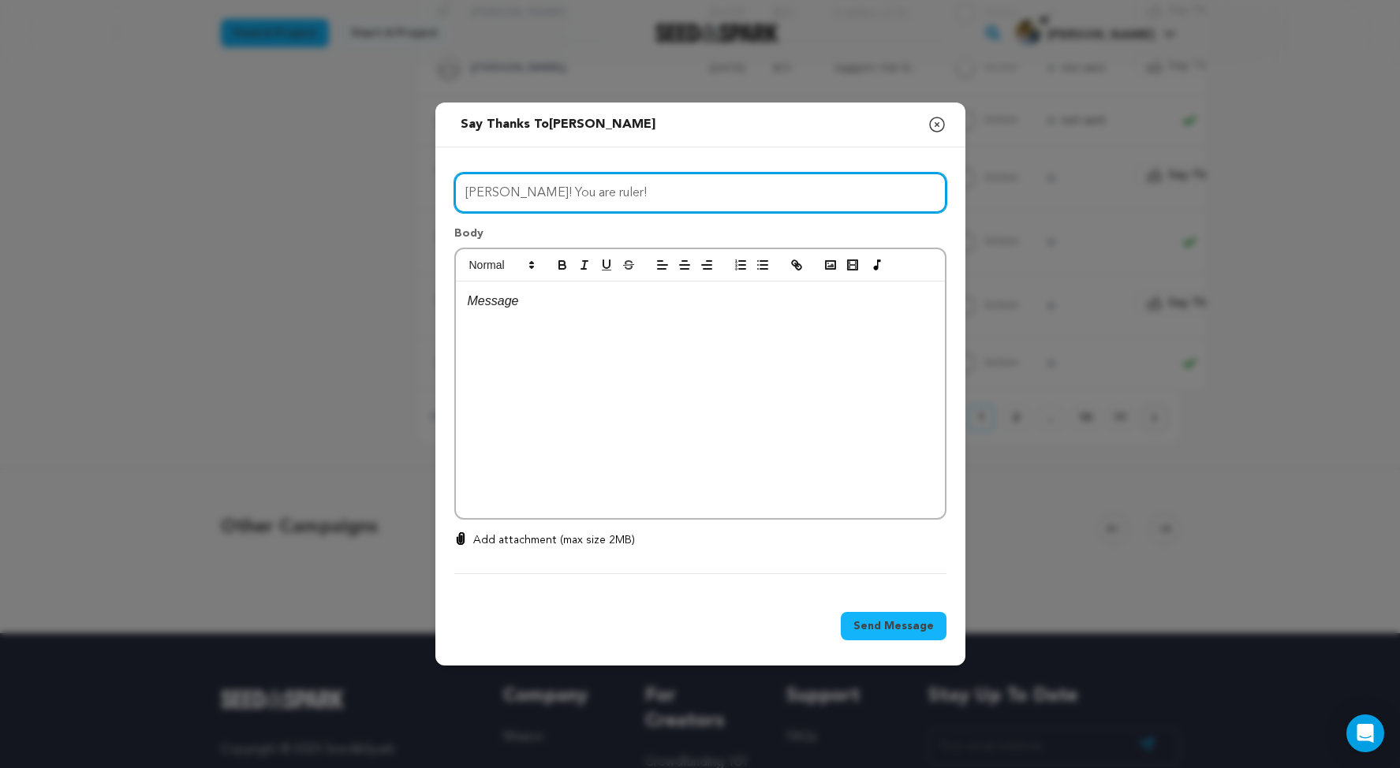
type input "Adam! You are ruler!"
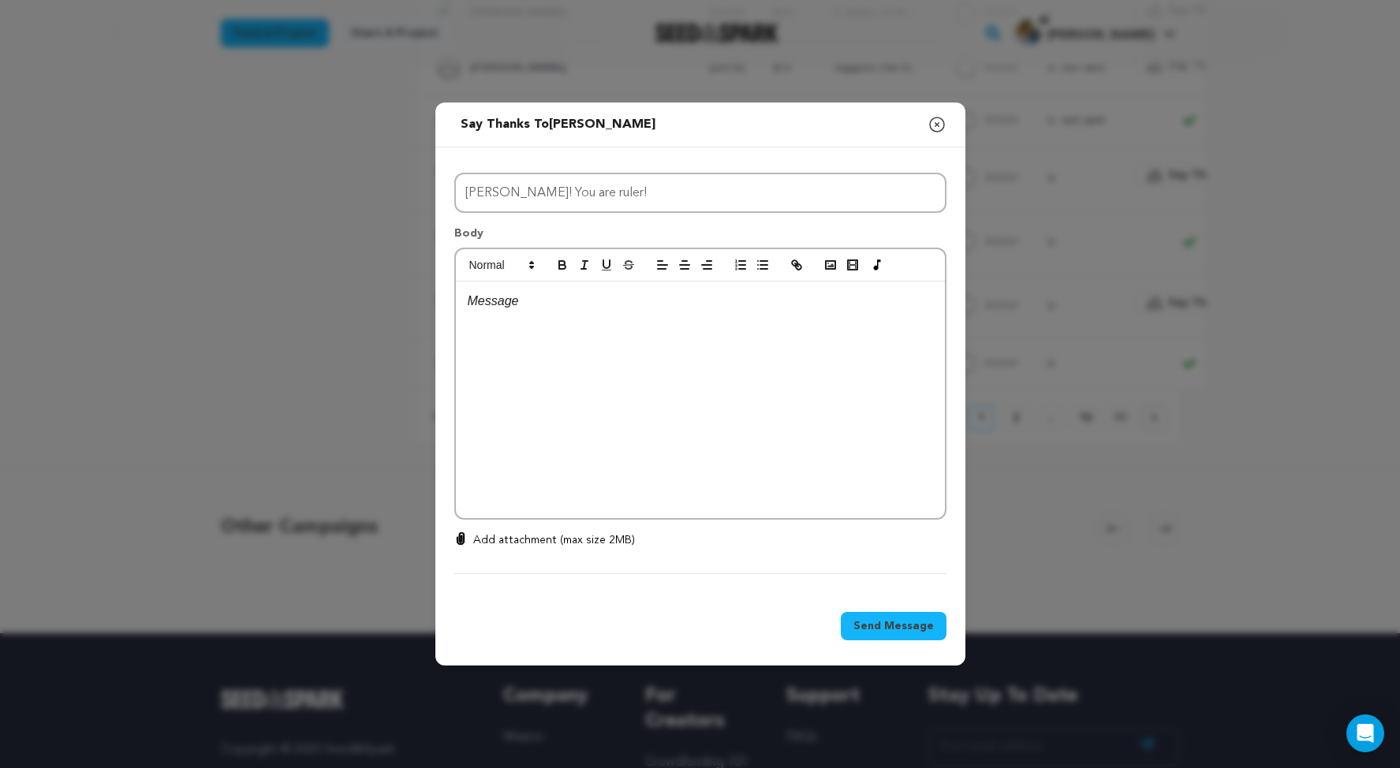
click at [552, 340] on div at bounding box center [700, 400] width 489 height 237
click at [468, 301] on p "Thank you SO MUCH for your generous contribution to our spooky little movie THE…" at bounding box center [700, 311] width 465 height 40
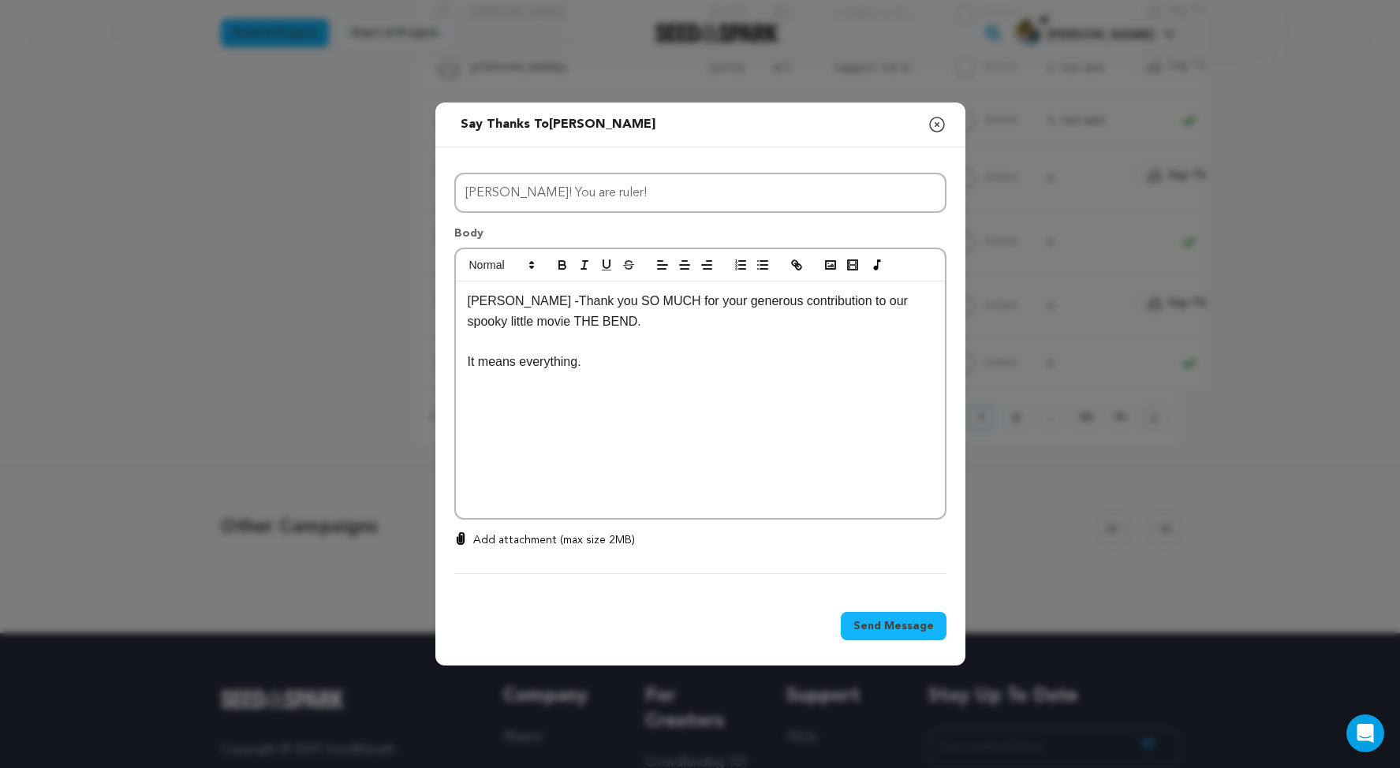
click at [569, 352] on p "It means everything." at bounding box center [700, 362] width 465 height 21
click at [456, 383] on div "Adam -Thank you SO MUCH for your generous contribution to our spooky little mov…" at bounding box center [700, 400] width 489 height 237
click at [468, 392] on p "Also Cleo REALLY appreciates the candy bar money." at bounding box center [700, 402] width 465 height 21
click at [556, 413] on p at bounding box center [700, 423] width 465 height 21
click at [581, 432] on p at bounding box center [700, 442] width 465 height 21
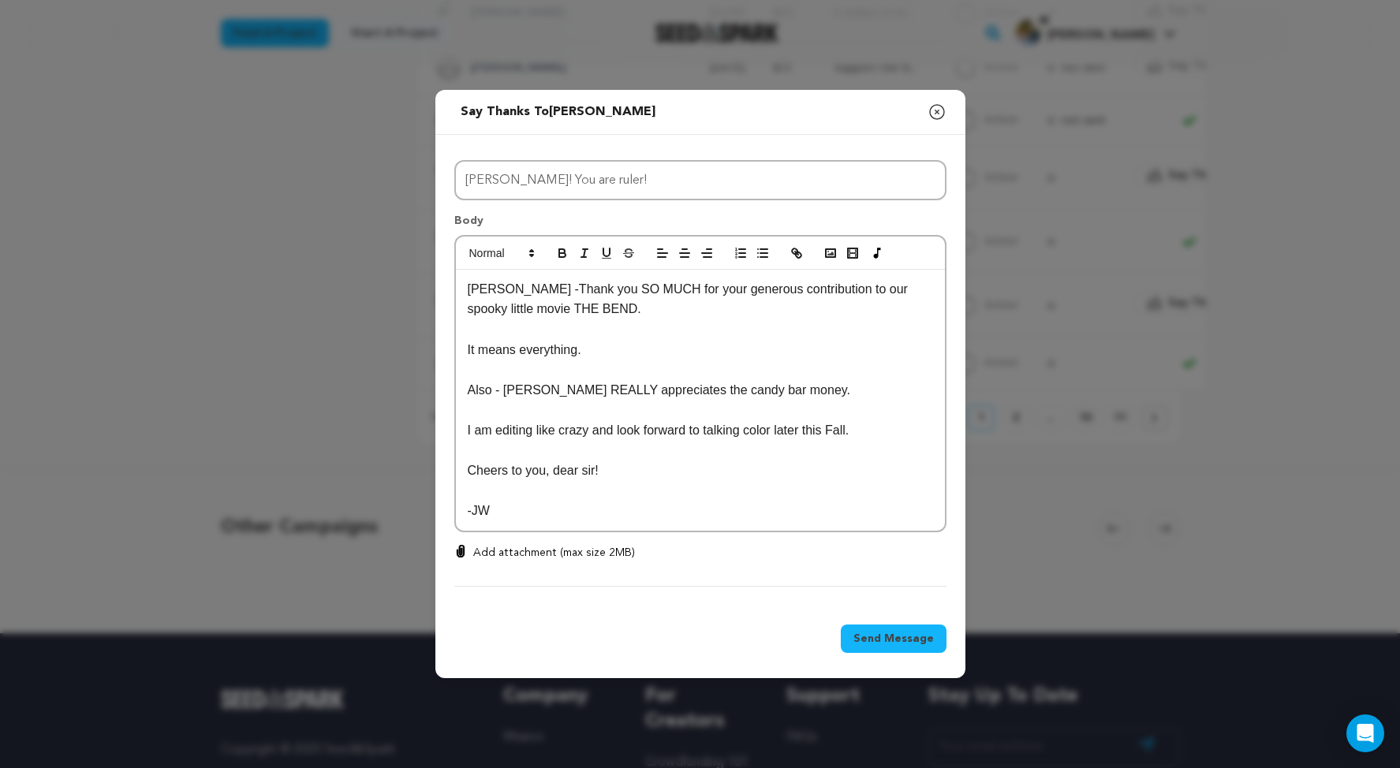
click at [626, 461] on p "Cheers to you, dear sir!" at bounding box center [700, 471] width 465 height 21
click at [719, 422] on p "I am editing like crazy and look forward to talking color later this Fall." at bounding box center [700, 430] width 465 height 21
click at [934, 647] on span "Send Message" at bounding box center [893, 639] width 80 height 16
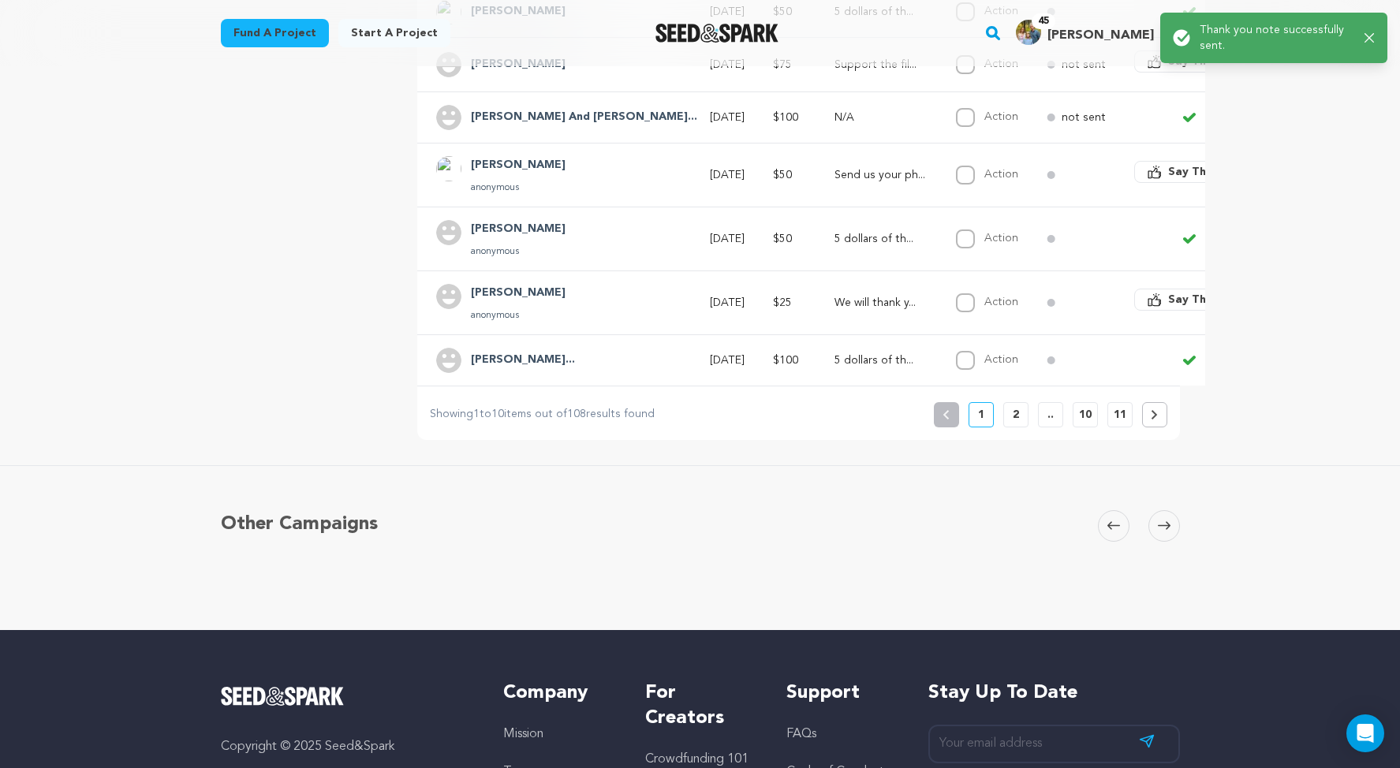
click at [1029, 428] on button "2" at bounding box center [1015, 414] width 25 height 25
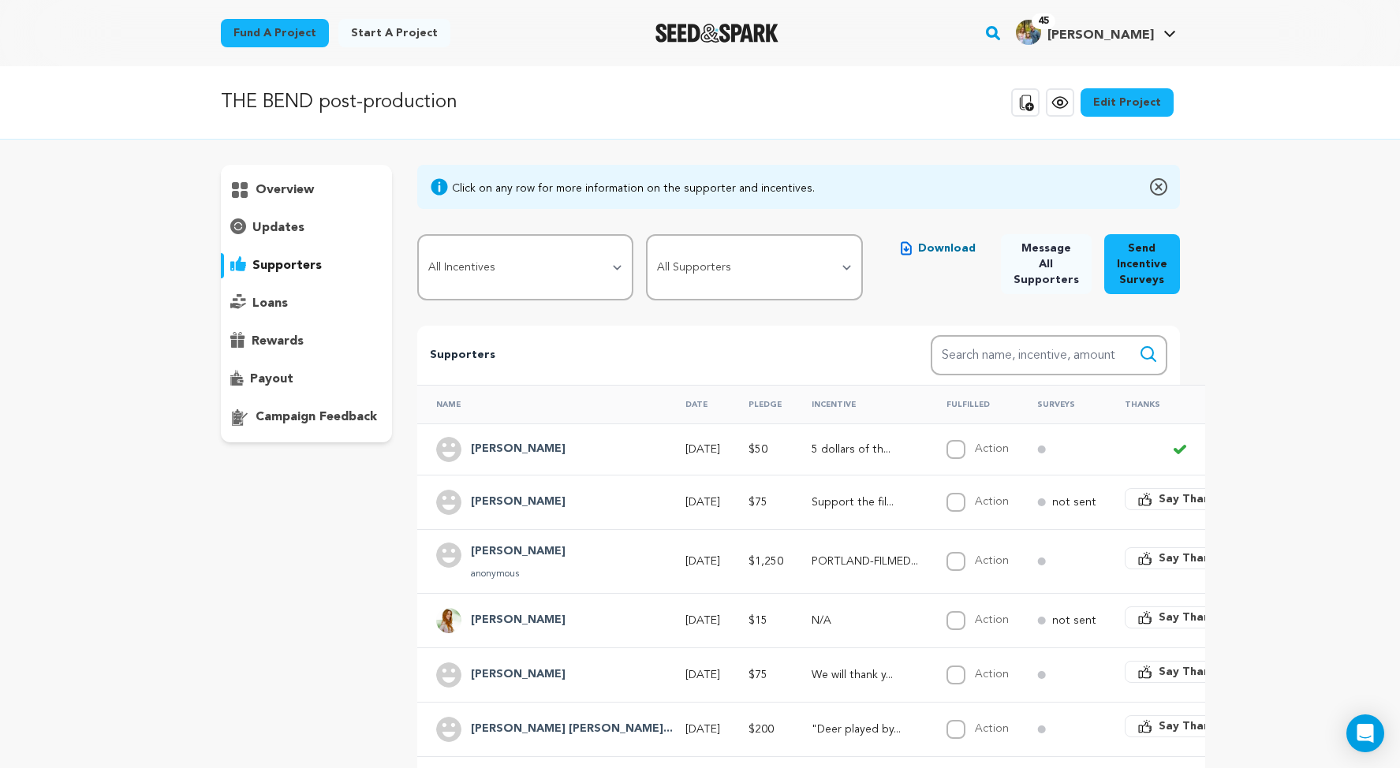
click at [252, 275] on p "supporters" at bounding box center [286, 265] width 69 height 19
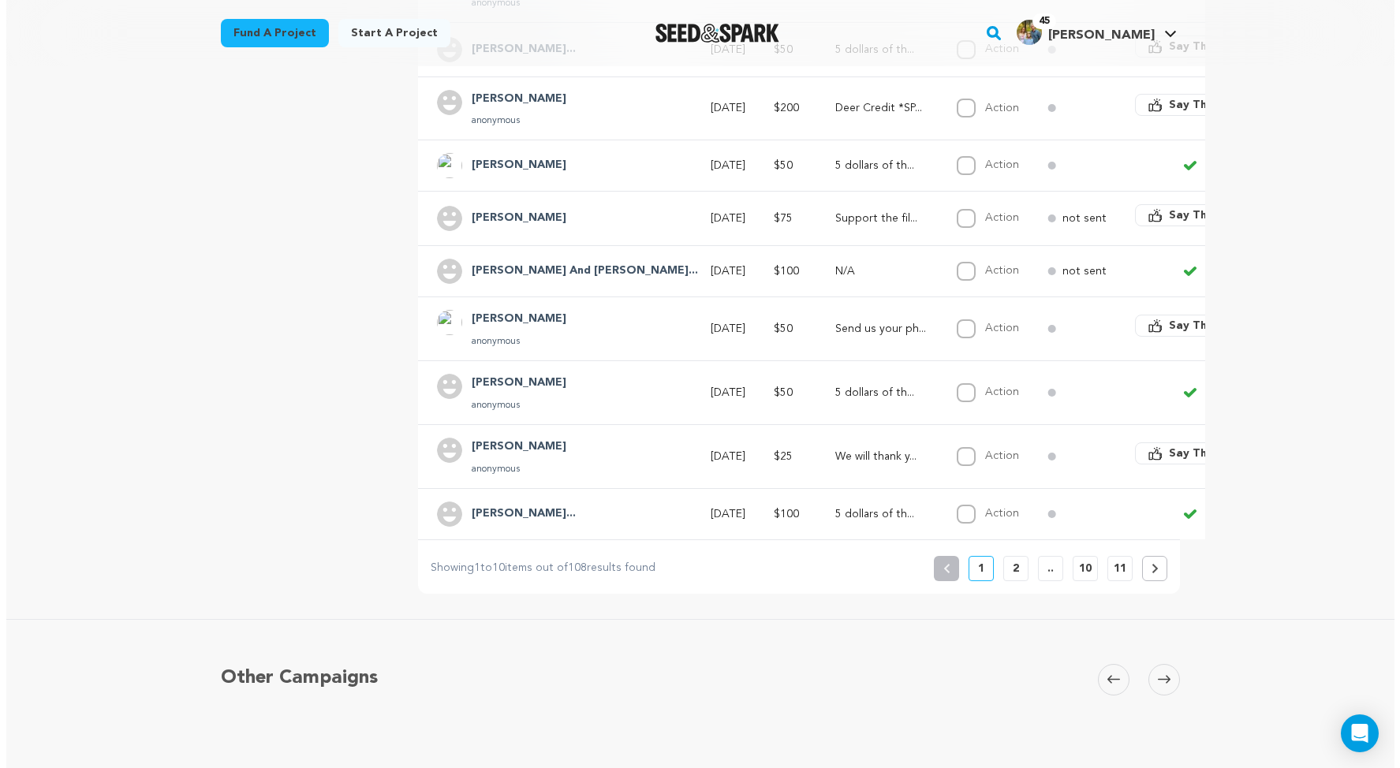
scroll to position [533, 0]
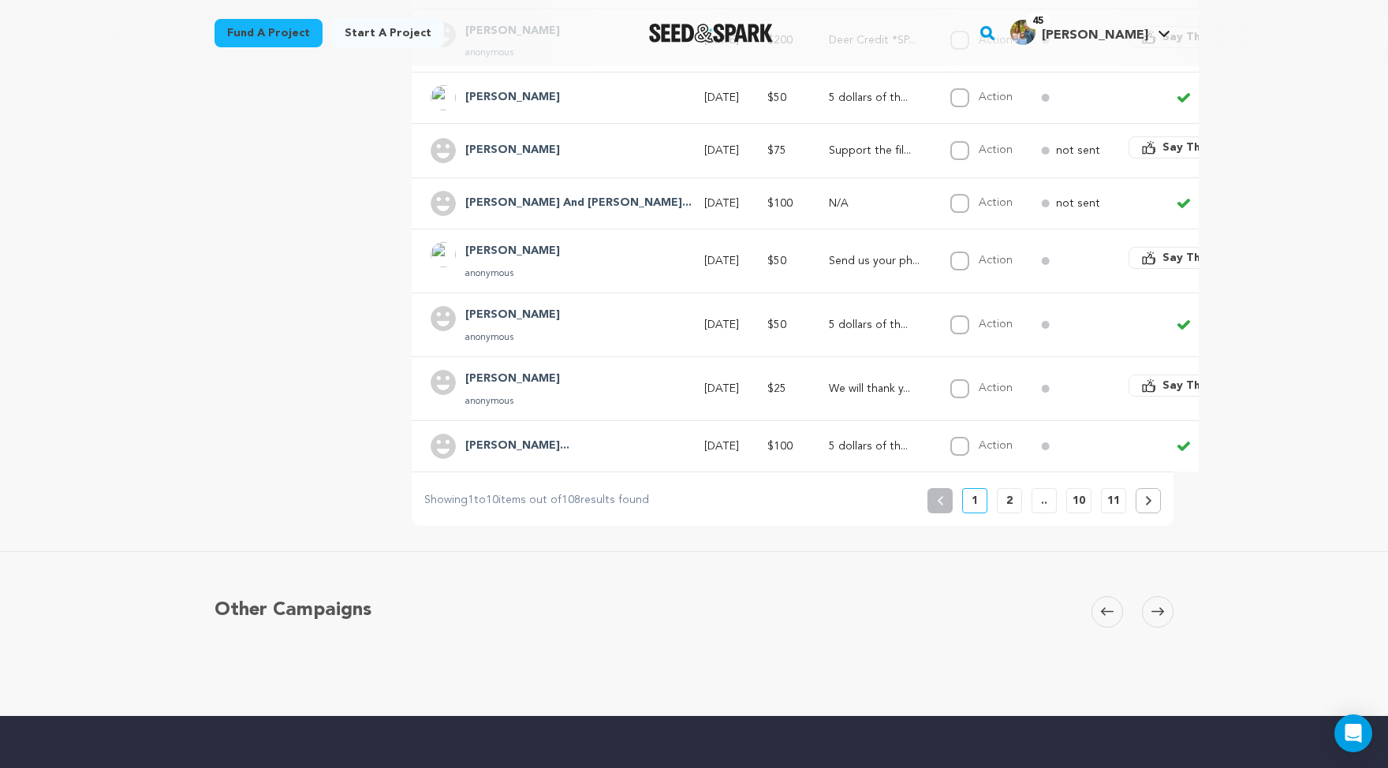
click at [829, 159] on p "Support the fil..." at bounding box center [875, 151] width 93 height 16
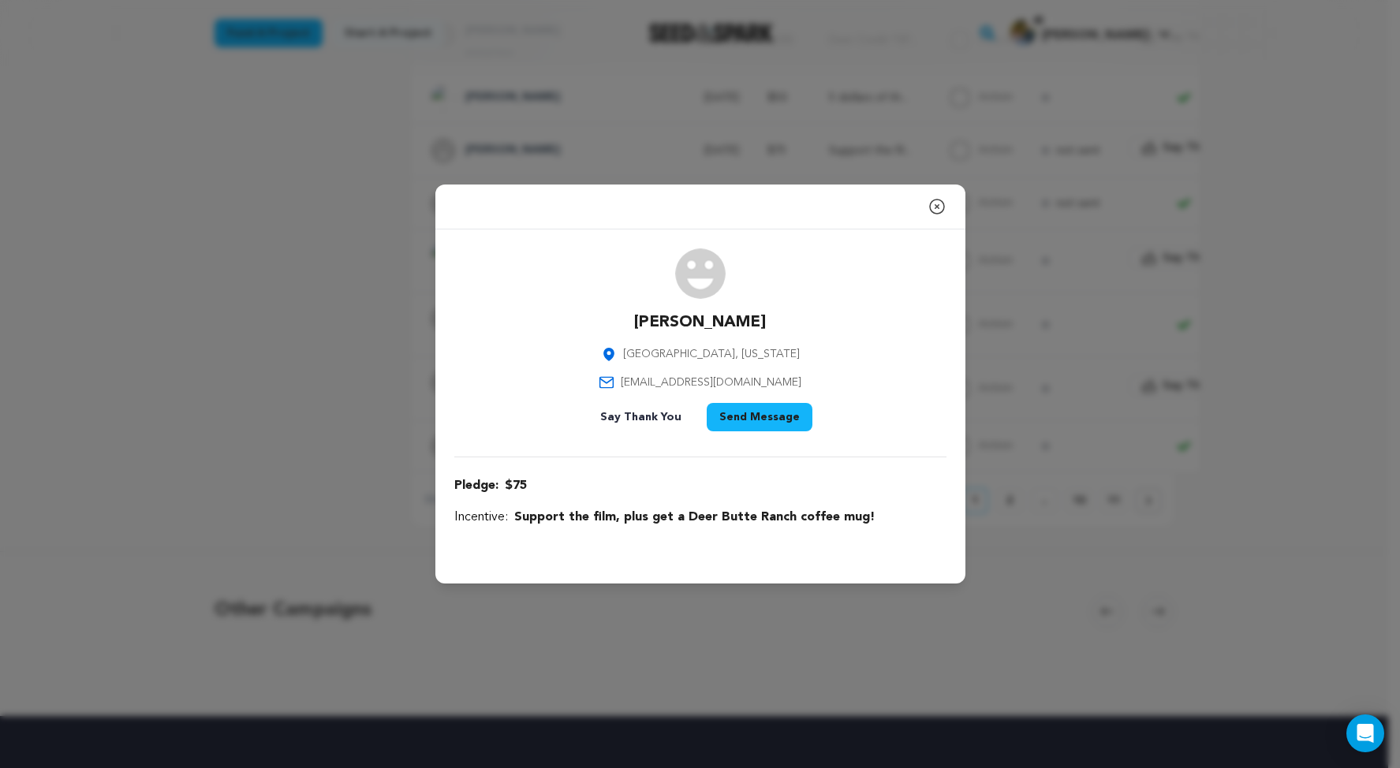
click at [944, 200] on icon "button" at bounding box center [937, 207] width 14 height 14
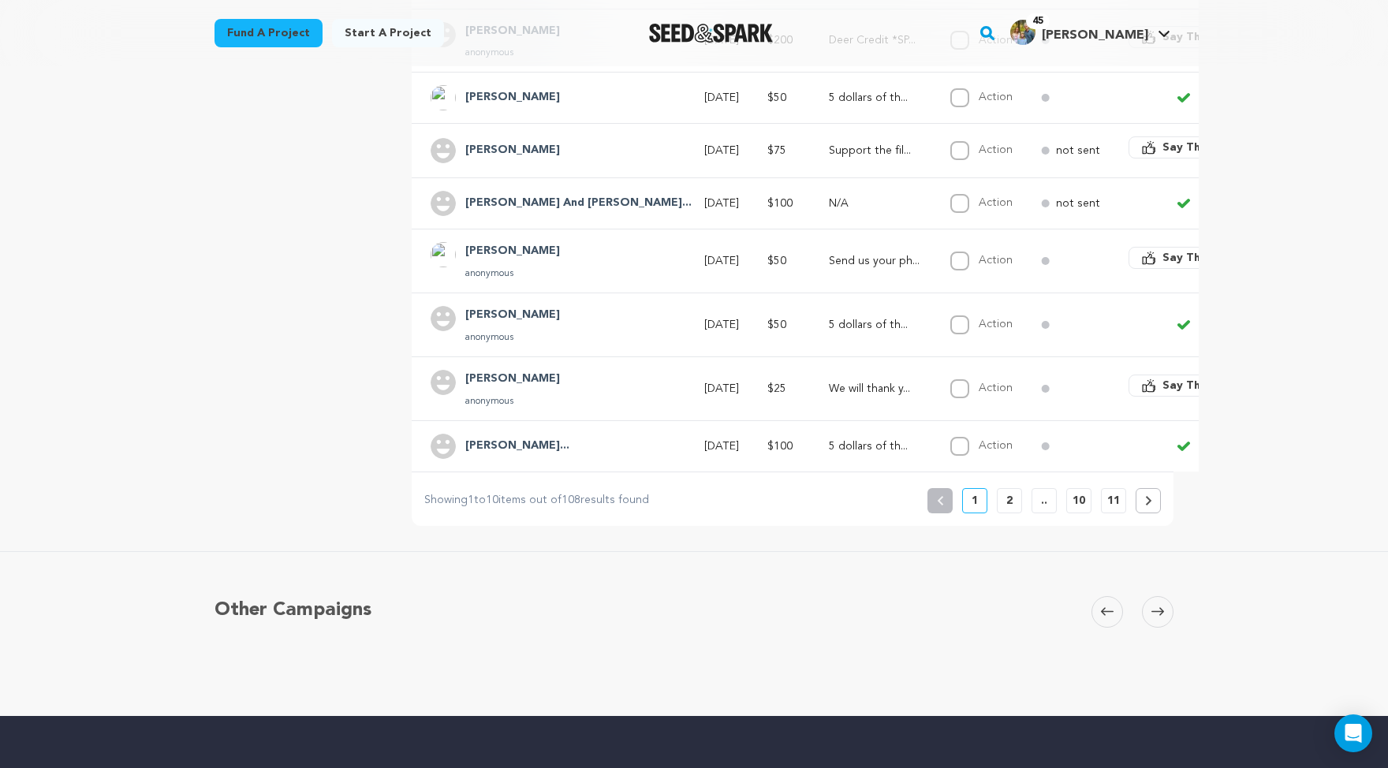
click at [1167, 266] on span "Say Thanks" at bounding box center [1194, 258] width 63 height 16
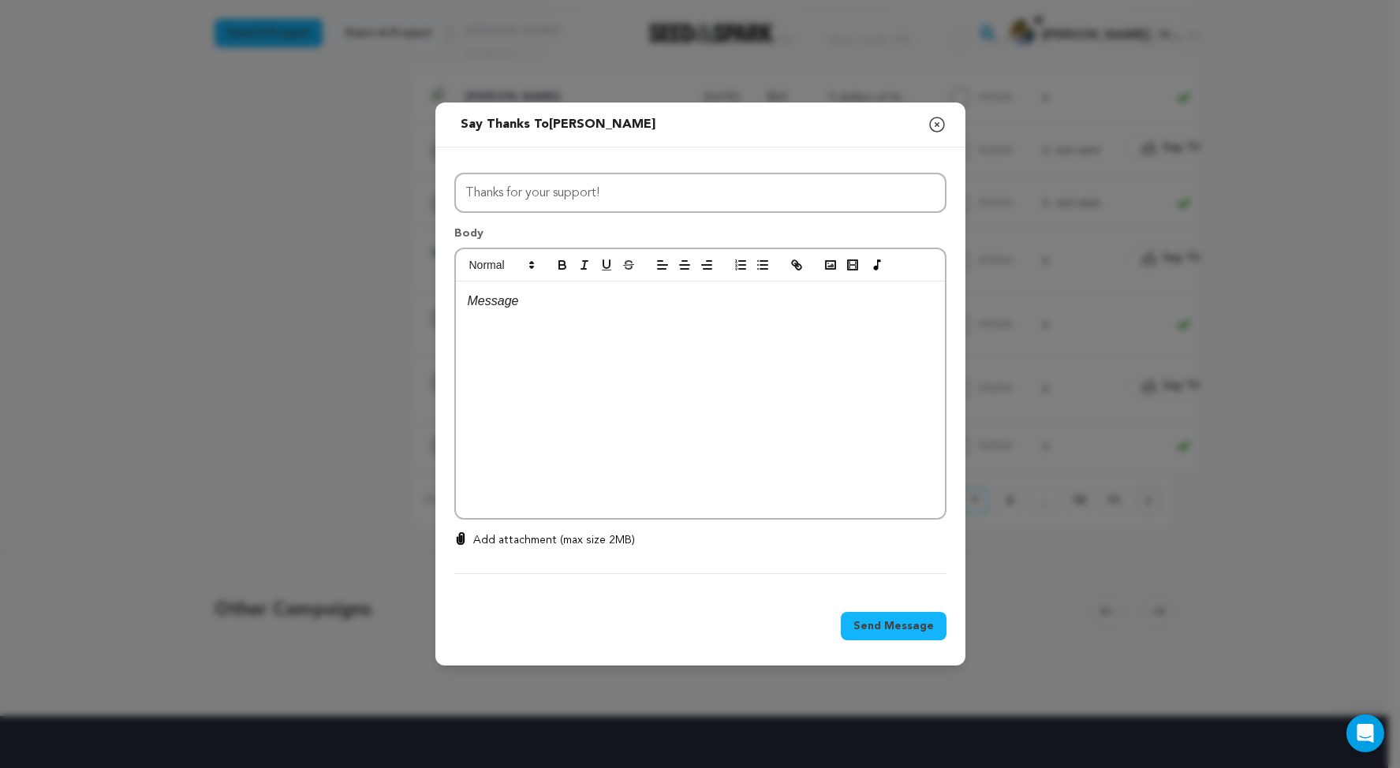
click at [615, 312] on div at bounding box center [700, 400] width 489 height 237
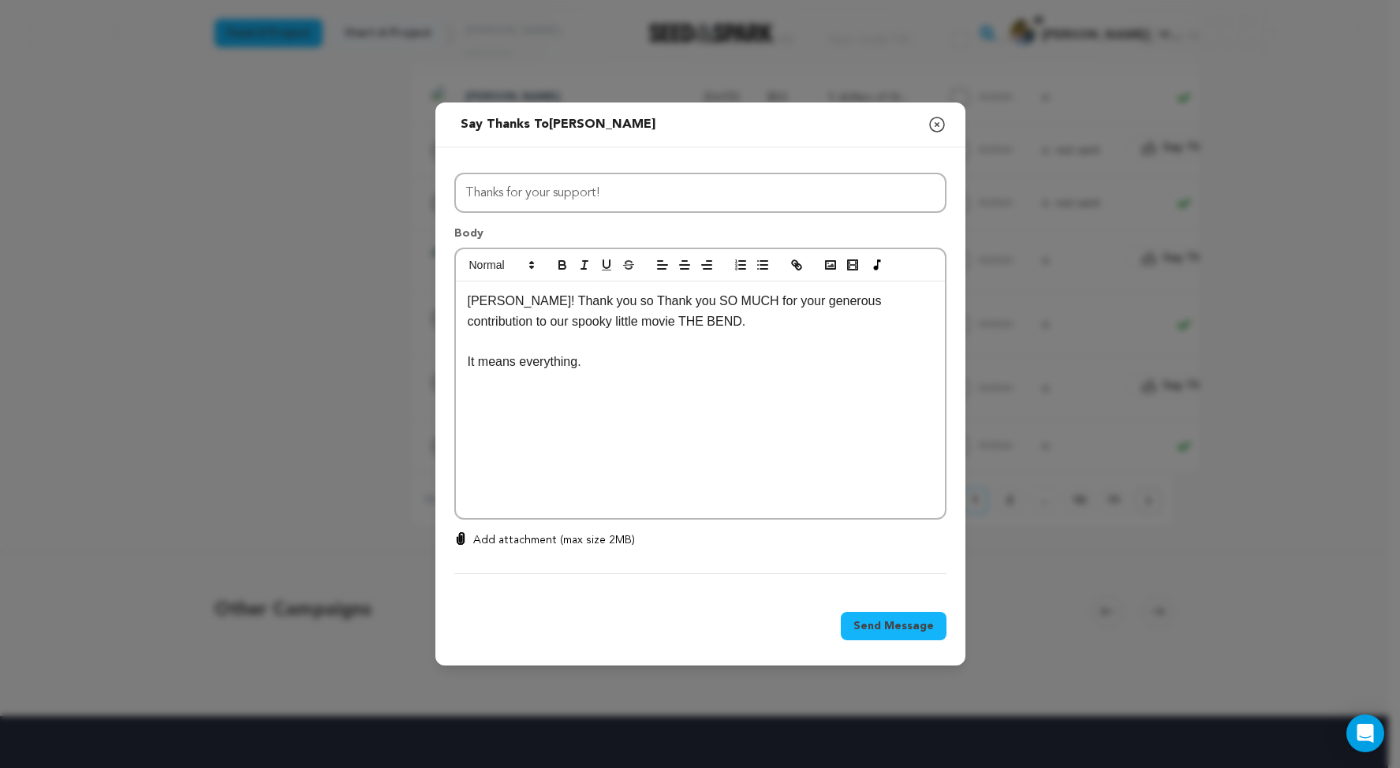
scroll to position [0, 0]
drag, startPoint x: 526, startPoint y: 300, endPoint x: 402, endPoint y: 302, distance: 123.9
click at [456, 302] on div "David! Thank you so Thank you SO MUCH for your generous contribution to our spo…" at bounding box center [700, 400] width 489 height 237
click at [544, 352] on p "It means everything." at bounding box center [700, 362] width 465 height 21
click at [640, 392] on p "Can't wait to show you the finished film." at bounding box center [700, 402] width 465 height 21
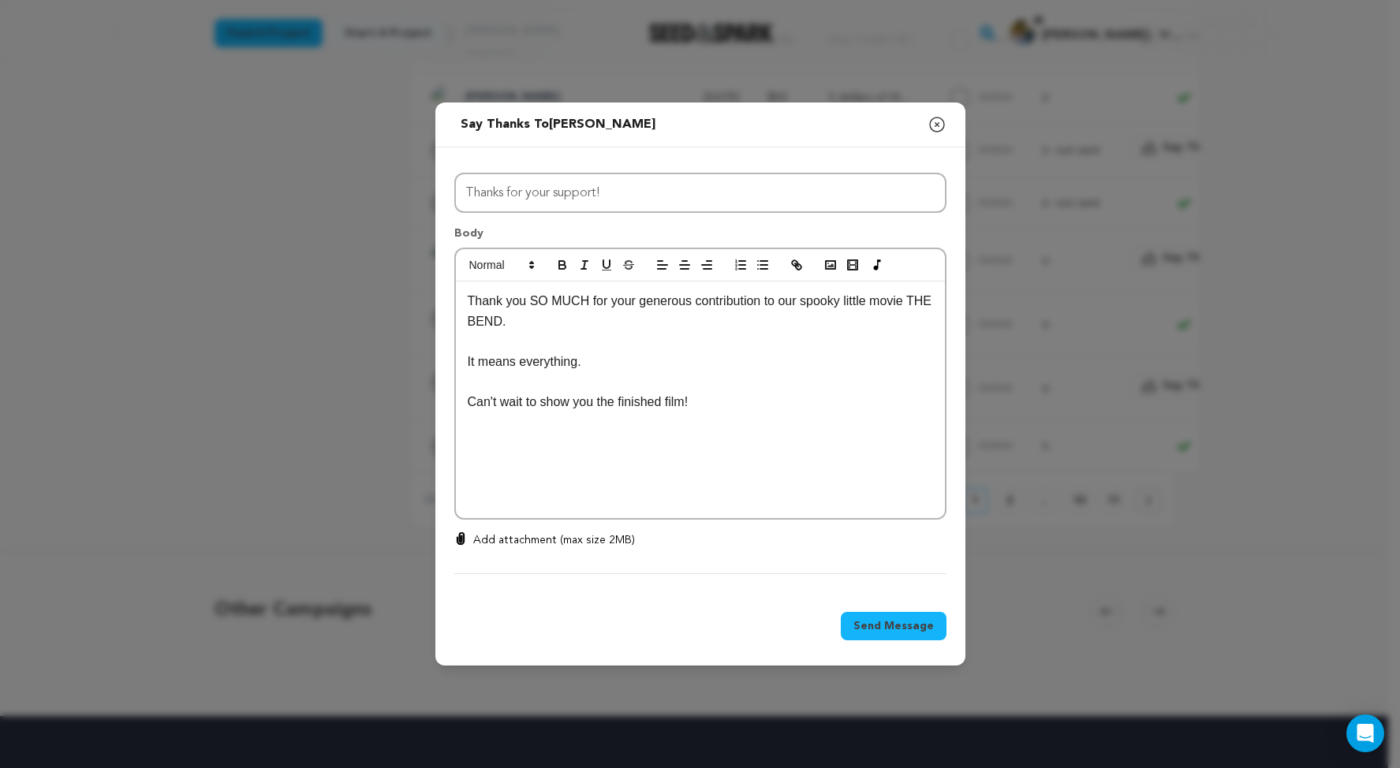
click at [577, 432] on p at bounding box center [700, 442] width 465 height 21
click at [934, 634] on span "Send Message" at bounding box center [893, 626] width 80 height 16
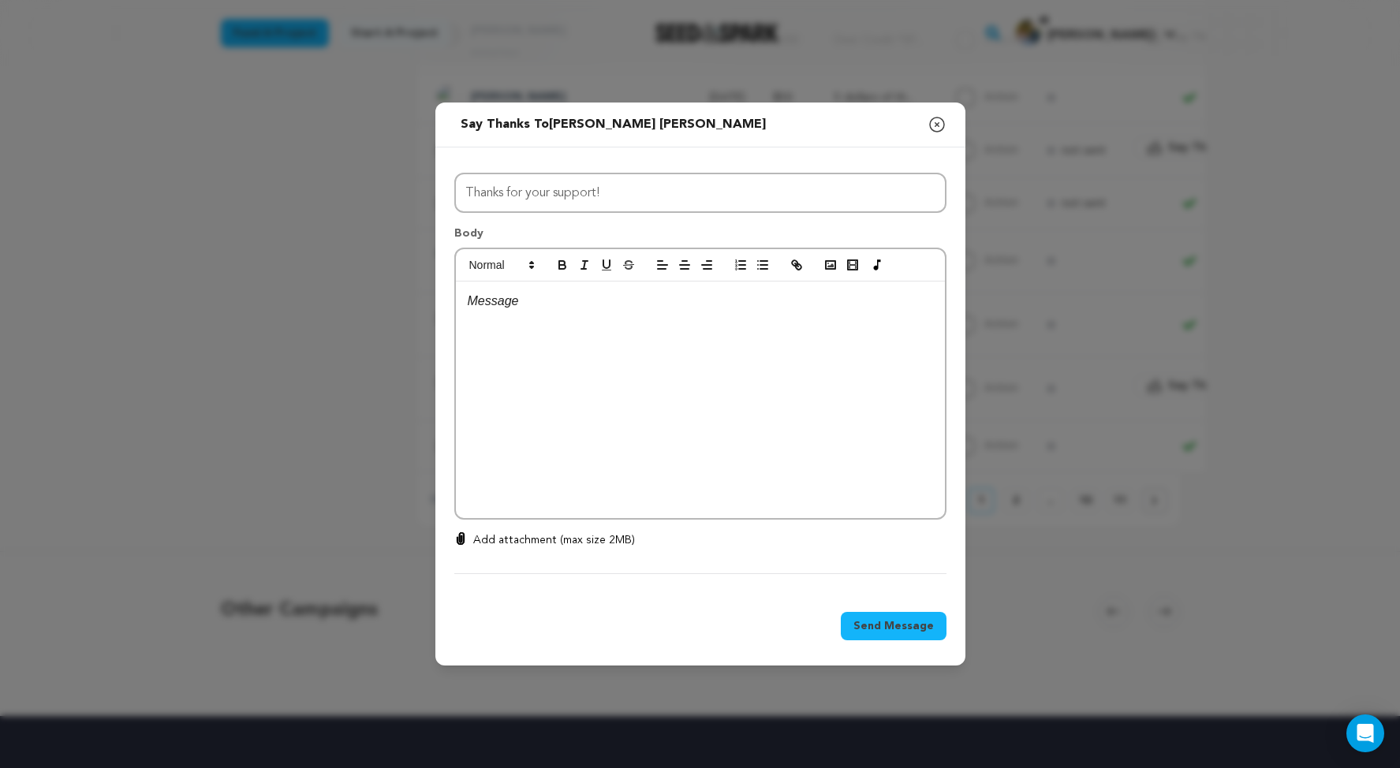
click at [549, 312] on div at bounding box center [700, 400] width 489 height 237
click at [566, 392] on p "It means everything." at bounding box center [700, 402] width 465 height 21
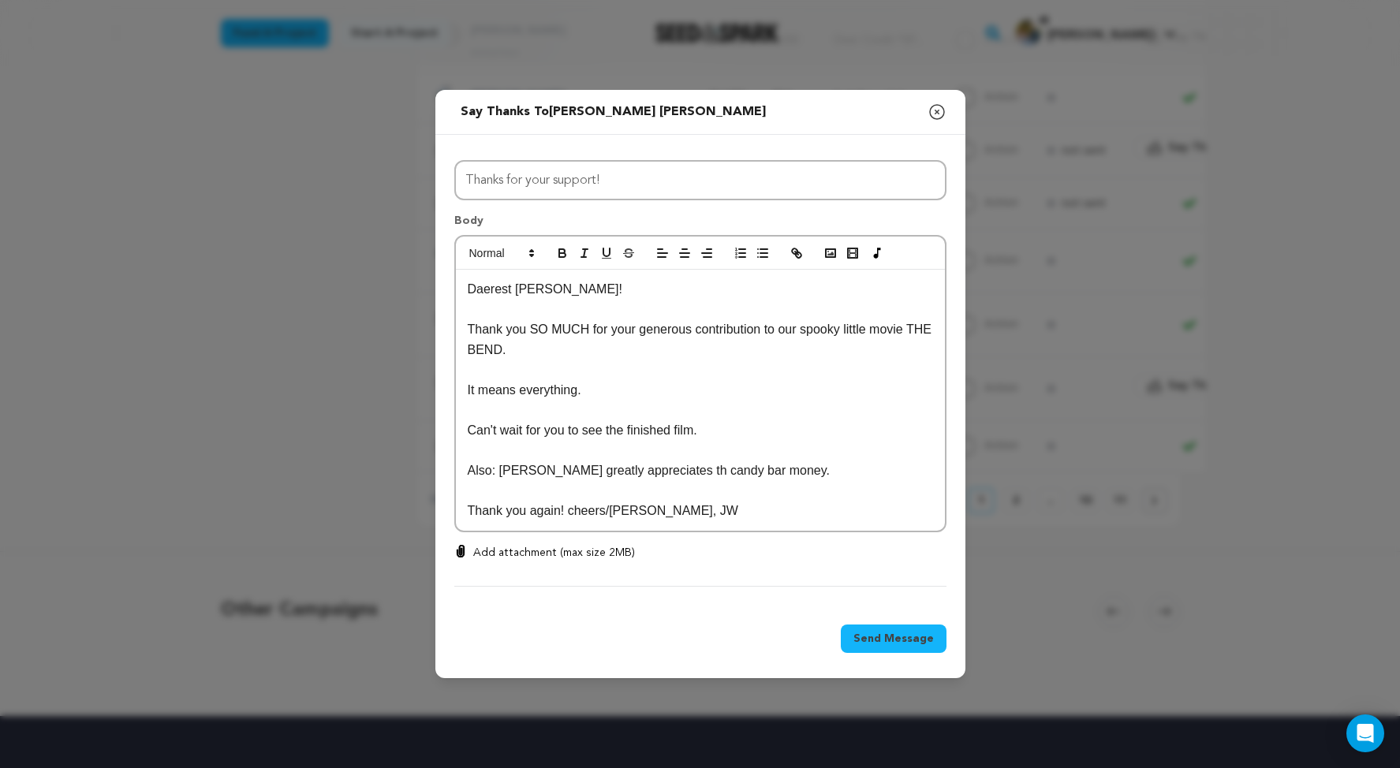
click at [564, 502] on p "Thank you again! cheers/loive, JW" at bounding box center [700, 511] width 465 height 21
click at [510, 503] on p "Thank you again! cheers/love, JW" at bounding box center [700, 511] width 465 height 21
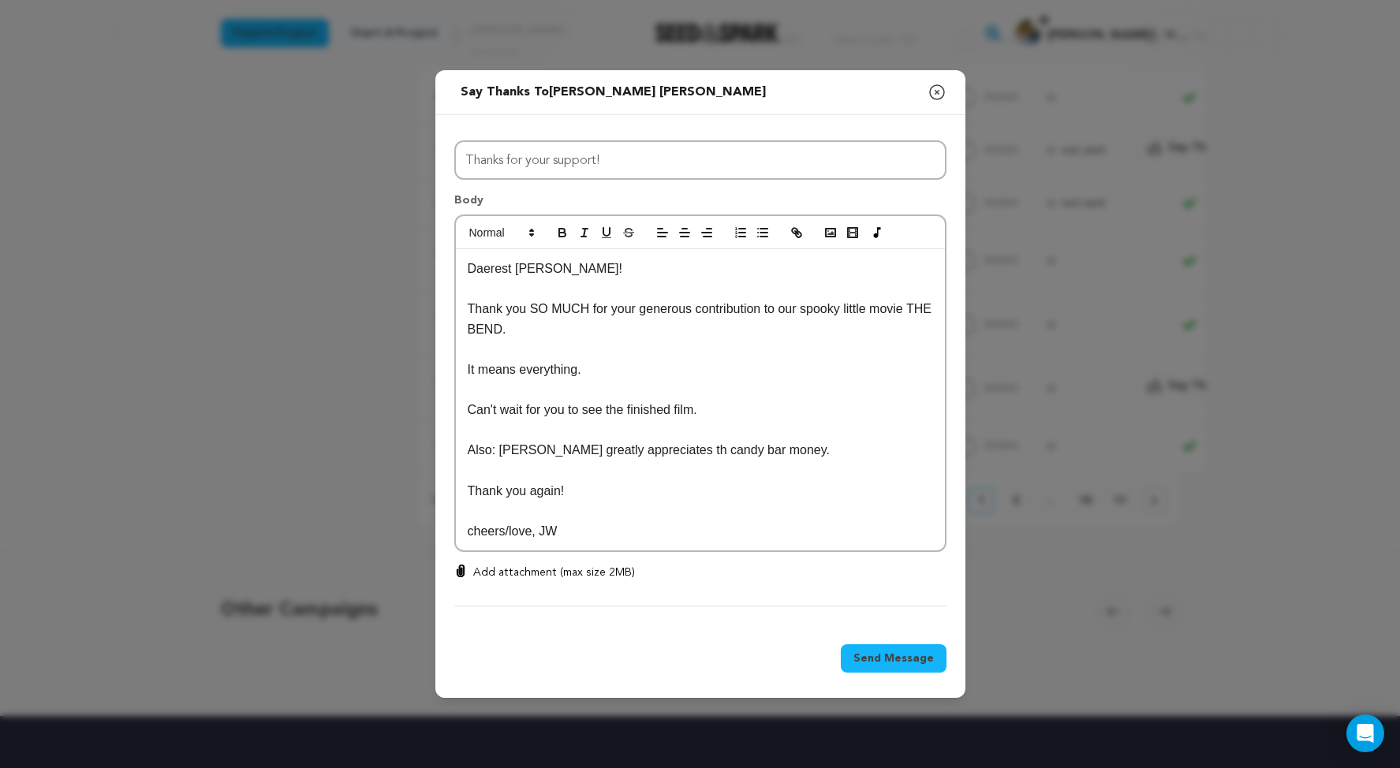
drag, startPoint x: 480, startPoint y: 521, endPoint x: 487, endPoint y: 519, distance: 8.0
click at [480, 521] on p "cheers/love, JW" at bounding box center [700, 531] width 465 height 21
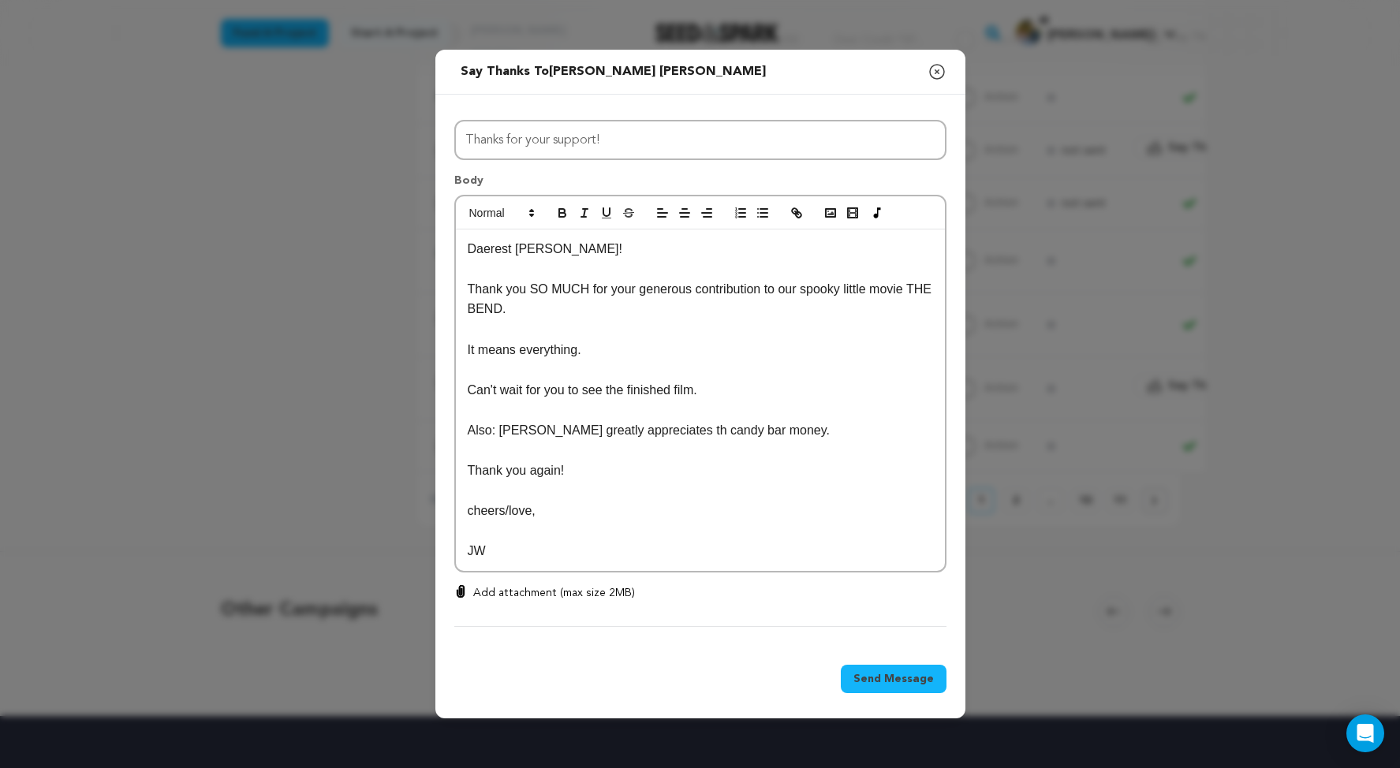
click at [476, 541] on p "JW" at bounding box center [700, 551] width 465 height 21
click at [651, 527] on p at bounding box center [700, 531] width 465 height 21
click at [468, 256] on p "Daerest Megan!" at bounding box center [700, 249] width 465 height 21
click at [754, 386] on p "Can't wait for you to see the finished film." at bounding box center [700, 390] width 465 height 21
click at [591, 423] on p "Also: Cleo greatly appreciates th candy bar money." at bounding box center [700, 430] width 465 height 21
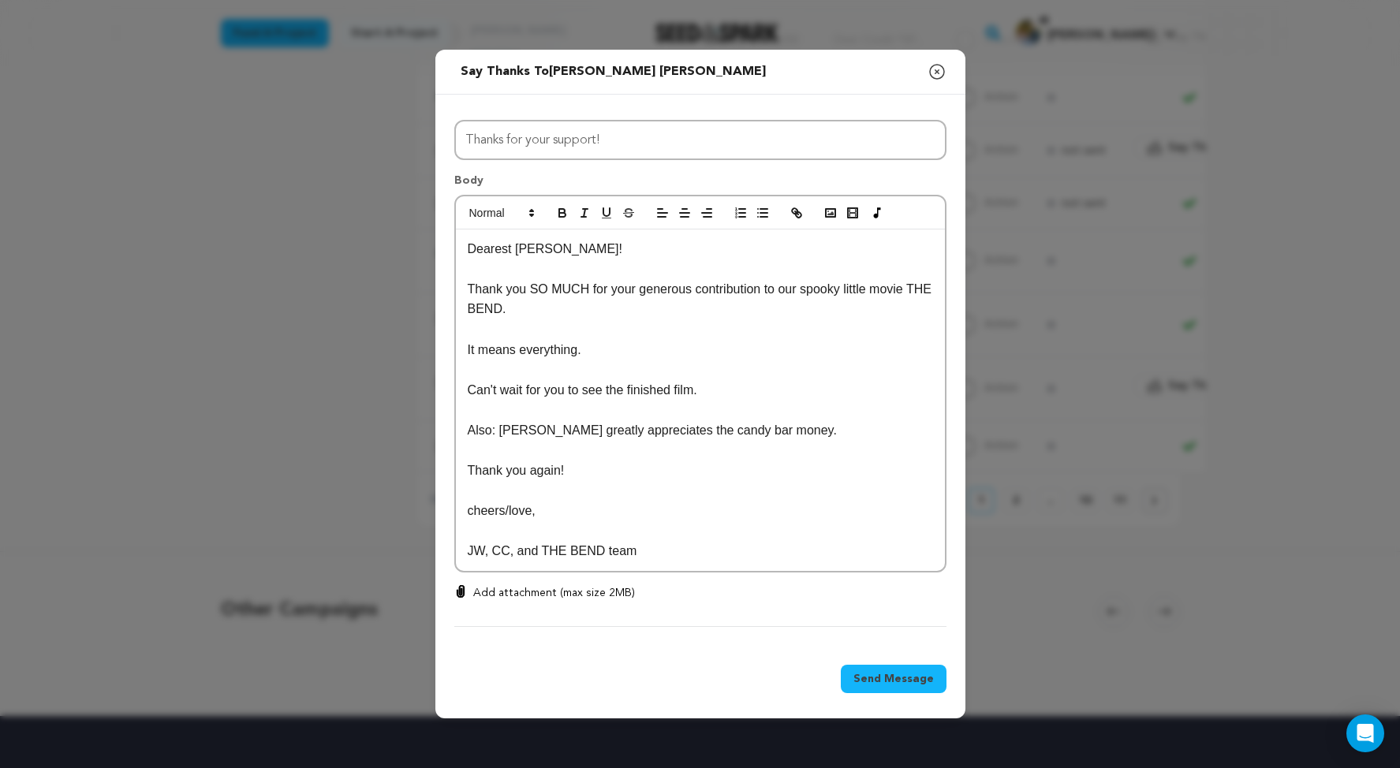
click at [699, 481] on p at bounding box center [700, 491] width 465 height 21
click at [923, 681] on button "Send Message" at bounding box center [894, 679] width 106 height 28
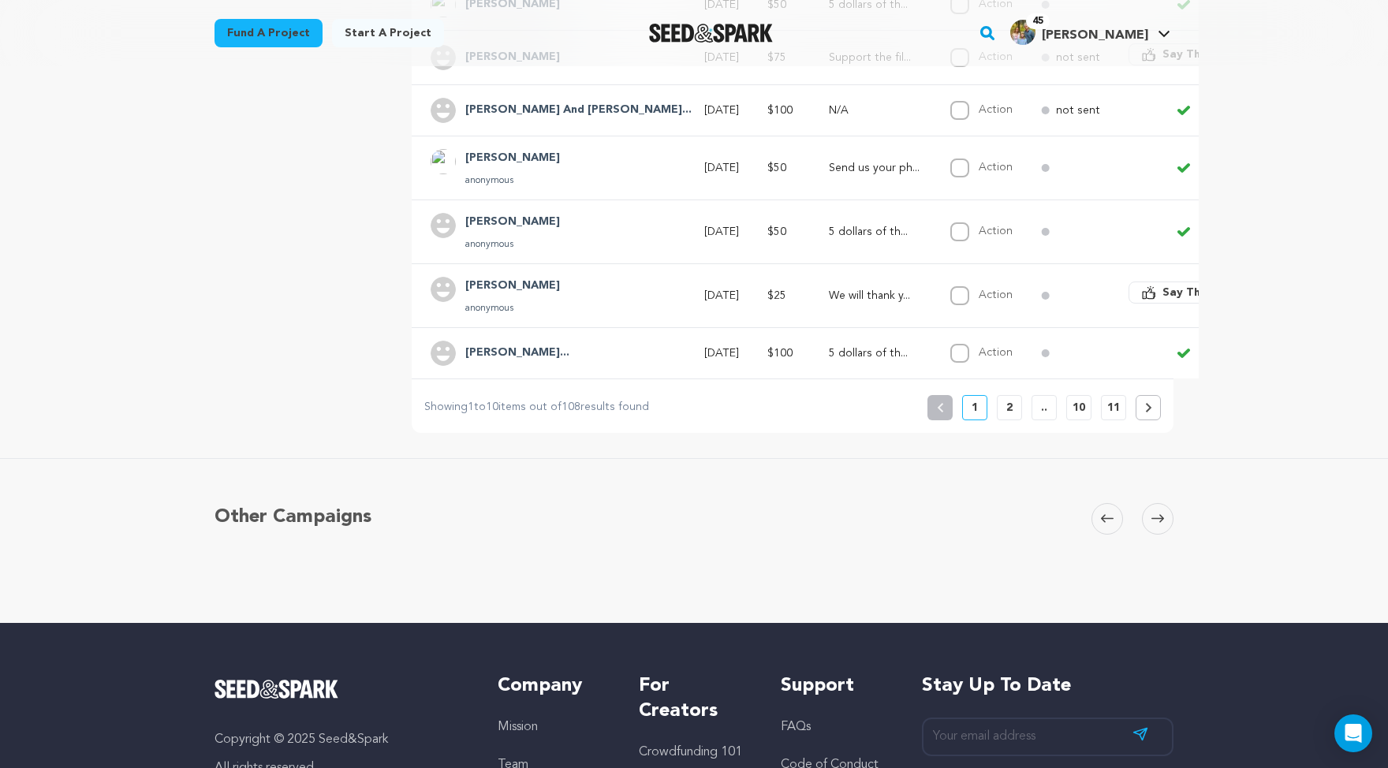
scroll to position [702, 0]
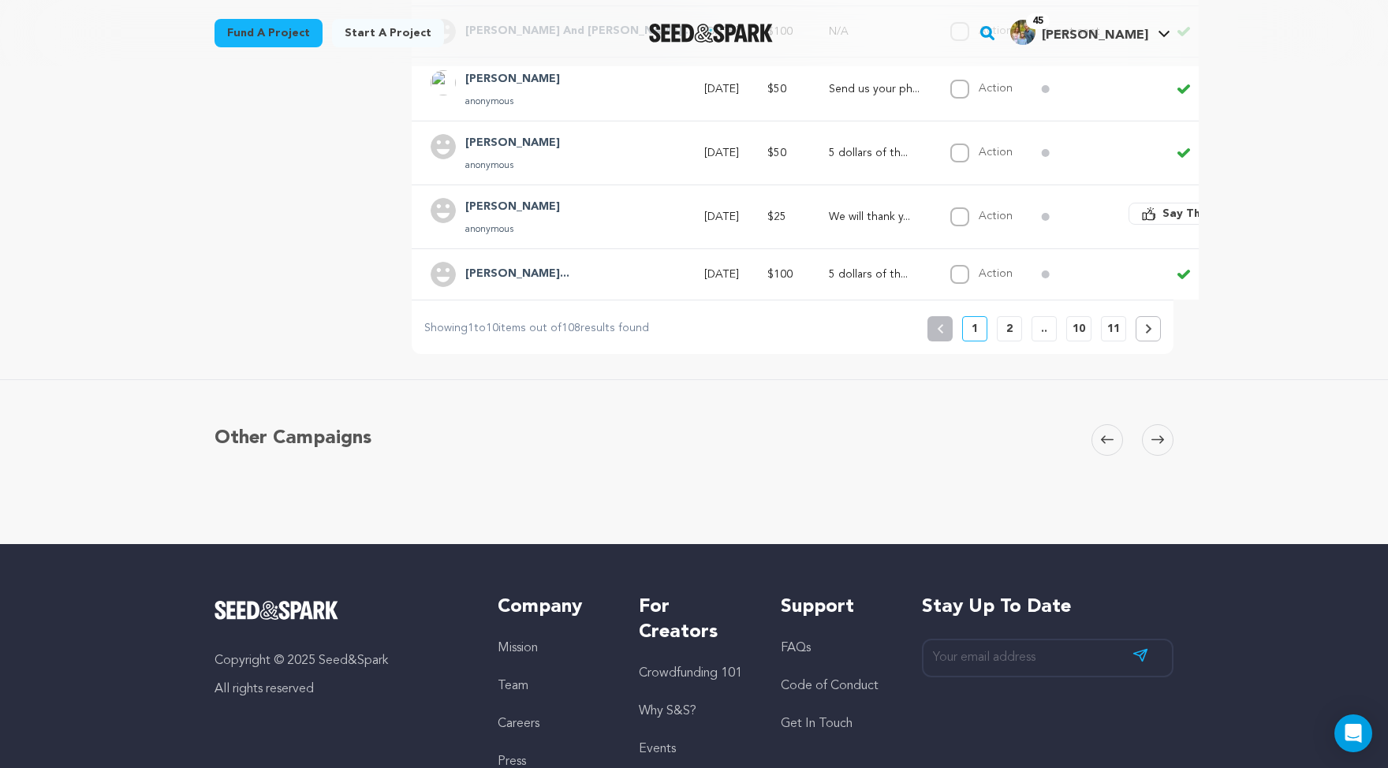
click at [1013, 337] on p "2" at bounding box center [1009, 329] width 6 height 16
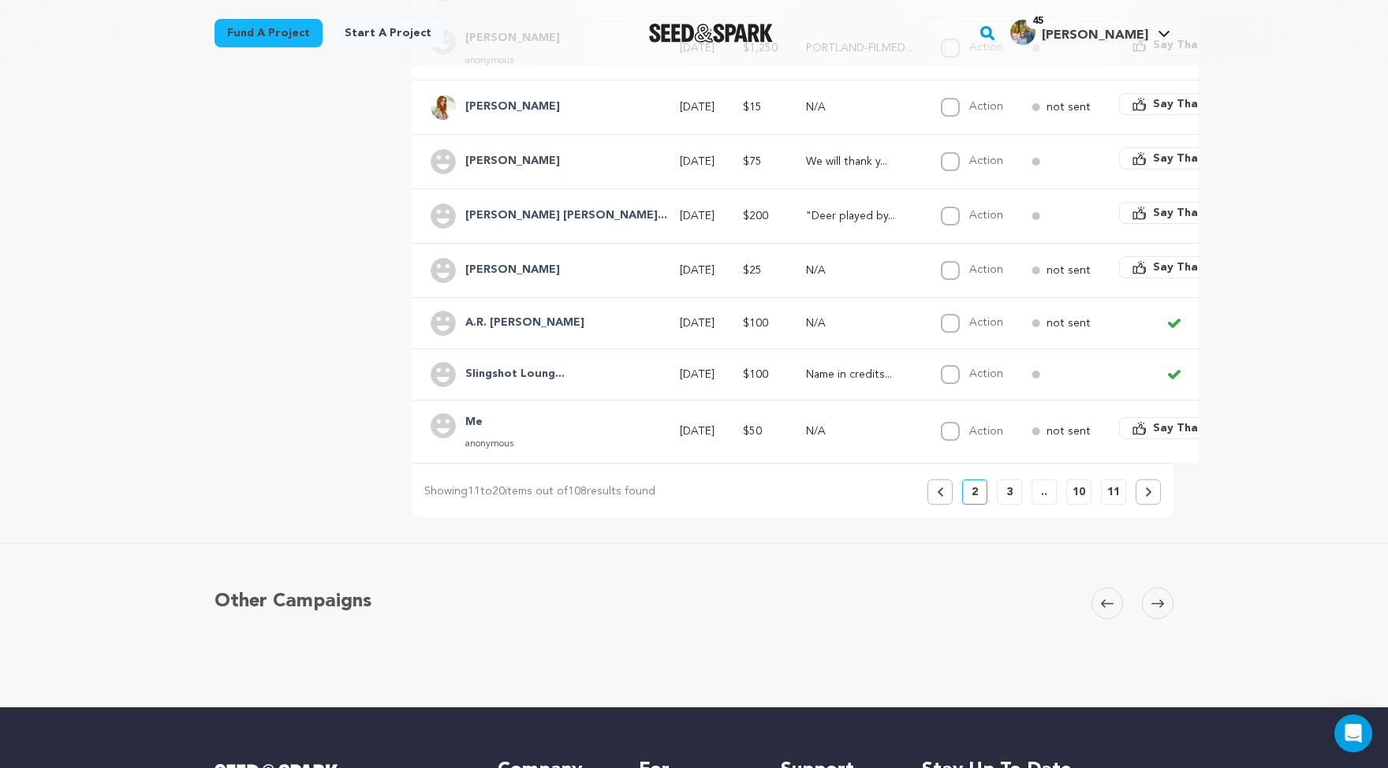
scroll to position [603, 0]
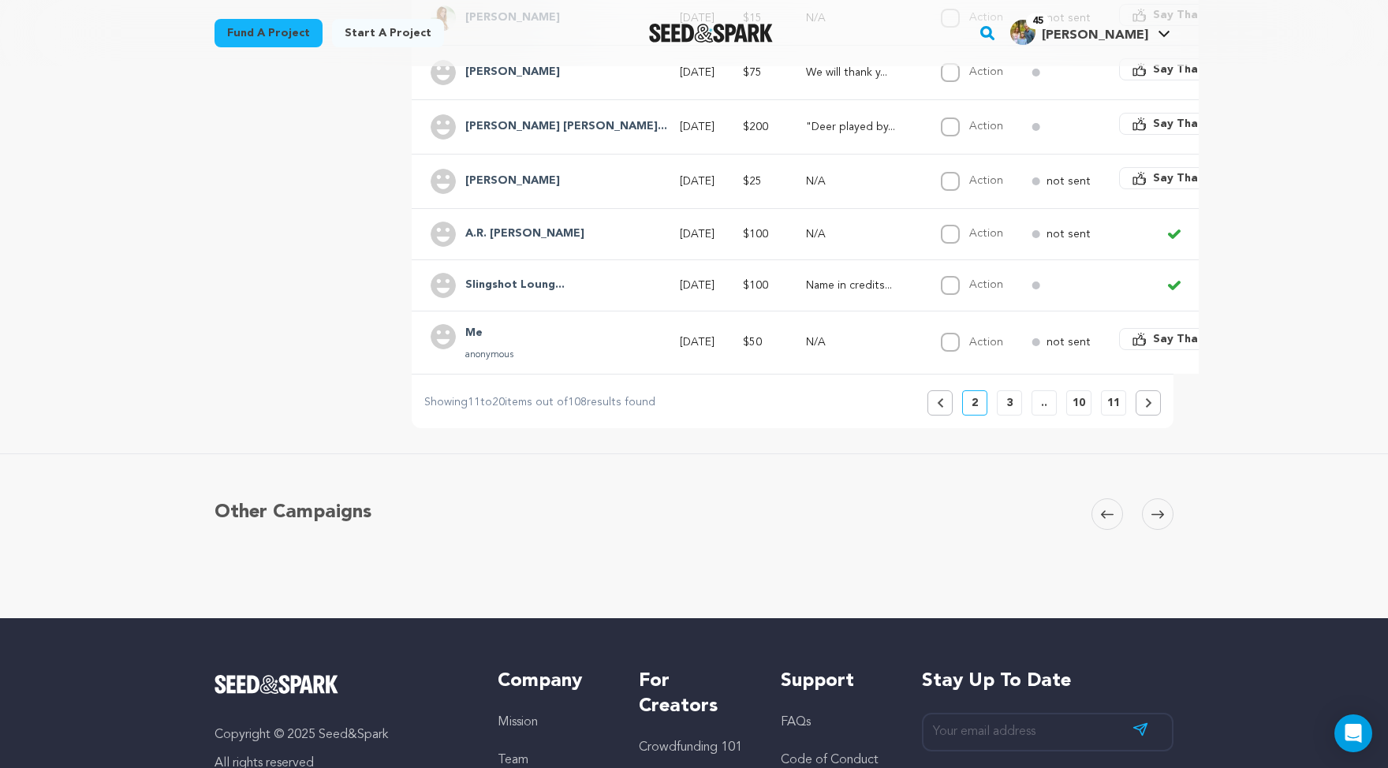
click at [1171, 347] on span "Say Thanks" at bounding box center [1184, 339] width 63 height 16
click at [1156, 347] on span "Say Thanks" at bounding box center [1184, 339] width 63 height 16
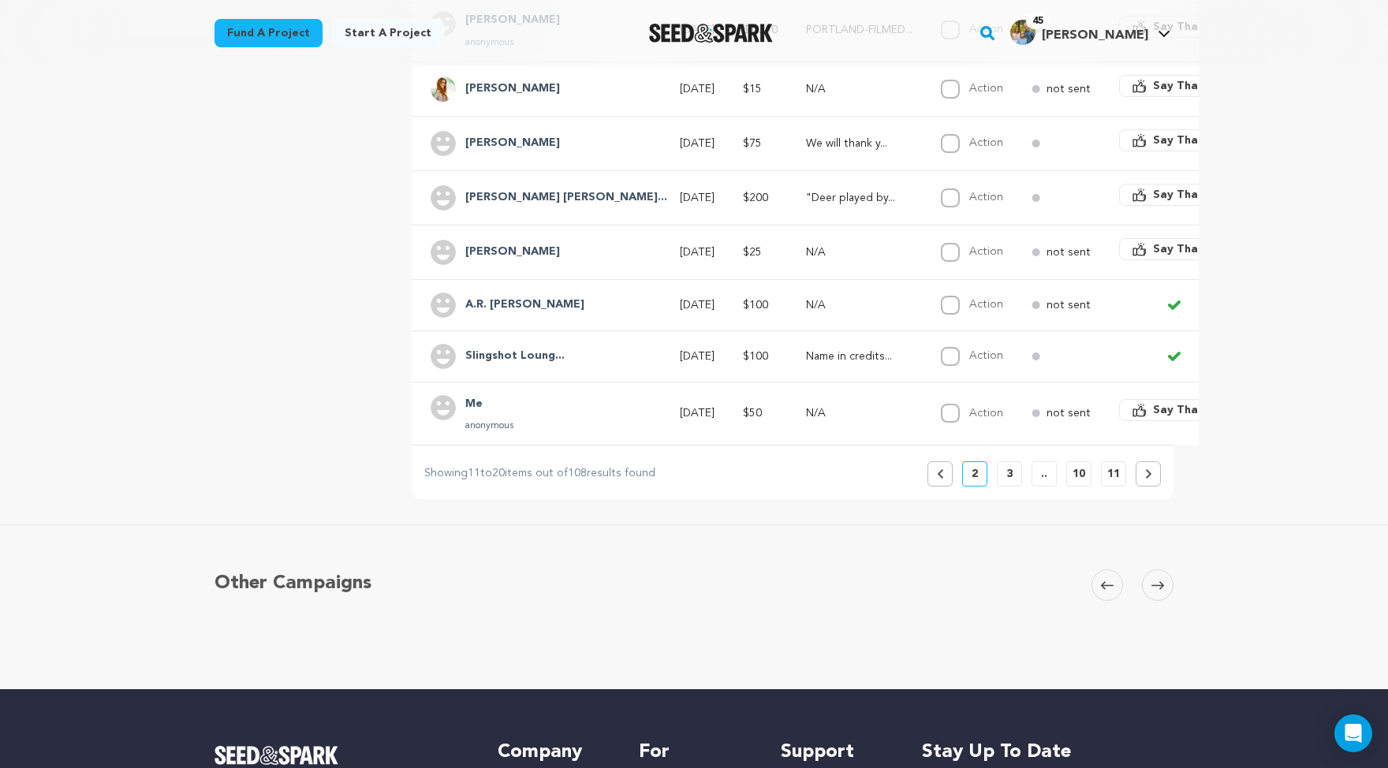
scroll to position [529, 0]
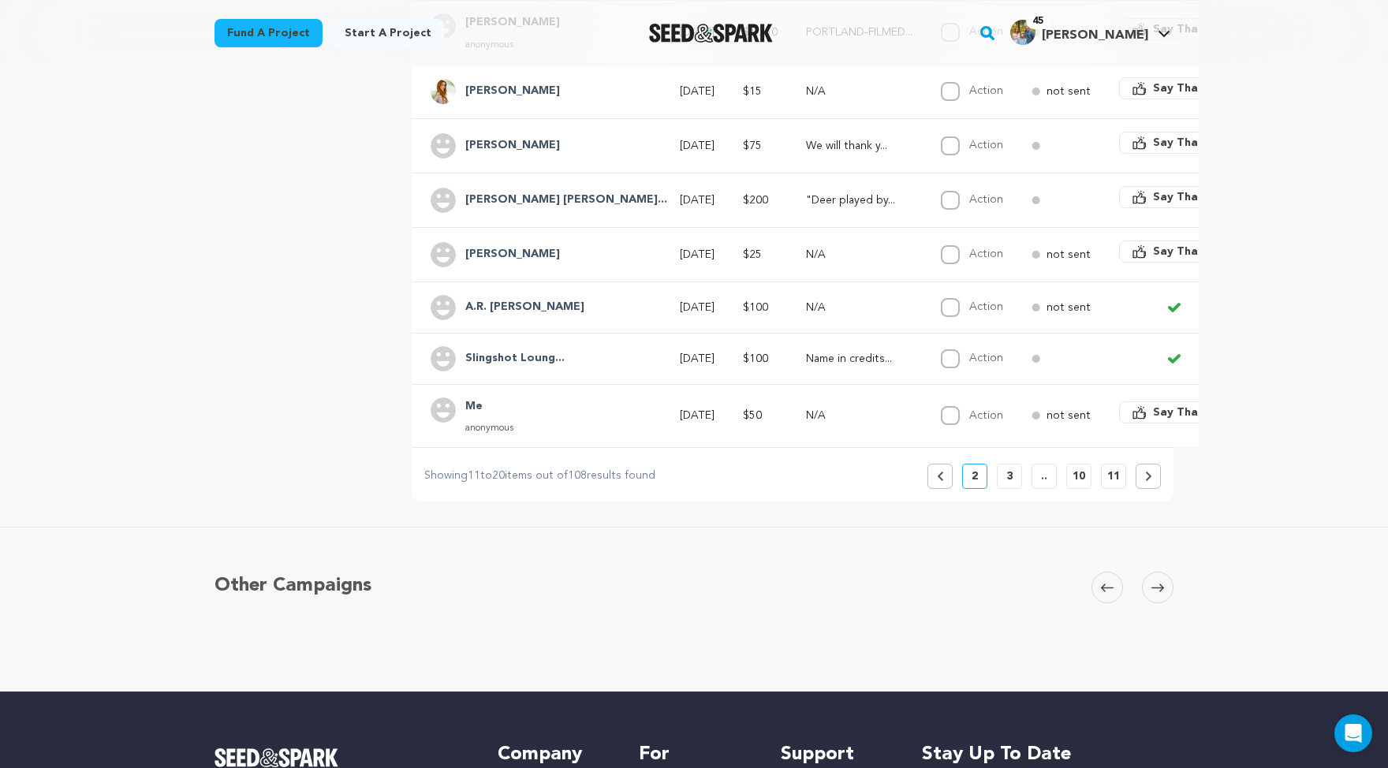
click at [1153, 260] on span "Say Thanks" at bounding box center [1184, 252] width 63 height 16
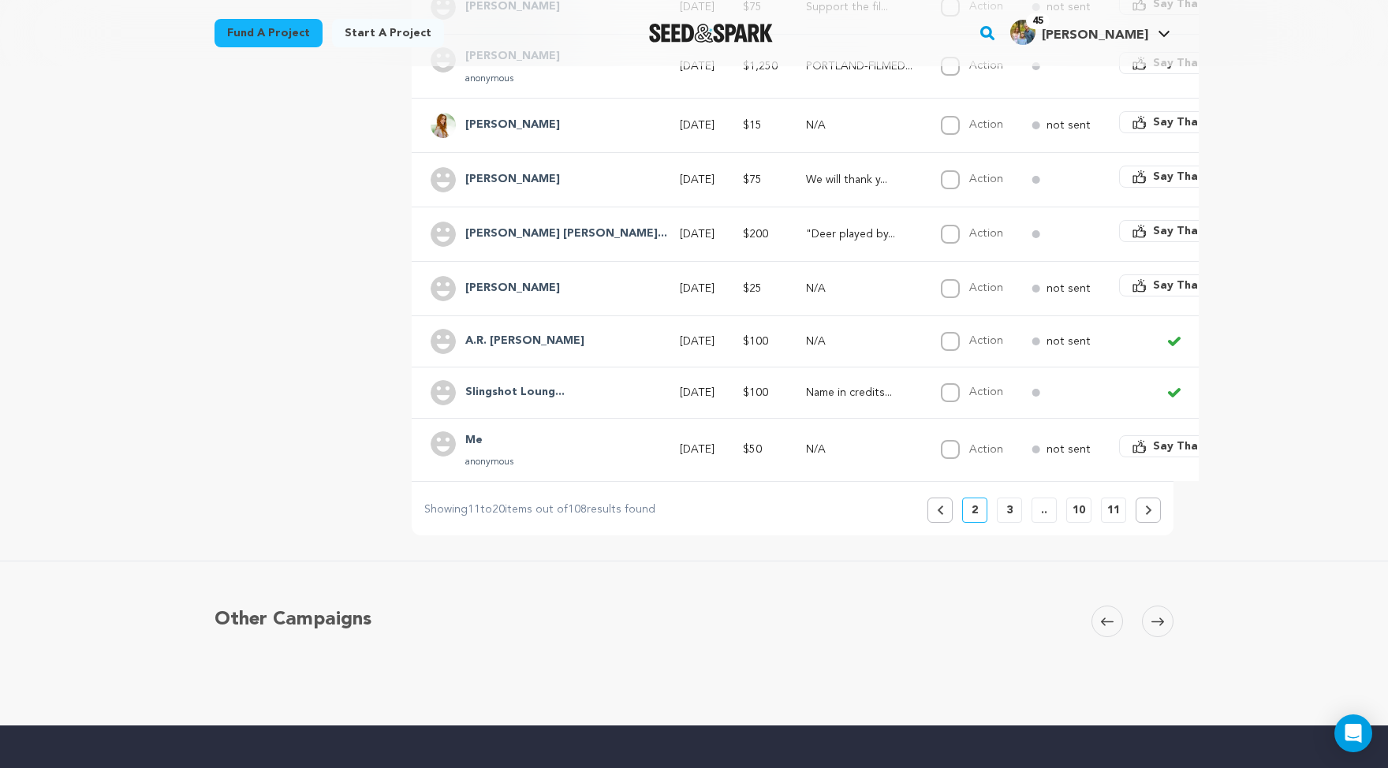
scroll to position [500, 0]
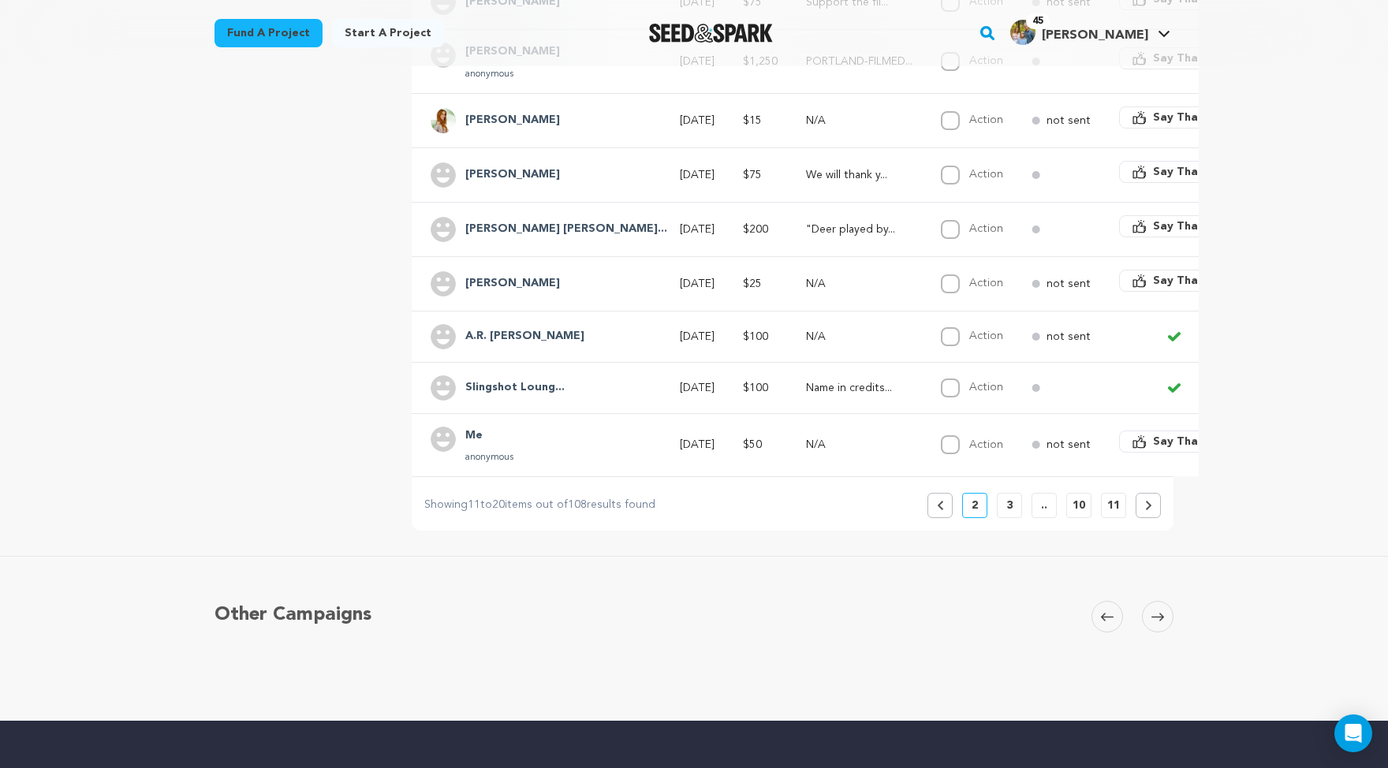
click at [818, 69] on p "PORTLAND-FILMED..." at bounding box center [859, 62] width 106 height 16
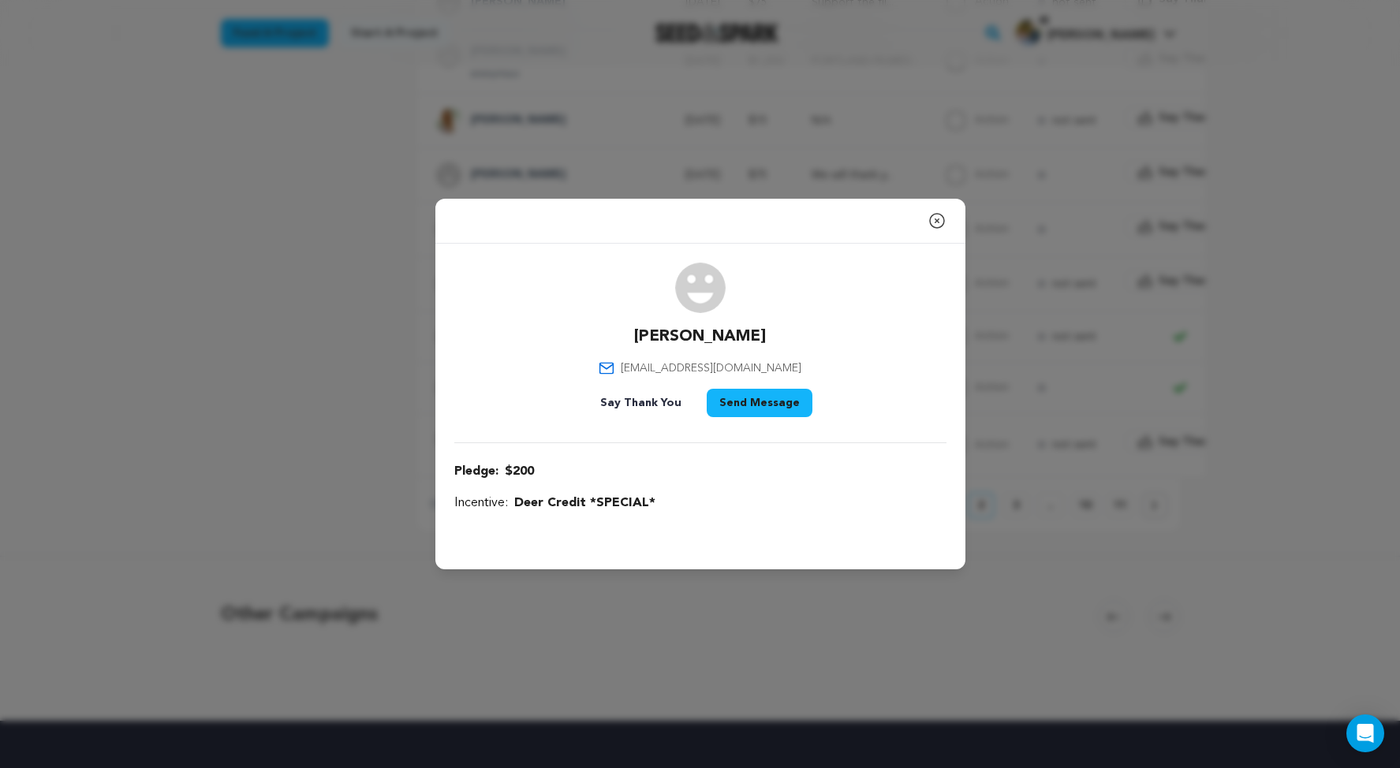
click at [944, 214] on icon "button" at bounding box center [937, 221] width 14 height 14
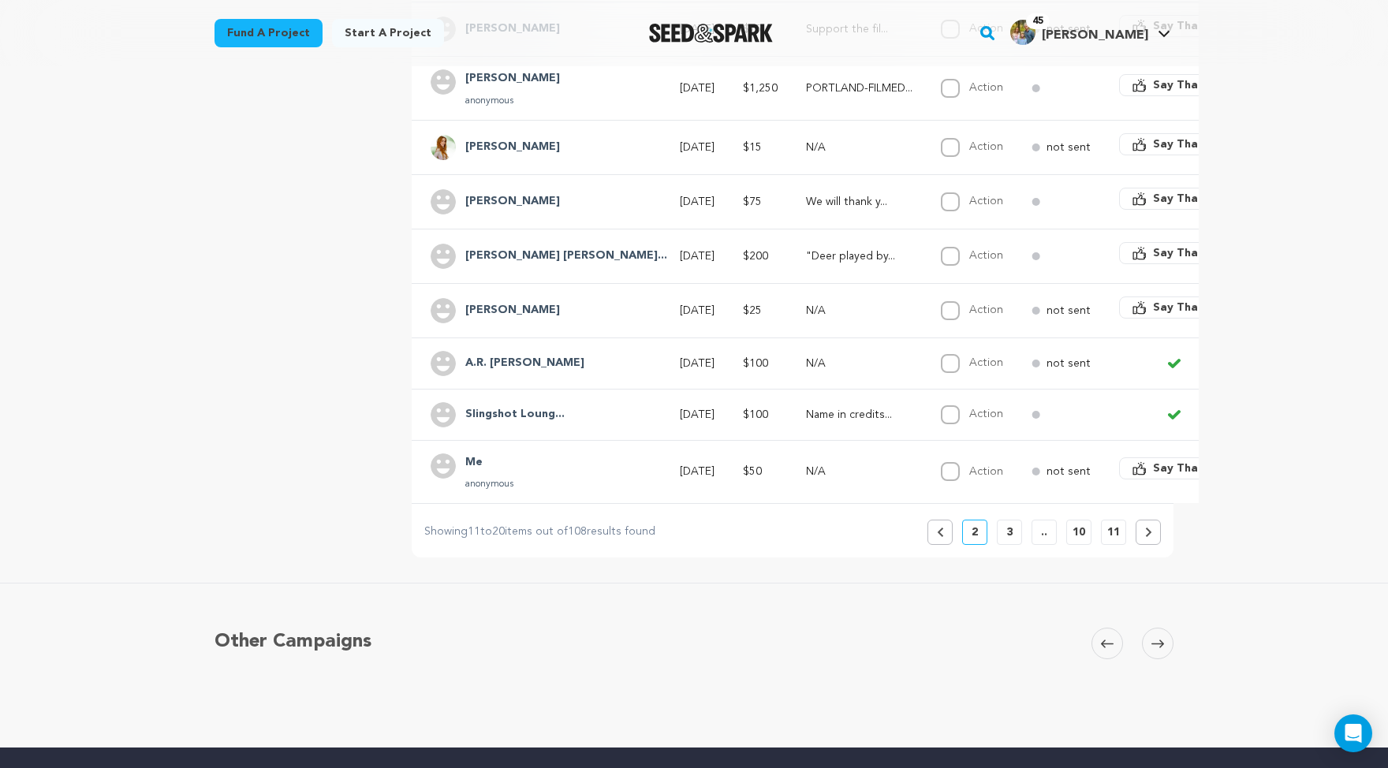
scroll to position [473, 0]
click at [1175, 93] on span "Say Thanks" at bounding box center [1184, 85] width 63 height 16
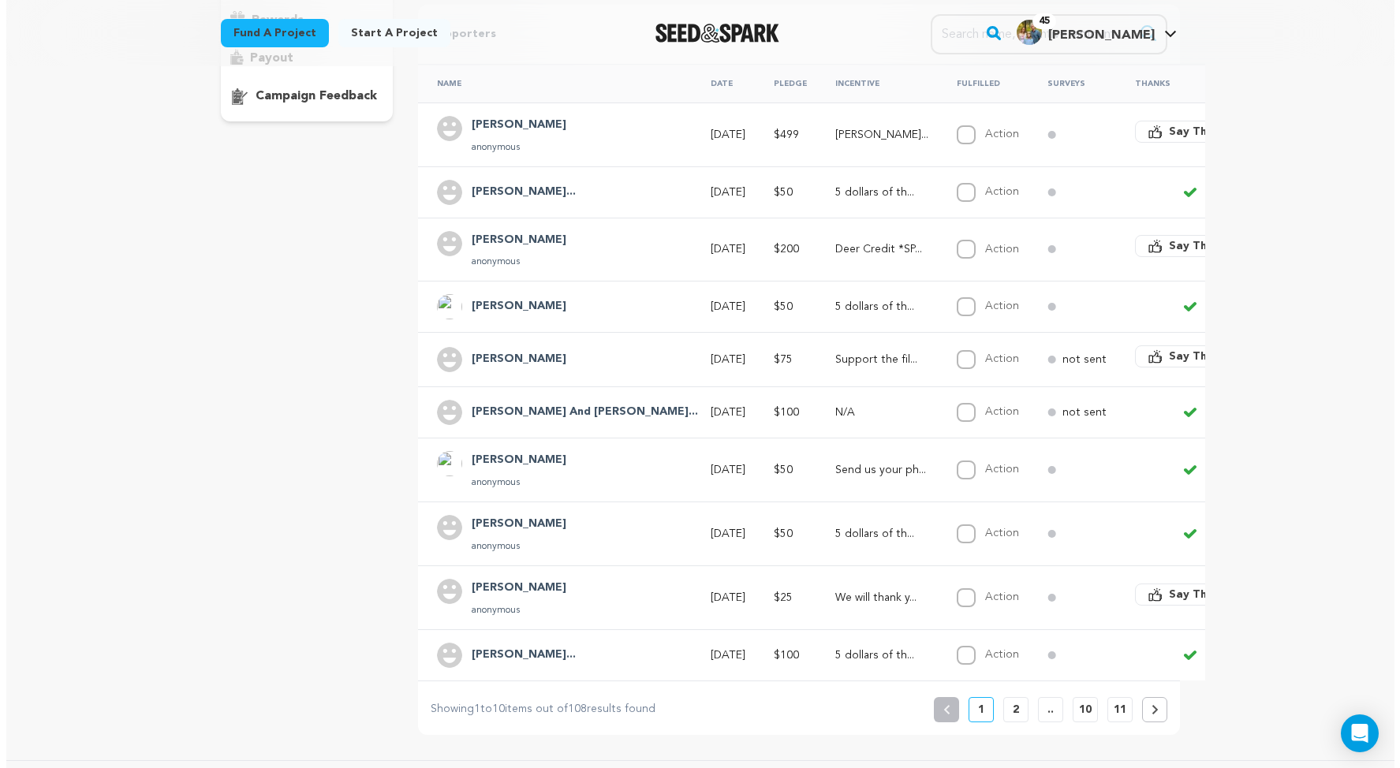
scroll to position [291, 0]
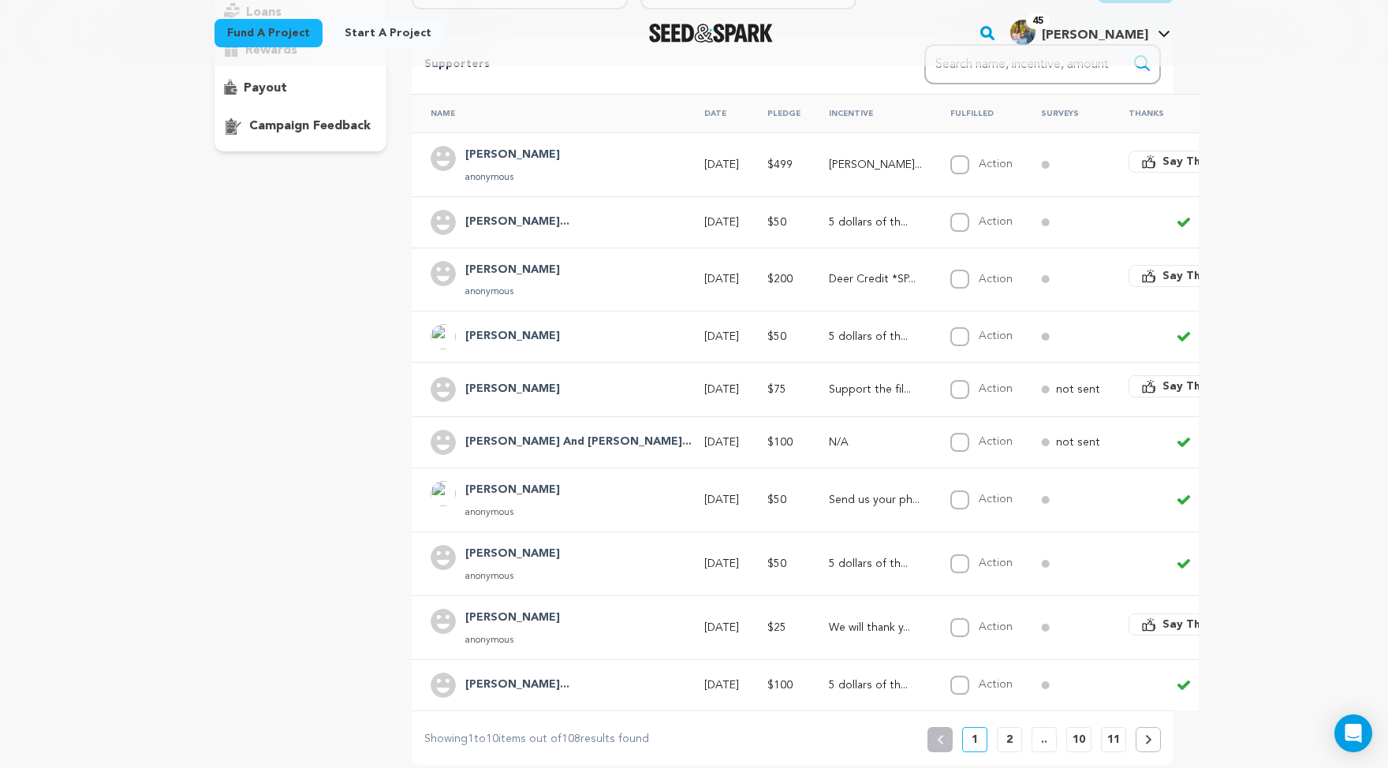
click at [1176, 170] on span "Say Thanks" at bounding box center [1194, 162] width 63 height 16
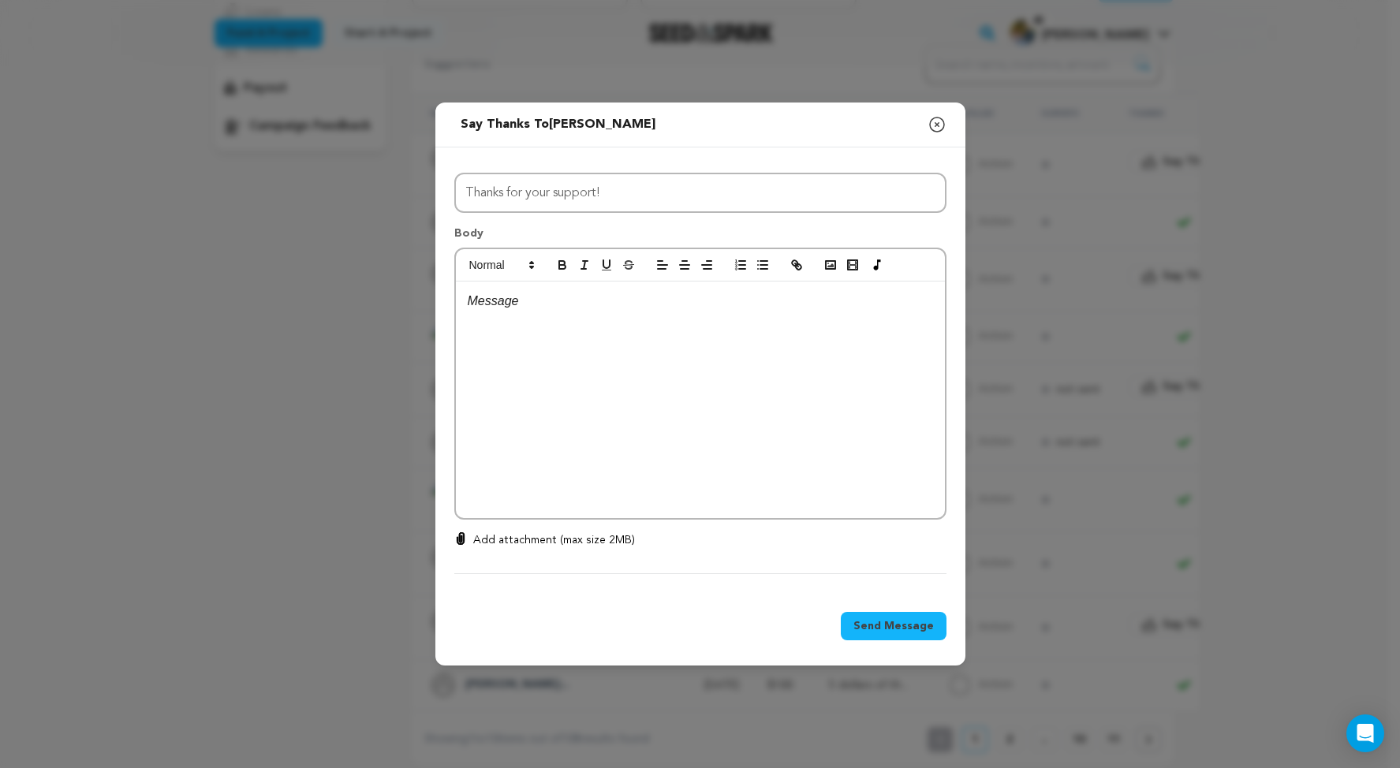
click at [560, 308] on p at bounding box center [700, 301] width 465 height 21
click at [685, 373] on div "Dear [PERSON_NAME]: Thank you SO MUCH for your extremely generous contribution …" at bounding box center [700, 400] width 489 height 237
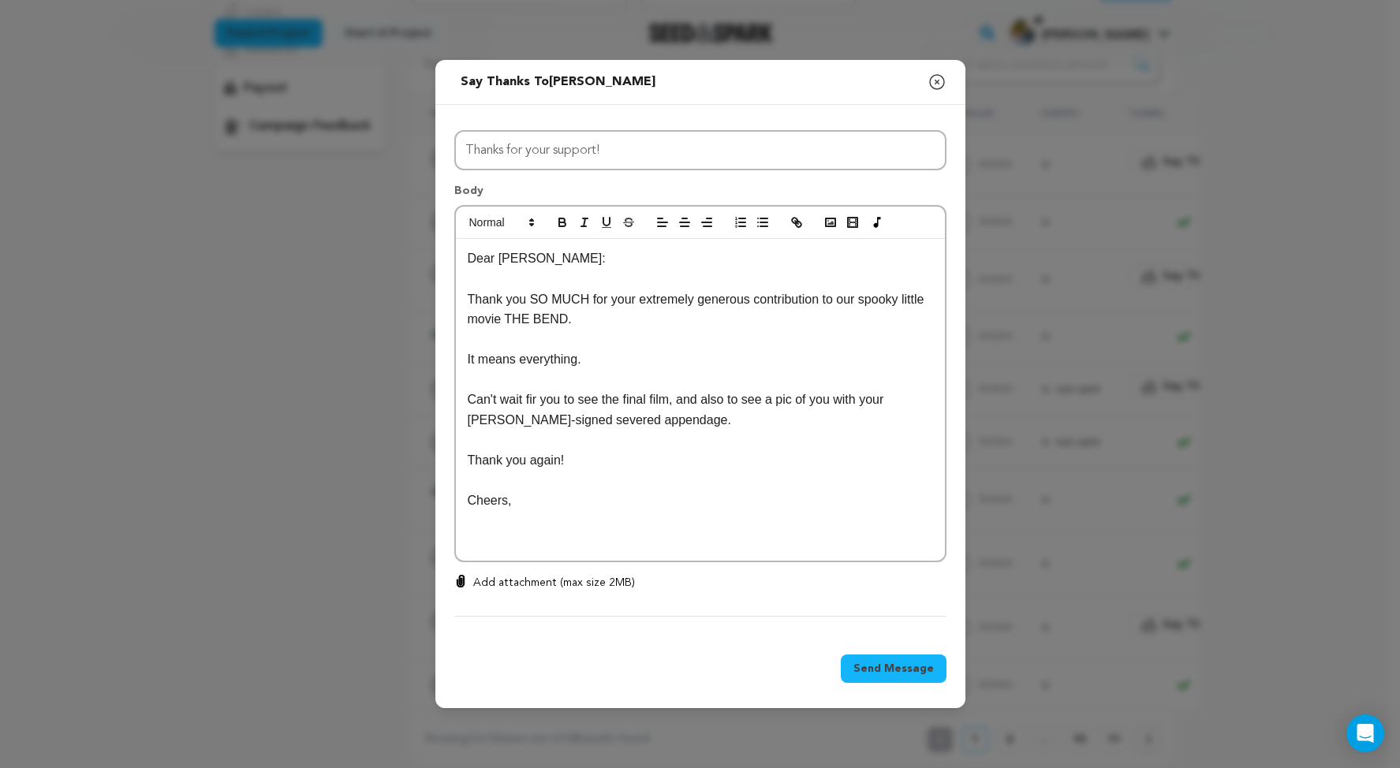
click at [543, 537] on p at bounding box center [700, 542] width 465 height 21
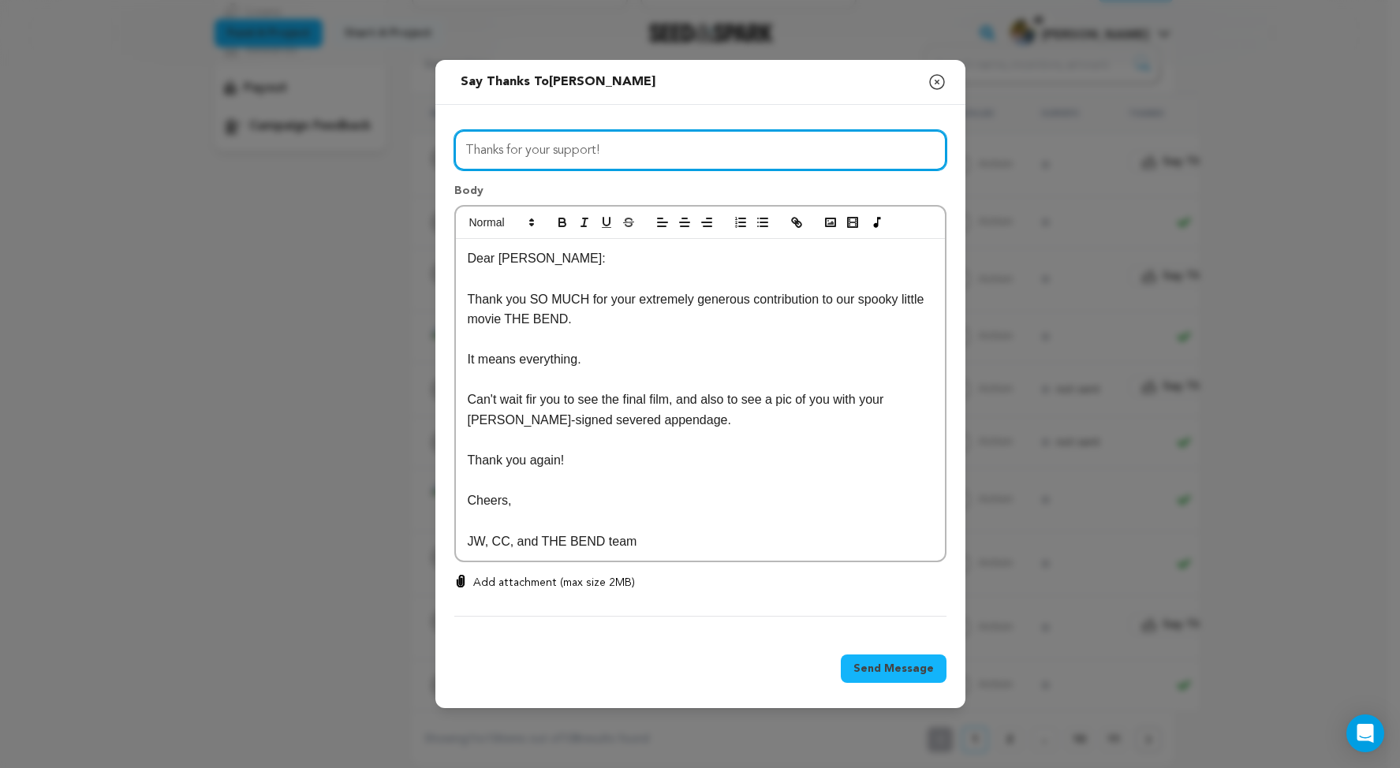
click at [619, 144] on input "Thanks for your support!" at bounding box center [700, 150] width 492 height 40
type input "THANK YOU!!!"
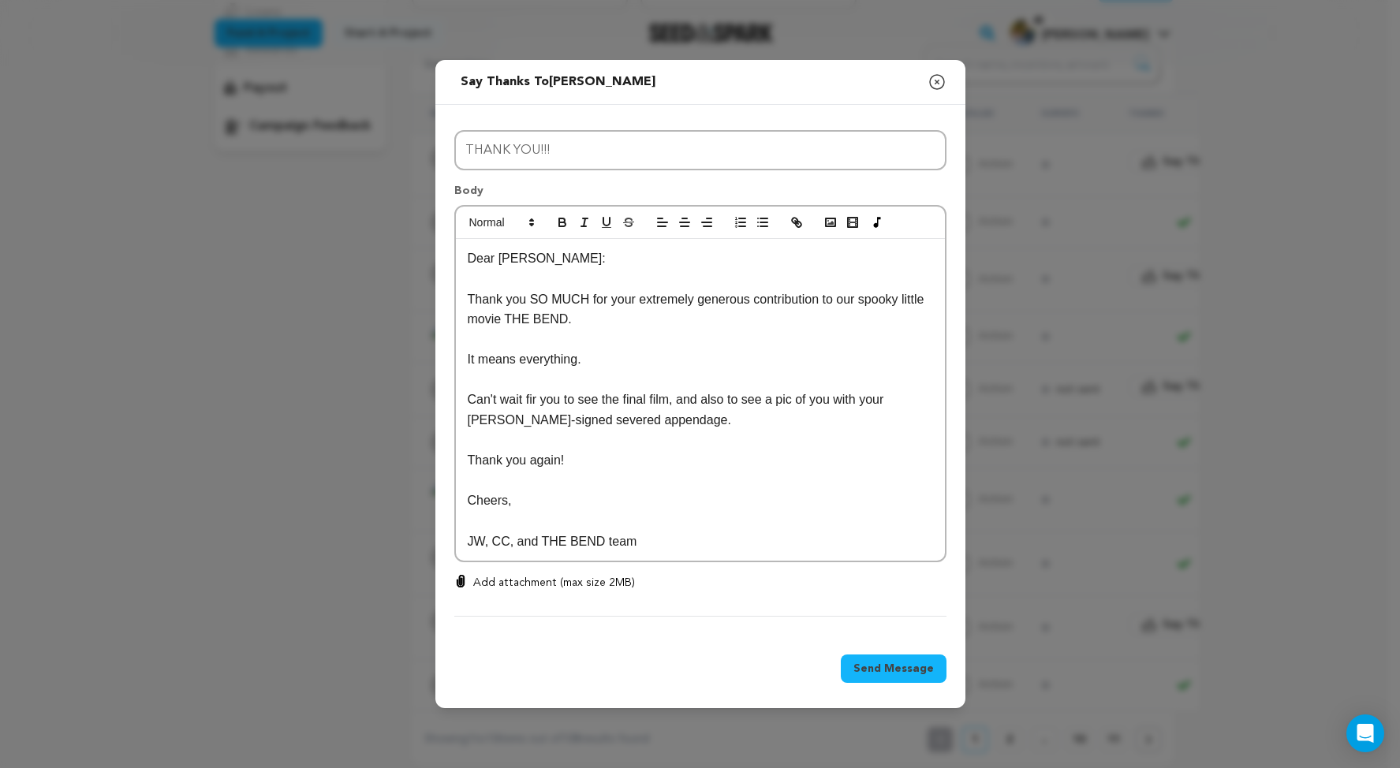
click at [560, 370] on p at bounding box center [700, 380] width 465 height 21
click at [588, 349] on p "It means everything." at bounding box center [700, 359] width 465 height 21
drag, startPoint x: 474, startPoint y: 388, endPoint x: 484, endPoint y: 399, distance: 14.5
click at [475, 390] on p "Can't wait fir you to see the final film, and also to see a pic of you with you…" at bounding box center [700, 410] width 465 height 40
click at [677, 392] on p "Can't wait for you to see the final film, and also to see a pic of you with you…" at bounding box center [700, 410] width 465 height 40
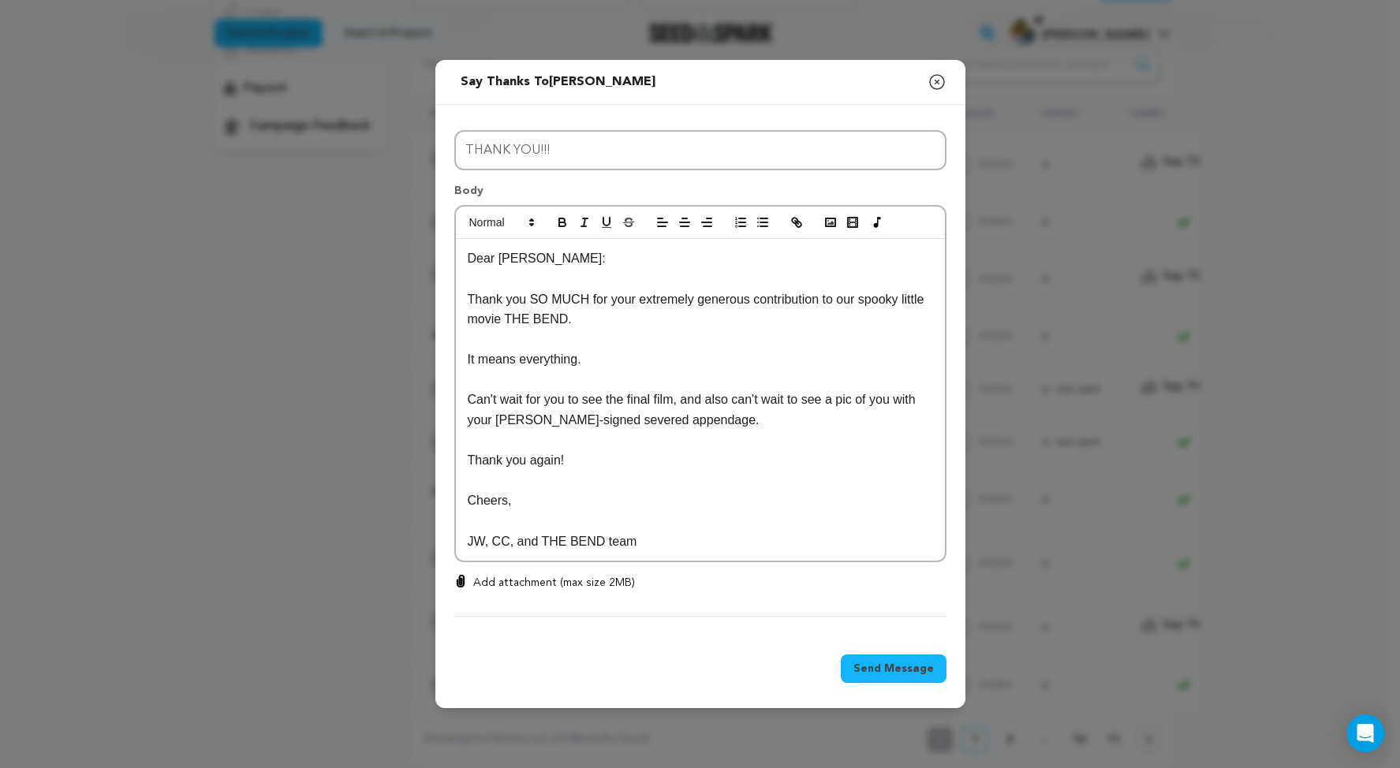
click at [578, 471] on p at bounding box center [700, 481] width 465 height 21
click at [644, 494] on p "Cheers," at bounding box center [700, 501] width 465 height 21
click at [592, 450] on p "Thank you again!" at bounding box center [700, 460] width 465 height 21
click at [920, 677] on span "Send Message" at bounding box center [893, 669] width 80 height 16
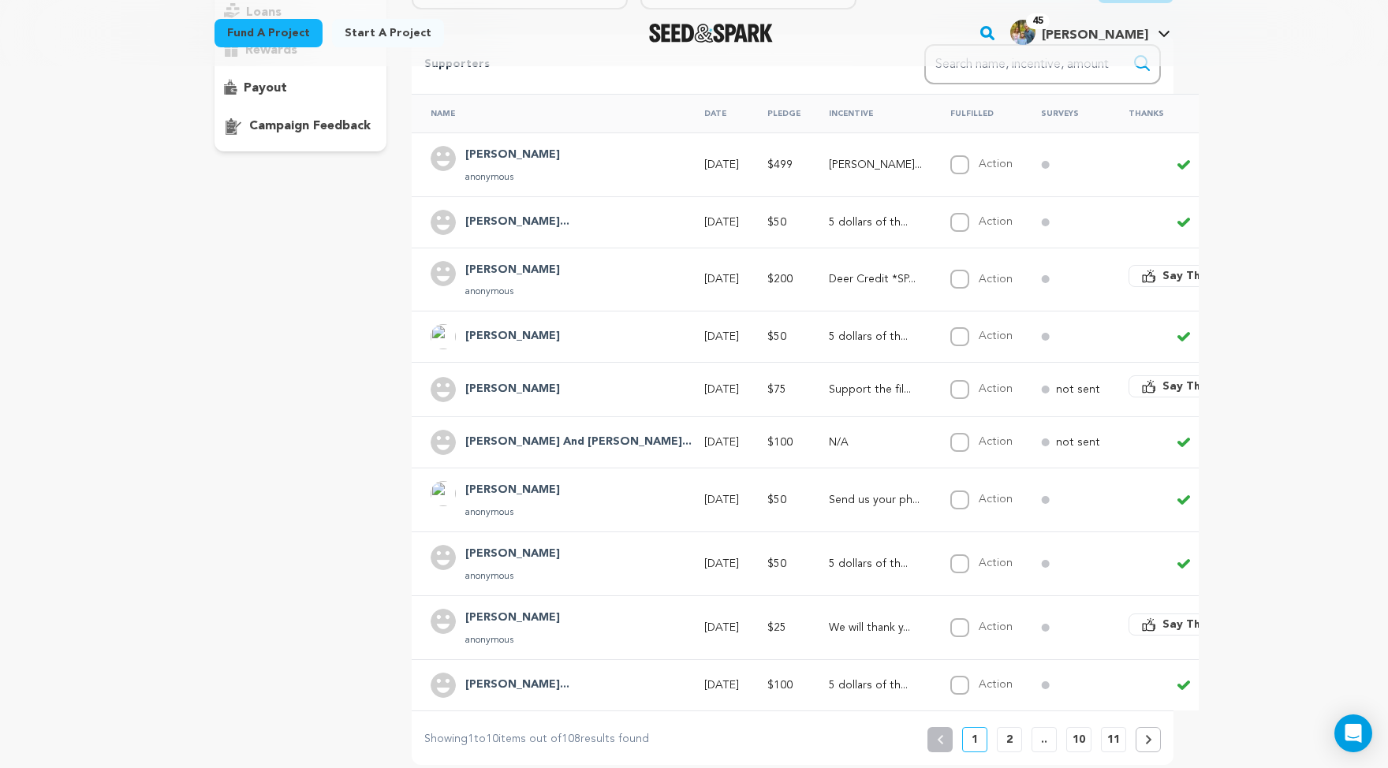
click at [829, 173] on p "[PERSON_NAME]..." at bounding box center [875, 165] width 93 height 16
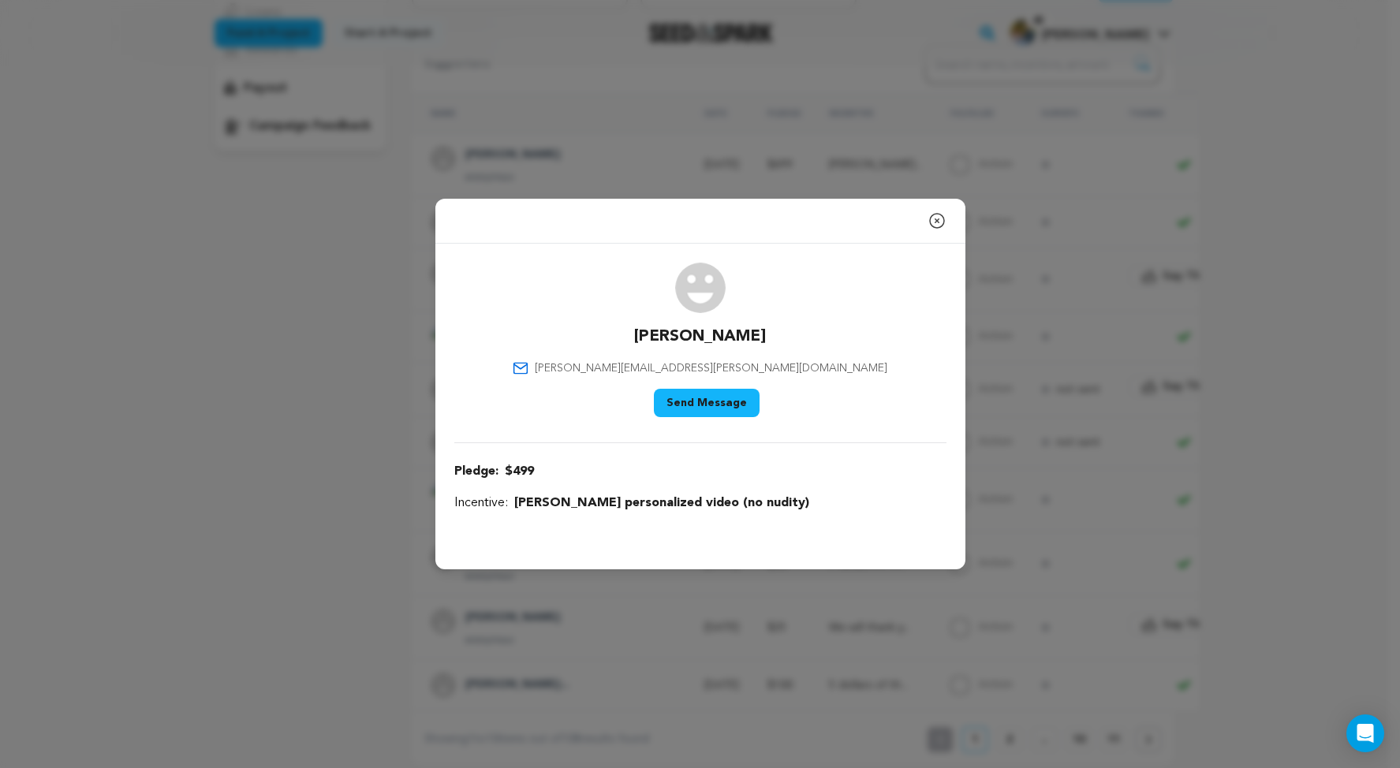
click at [947, 211] on icon "button" at bounding box center [937, 220] width 19 height 19
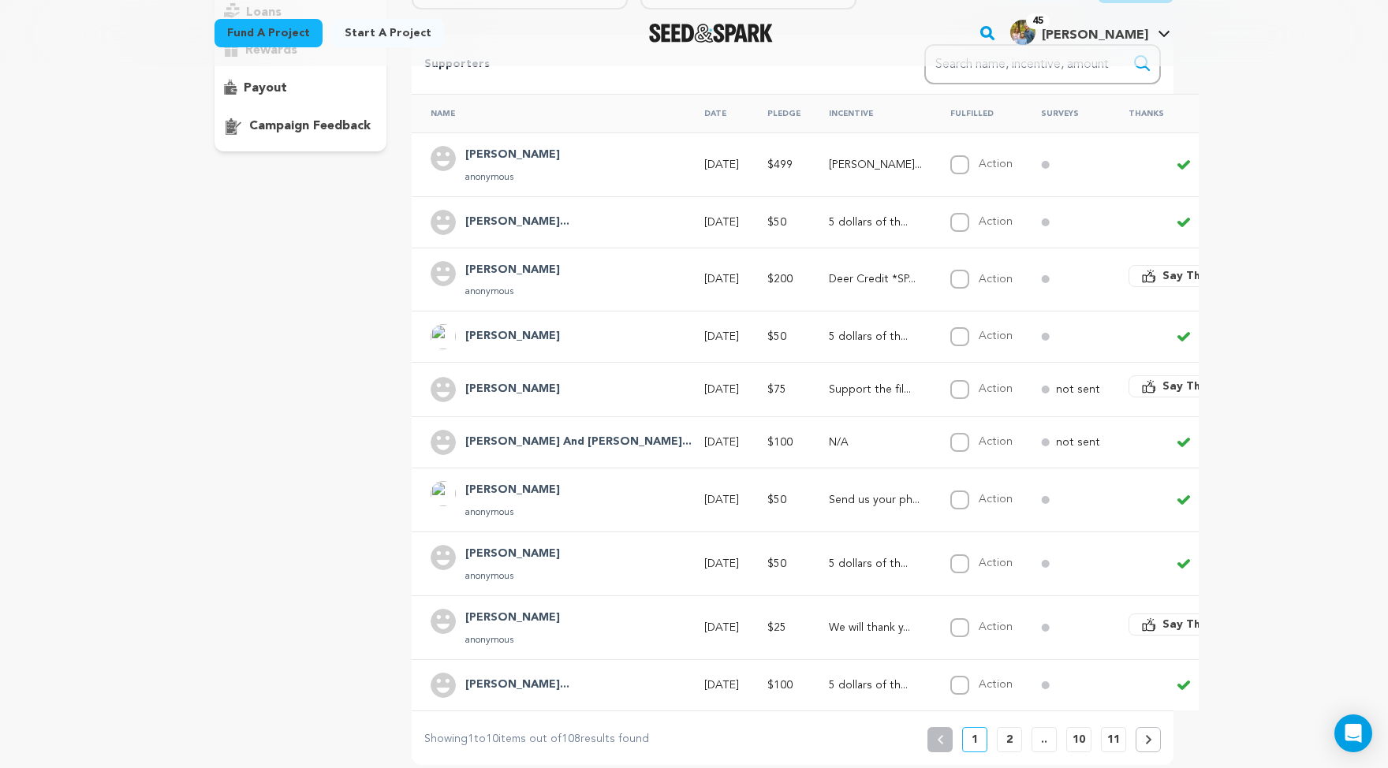
click at [465, 165] on h4 "[PERSON_NAME]" at bounding box center [512, 155] width 95 height 19
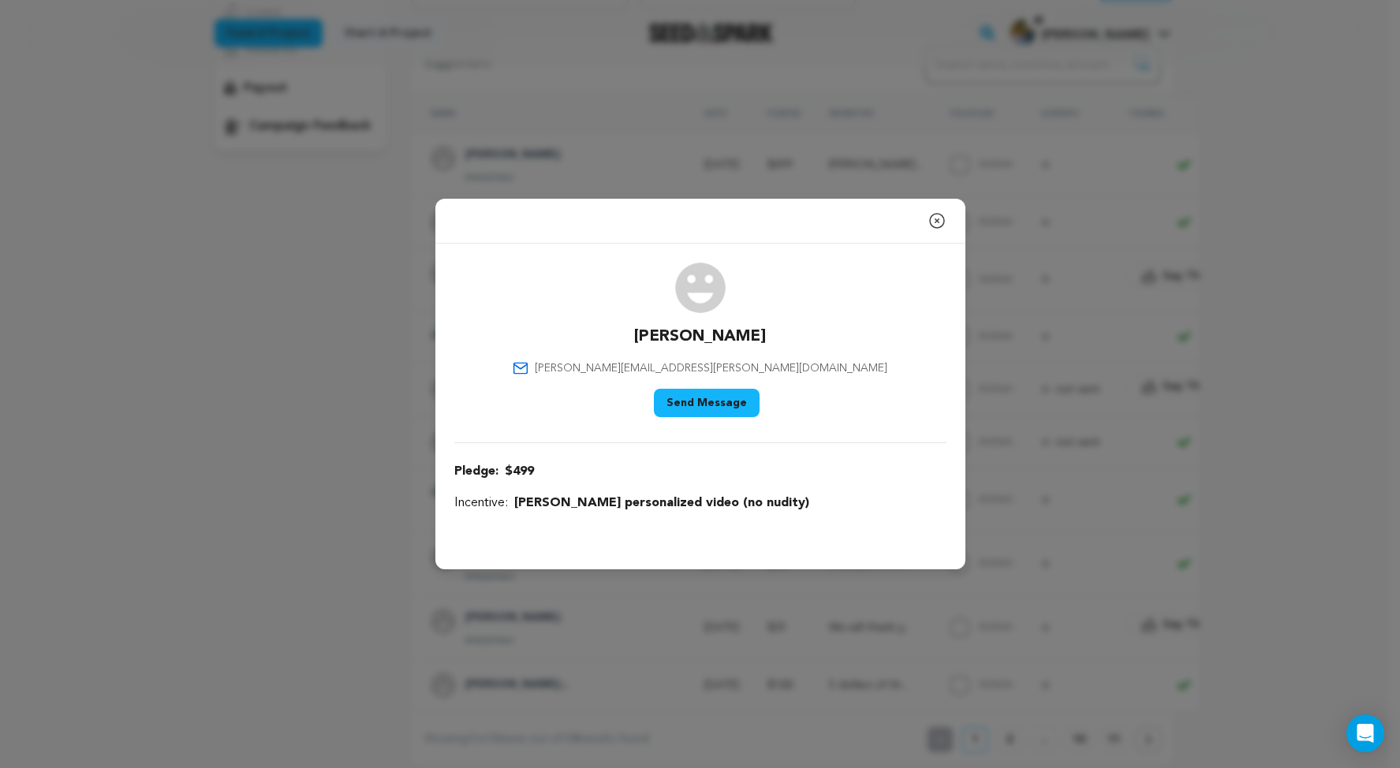
click at [695, 408] on button "Send Message" at bounding box center [707, 403] width 106 height 28
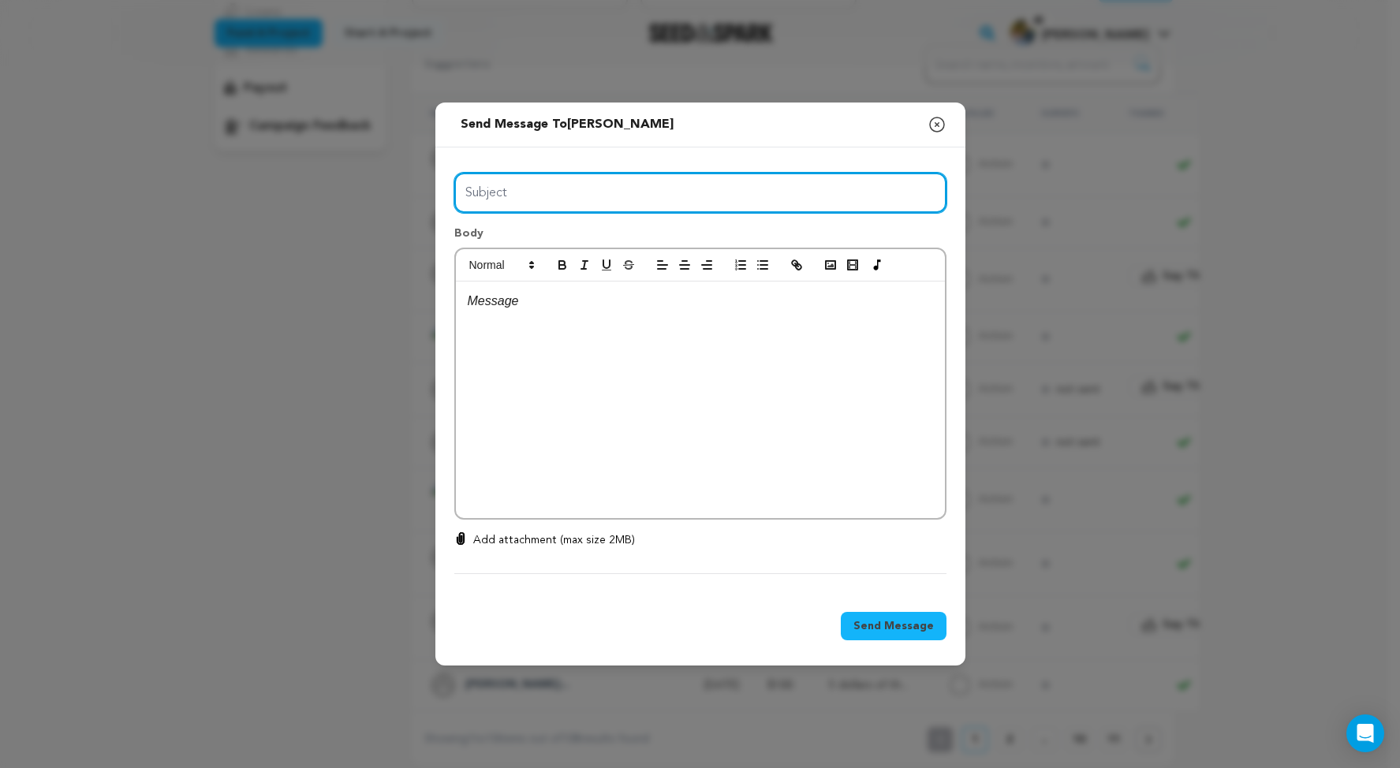
click at [513, 189] on input "Subject" at bounding box center [700, 193] width 492 height 40
type input "Correction!"
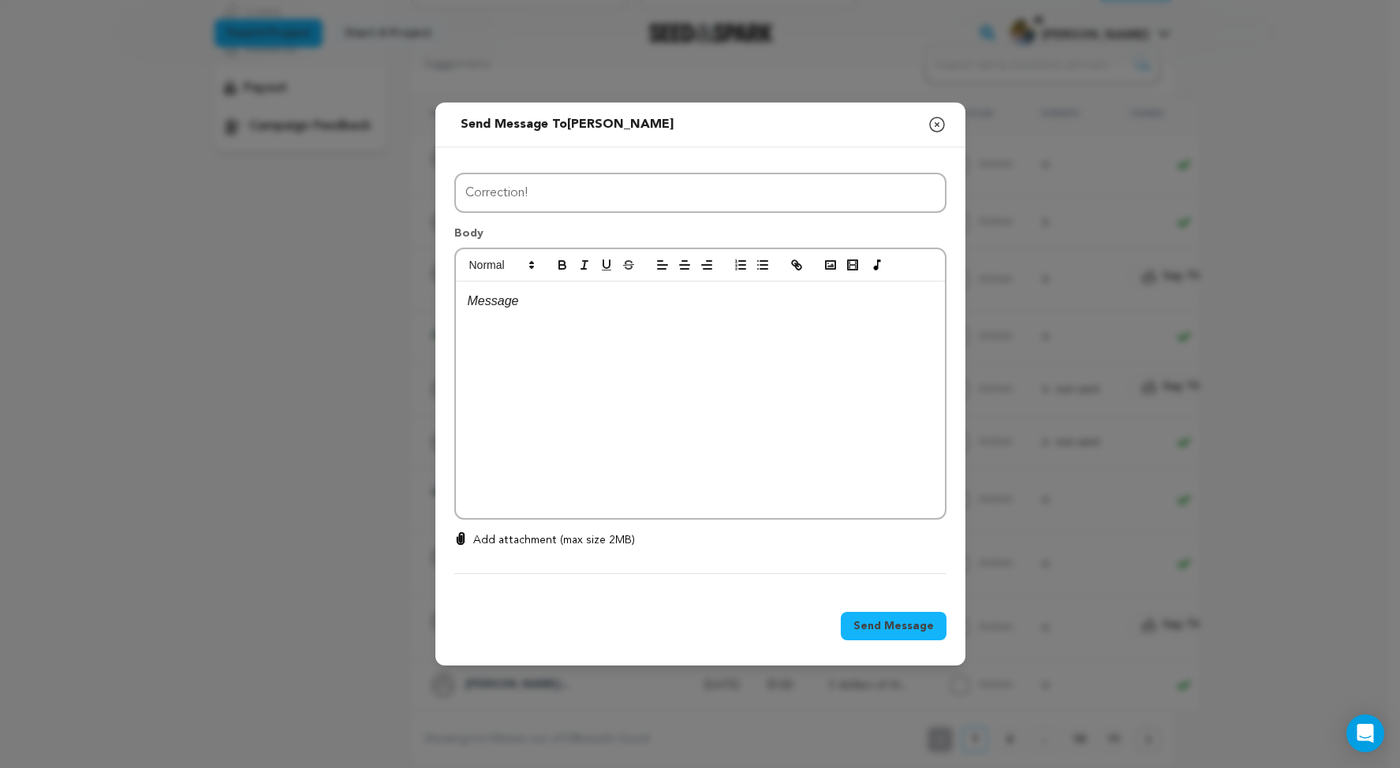
click at [488, 308] on p at bounding box center [700, 301] width 465 height 21
click at [581, 304] on p "I jumped the gun and just saw [PERSON_NAME]'s name" at bounding box center [700, 301] width 465 height 21
click at [696, 301] on p "I jumped the gun and just saw [PERSON_NAME]'s name" at bounding box center [700, 301] width 465 height 21
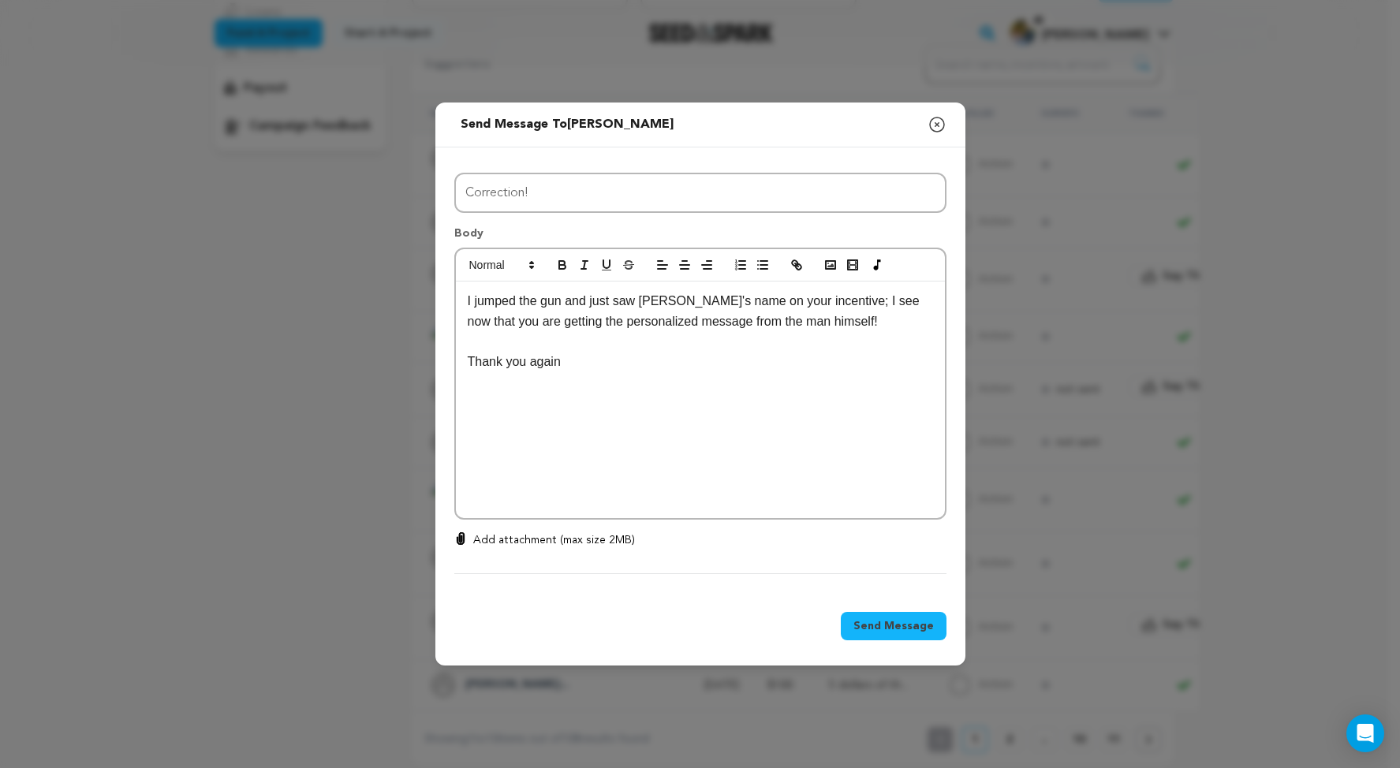
click at [658, 322] on p "I jumped the gun and just saw [PERSON_NAME]'s name on your incentive; I see now…" at bounding box center [700, 311] width 465 height 40
click at [736, 320] on p "I jumped the gun and just saw [PERSON_NAME]'s name on your incentive; I see now…" at bounding box center [700, 321] width 465 height 61
click at [560, 372] on p "Thank you again" at bounding box center [700, 382] width 465 height 21
click at [934, 634] on span "Send Message" at bounding box center [893, 626] width 80 height 16
